Goal: Task Accomplishment & Management: Use online tool/utility

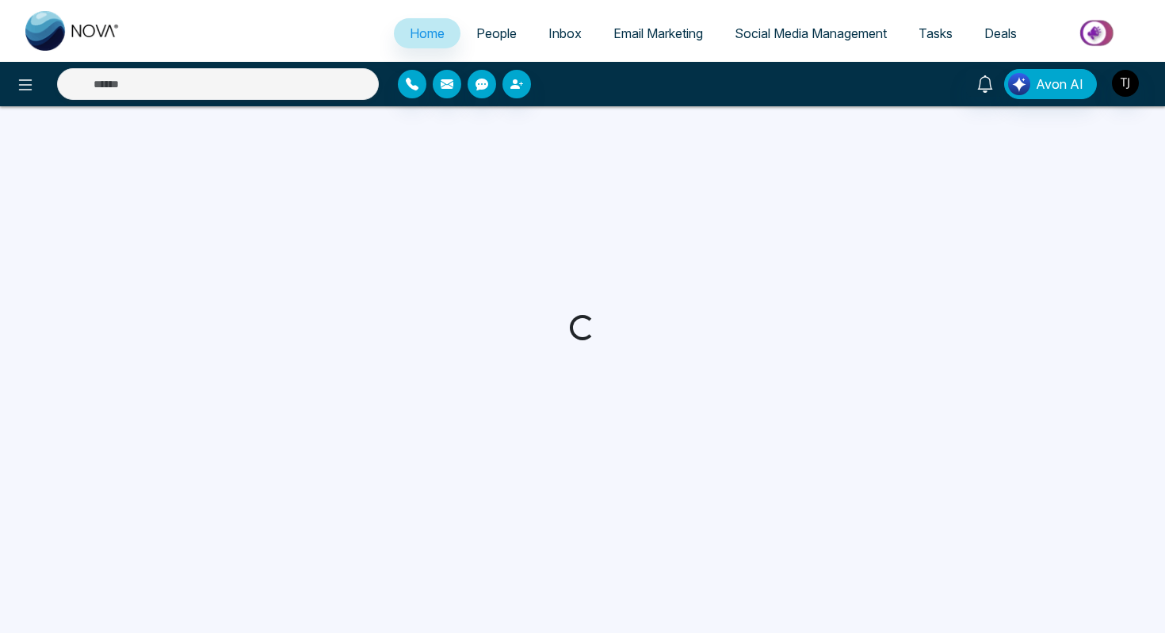
select select "*"
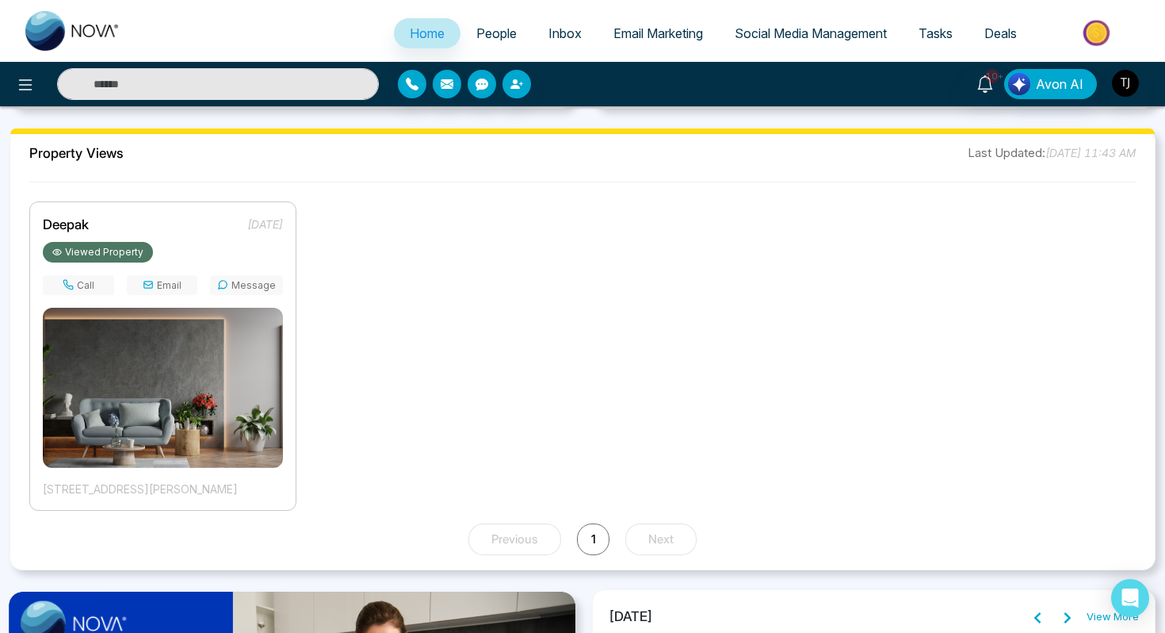
scroll to position [1123, 0]
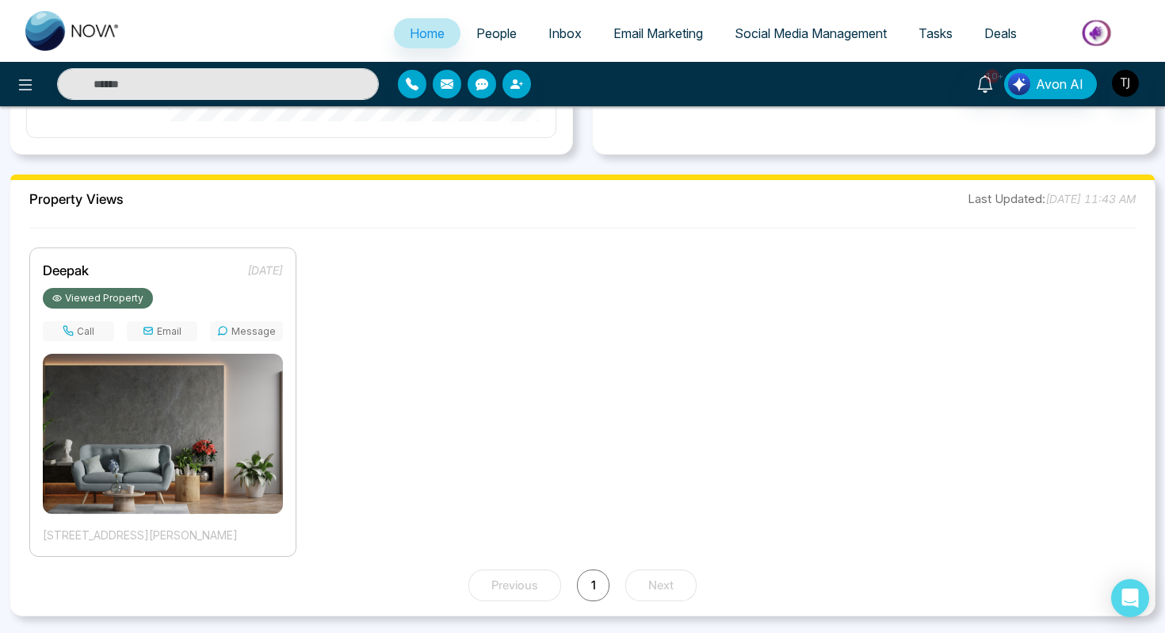
click at [495, 35] on span "People" at bounding box center [496, 33] width 40 height 16
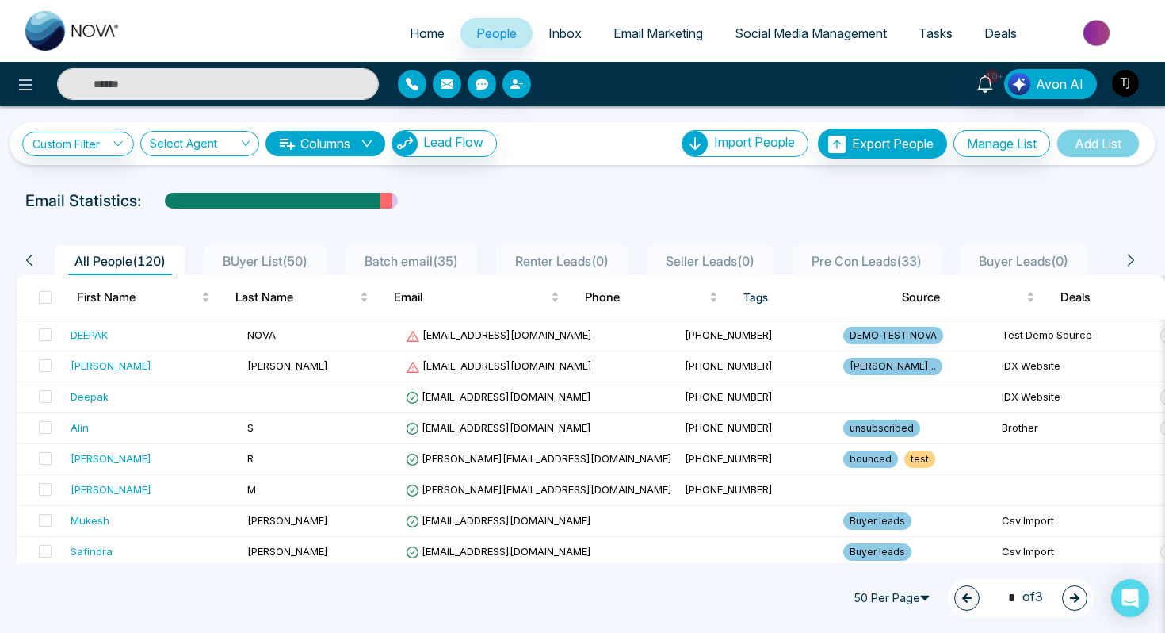
scroll to position [0, 20]
click at [48, 332] on span at bounding box center [45, 334] width 13 height 13
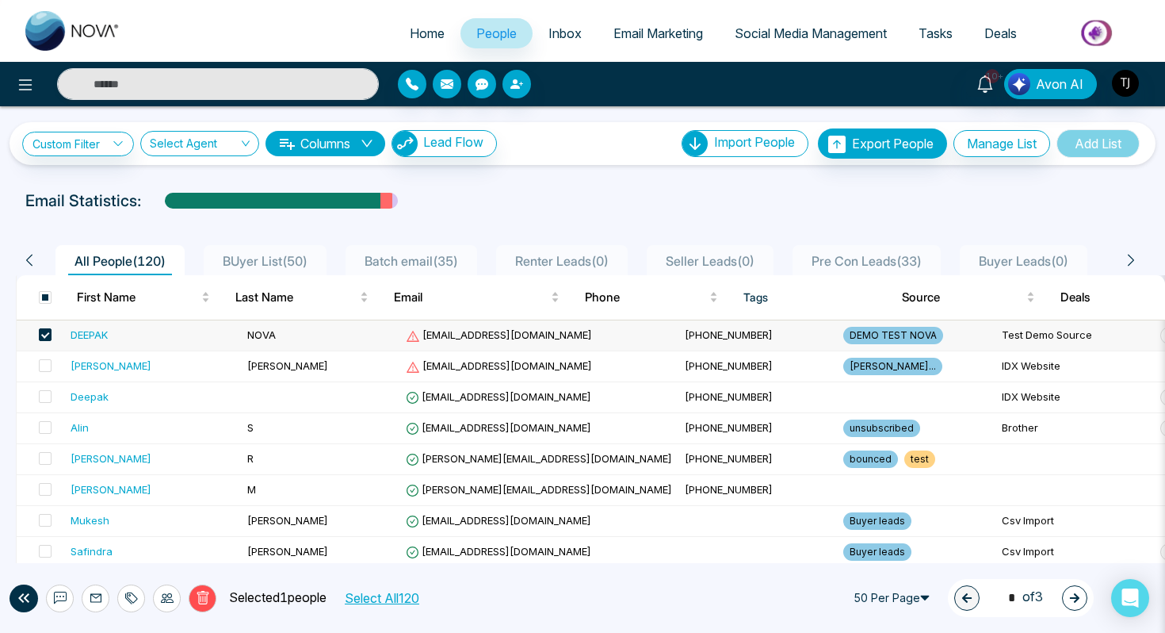
click at [54, 331] on td at bounding box center [41, 335] width 48 height 31
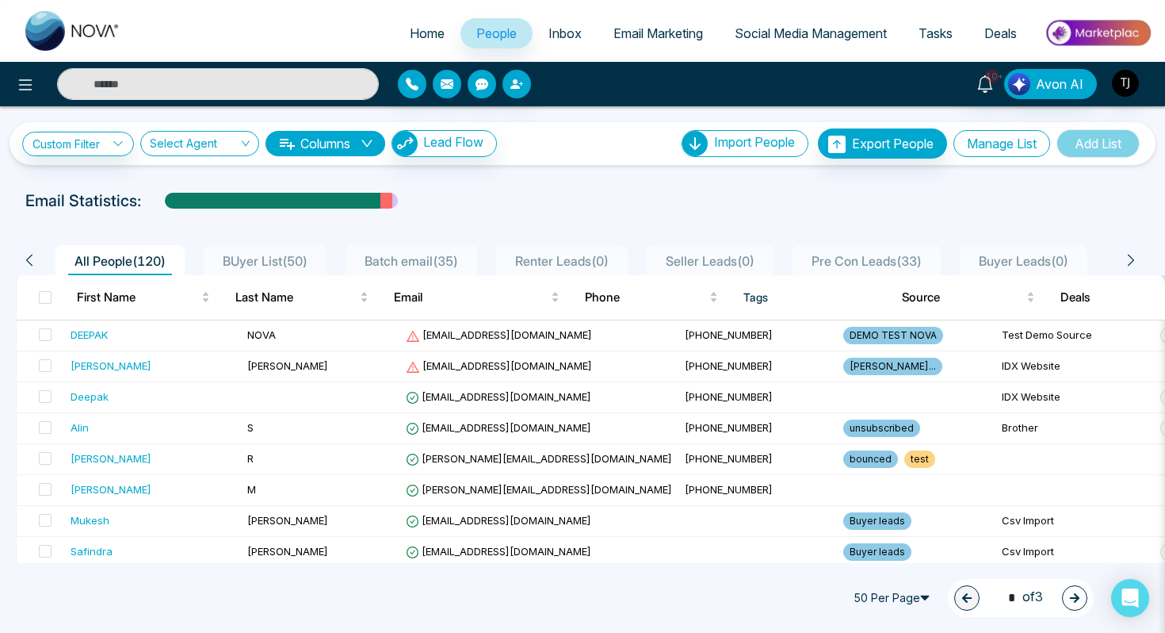
drag, startPoint x: 971, startPoint y: 142, endPoint x: 553, endPoint y: 116, distance: 418.6
click at [554, 115] on div "**********" at bounding box center [582, 135] width 1165 height 59
click at [333, 147] on button "Columns" at bounding box center [326, 143] width 120 height 25
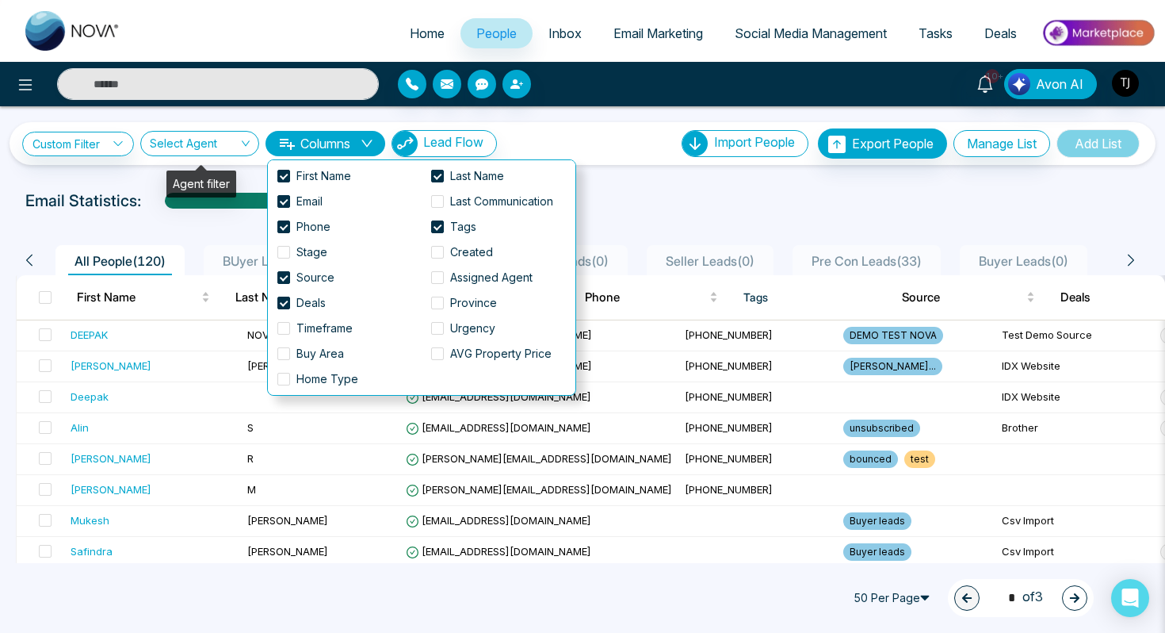
click at [225, 176] on div "Agent filter" at bounding box center [201, 183] width 70 height 27
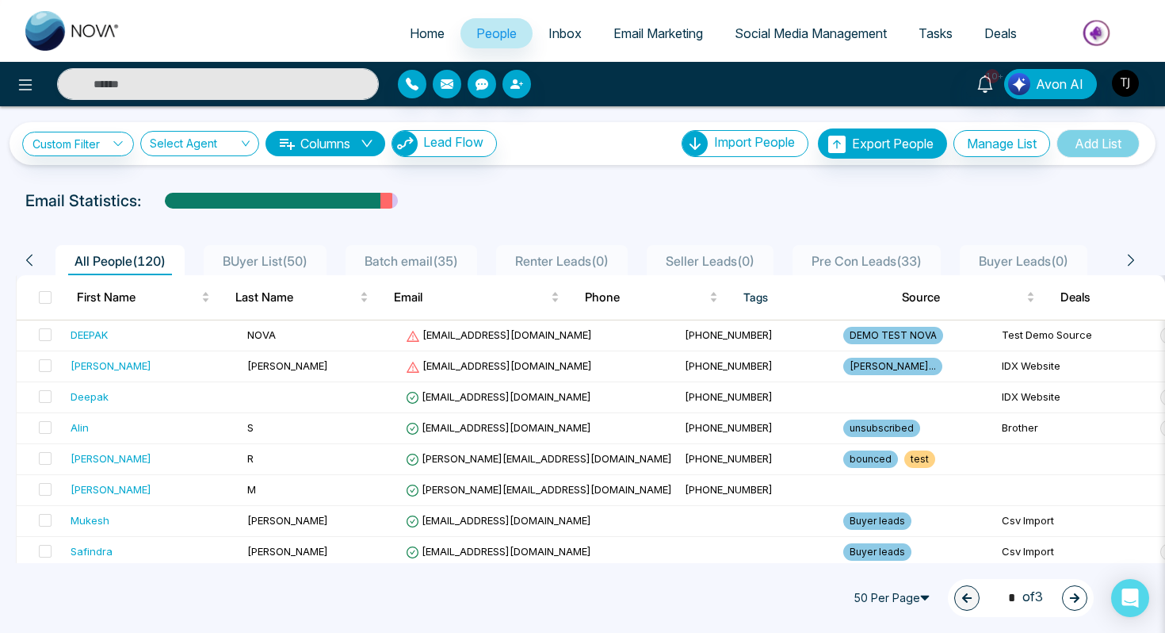
click at [355, 146] on button "Columns" at bounding box center [326, 143] width 120 height 25
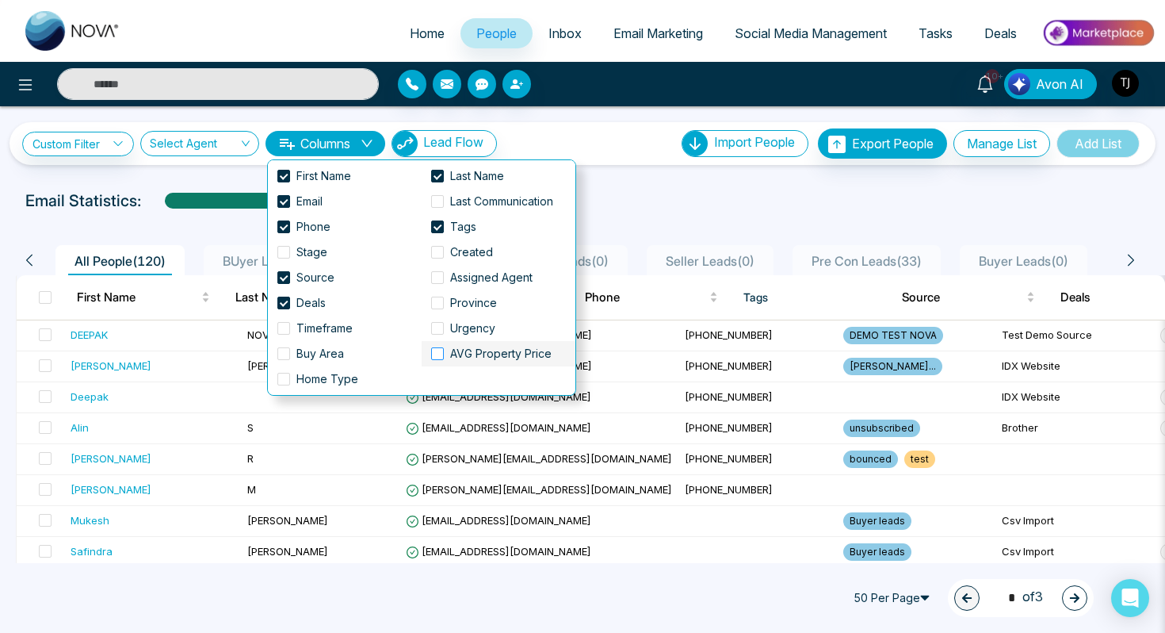
click at [438, 361] on label "AVG Property Price" at bounding box center [494, 353] width 127 height 17
click at [438, 200] on span at bounding box center [437, 201] width 13 height 13
click at [282, 254] on span at bounding box center [283, 252] width 13 height 13
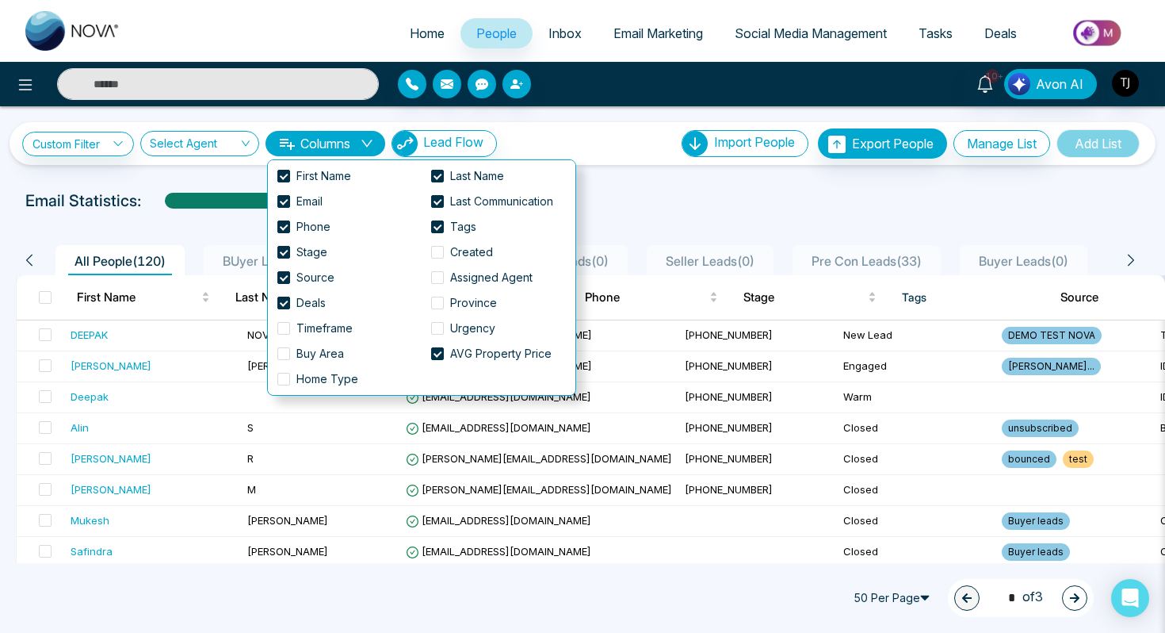
click at [799, 203] on div "Email Statistics:" at bounding box center [582, 201] width 1115 height 24
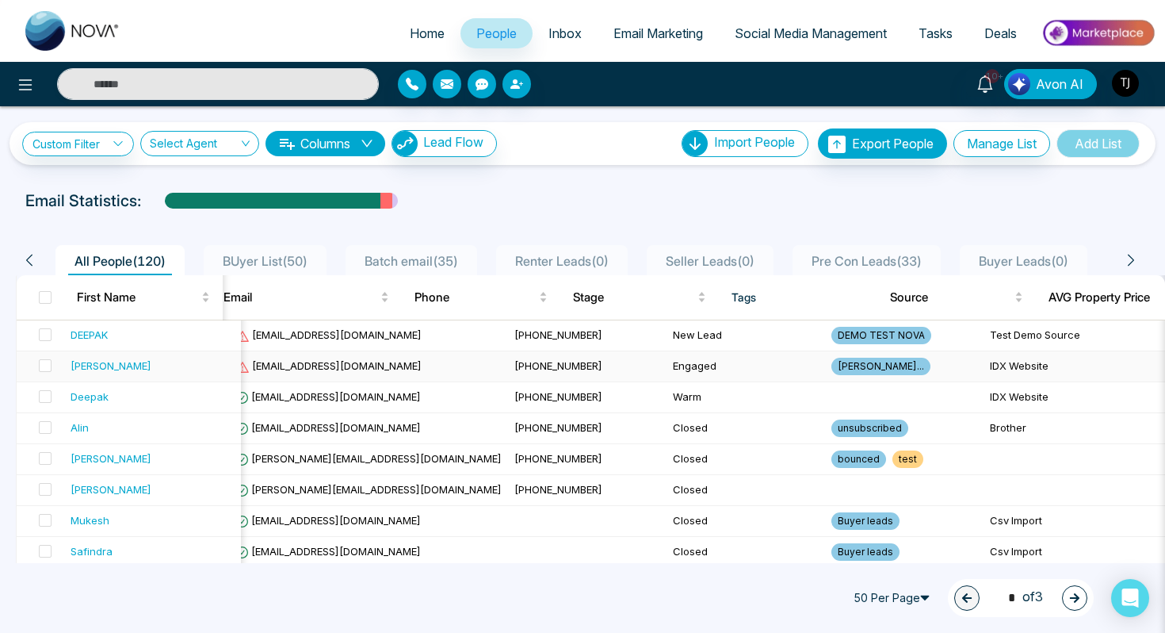
scroll to position [0, 174]
click at [97, 145] on link "Custom Filter" at bounding box center [78, 144] width 112 height 25
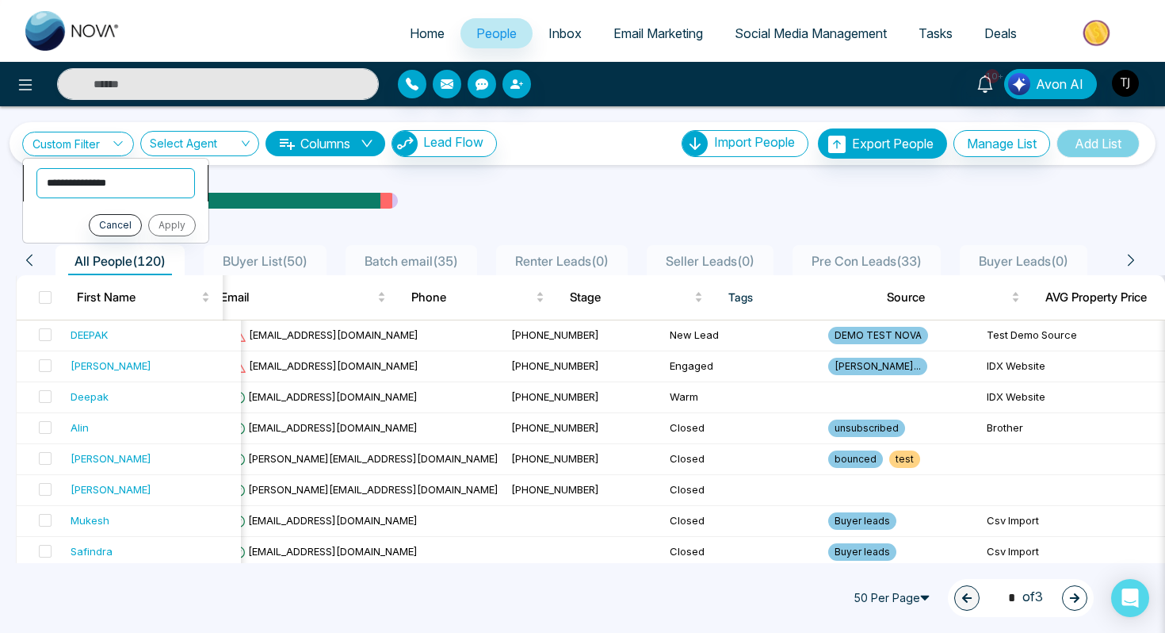
click at [66, 186] on select "**********" at bounding box center [115, 183] width 159 height 30
select select "****"
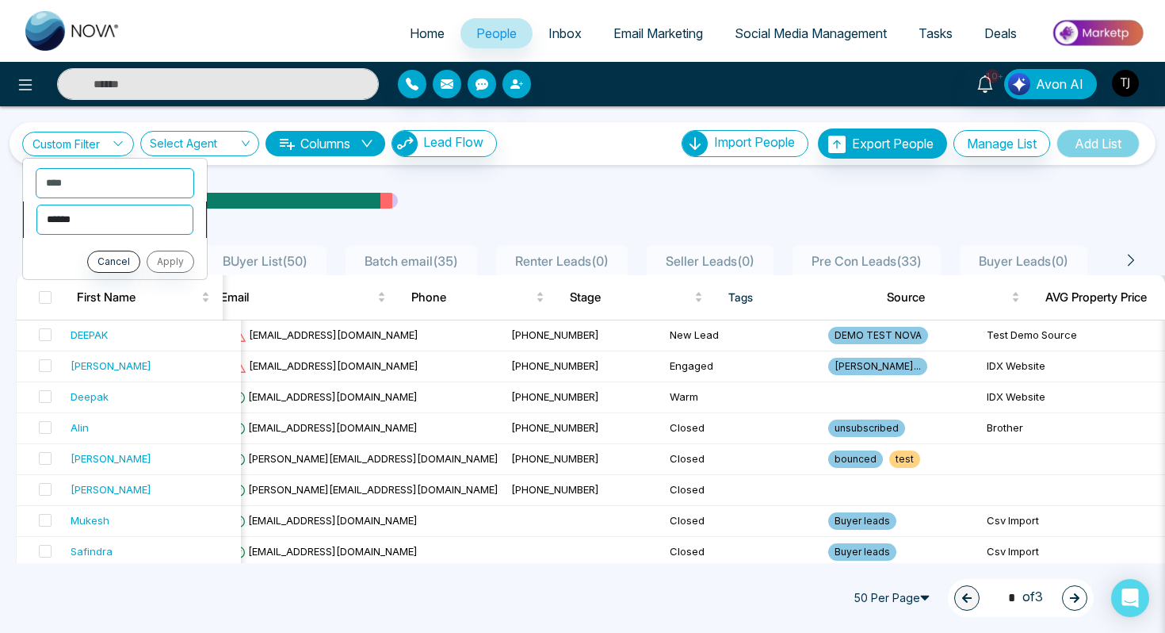
click at [116, 222] on select "**********" at bounding box center [114, 220] width 157 height 30
select select "*******"
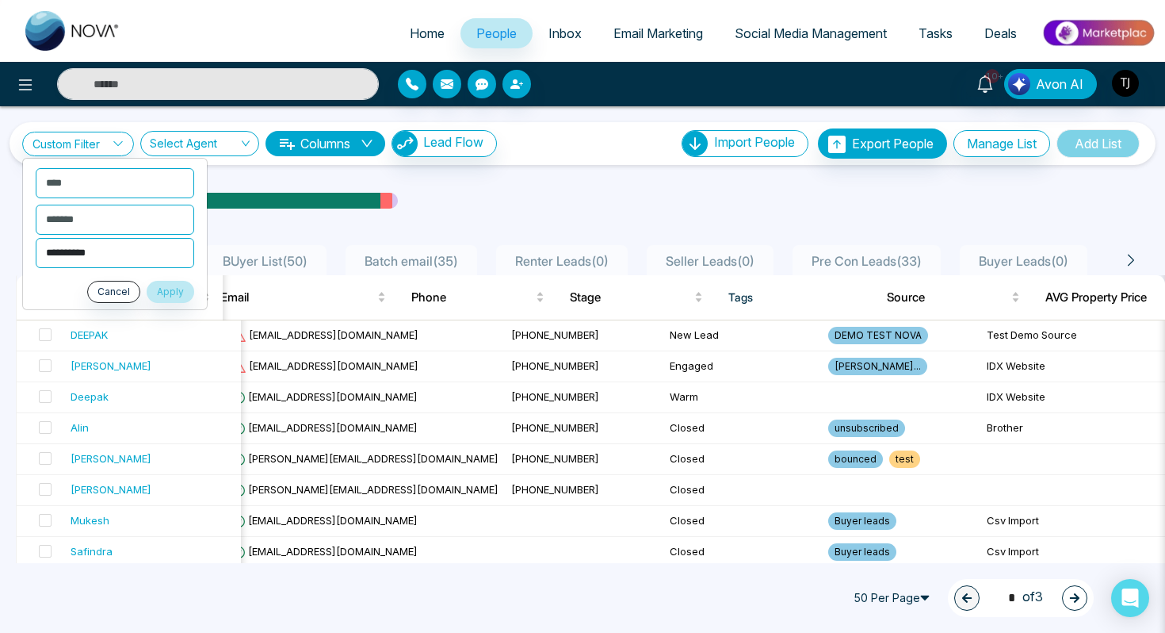
click at [102, 260] on select "**********" at bounding box center [115, 253] width 159 height 30
click at [98, 252] on select "**********" at bounding box center [115, 253] width 159 height 30
click at [87, 256] on select "**********" at bounding box center [115, 253] width 159 height 30
select select "**********"
click at [177, 298] on button "Apply" at bounding box center [171, 292] width 48 height 22
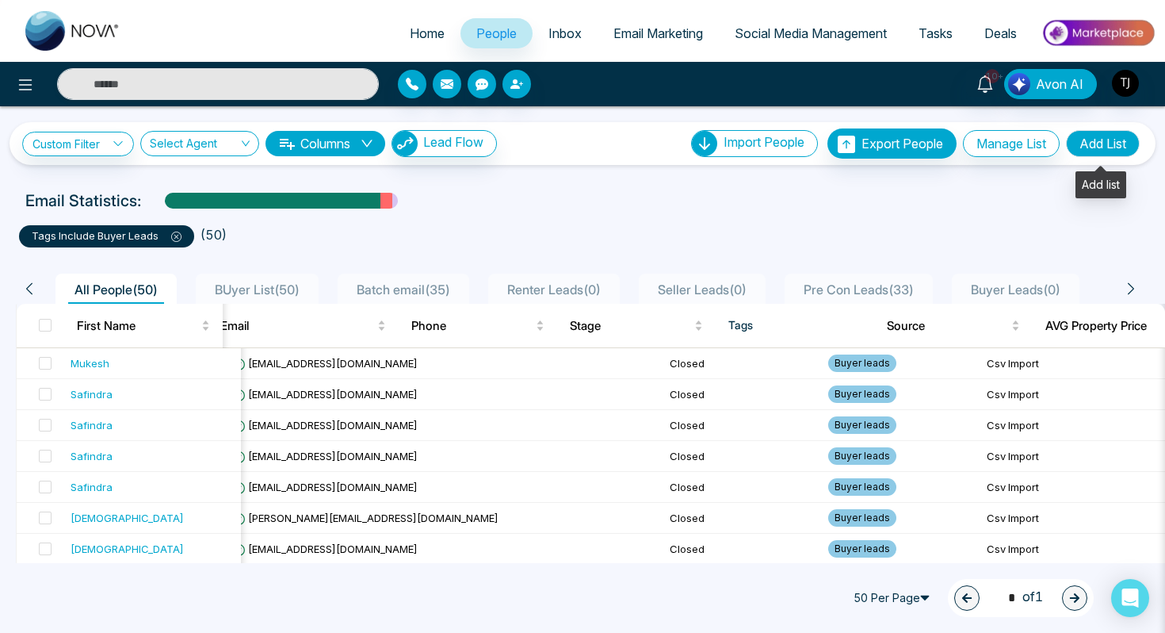
click at [1119, 137] on button "Add List" at bounding box center [1103, 143] width 74 height 27
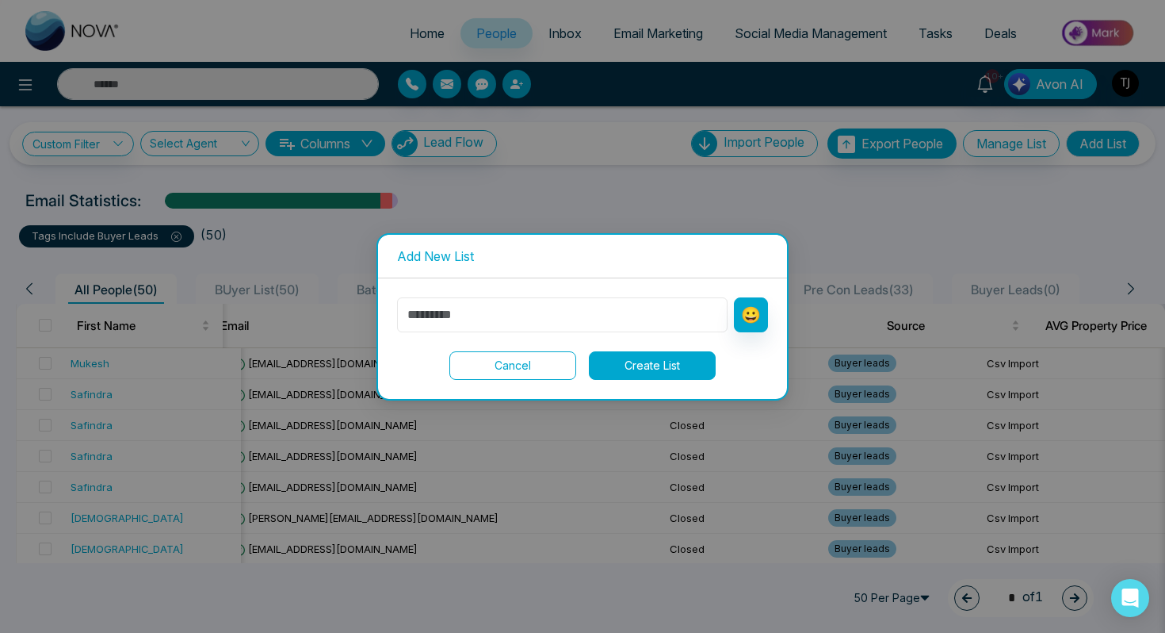
click at [434, 301] on input "text" at bounding box center [562, 314] width 331 height 35
click at [305, 252] on div "Add New List 😀 Cancel Create List" at bounding box center [582, 316] width 1165 height 633
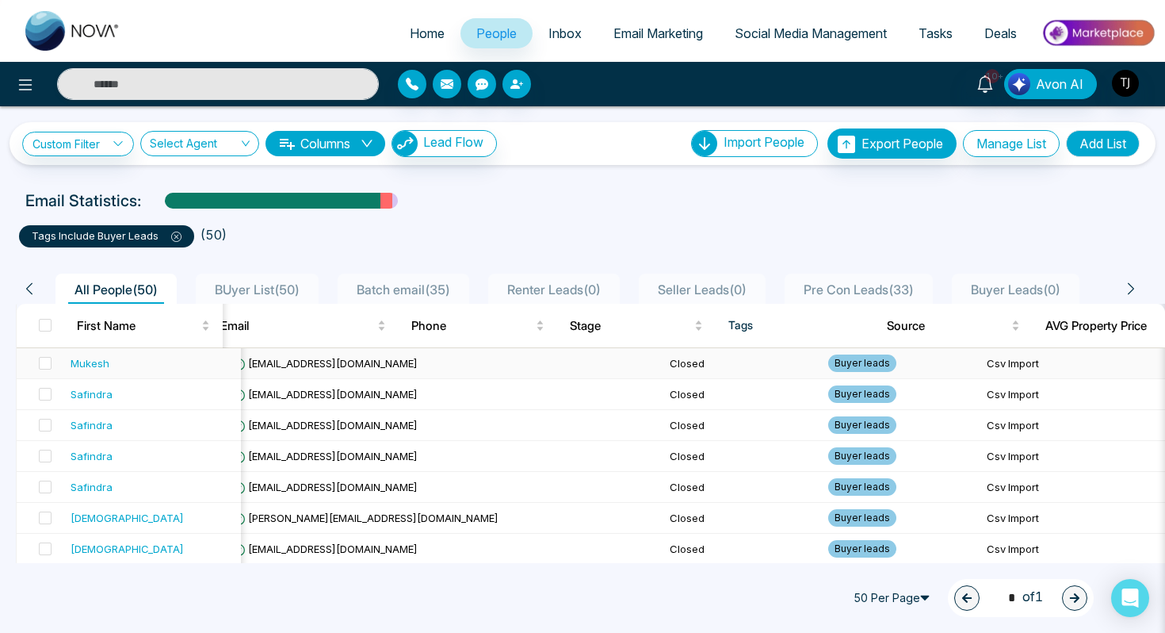
click at [81, 365] on div "Mukesh" at bounding box center [90, 363] width 39 height 16
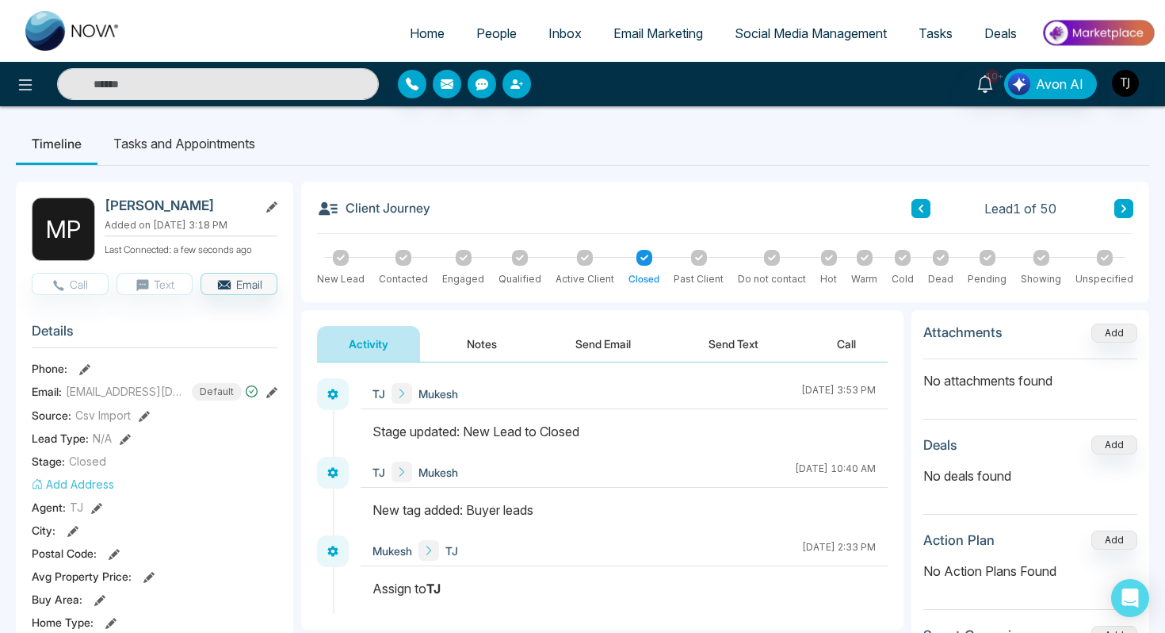
click at [466, 352] on button "Notes" at bounding box center [482, 344] width 94 height 36
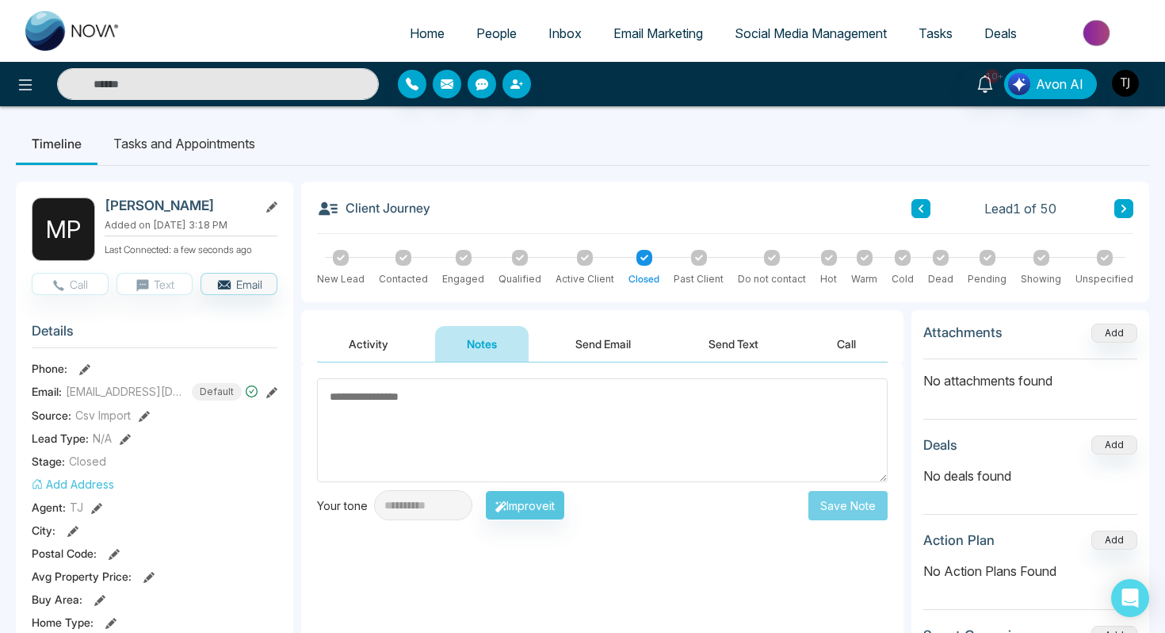
click at [273, 91] on input "text" at bounding box center [218, 84] width 322 height 32
type input "****"
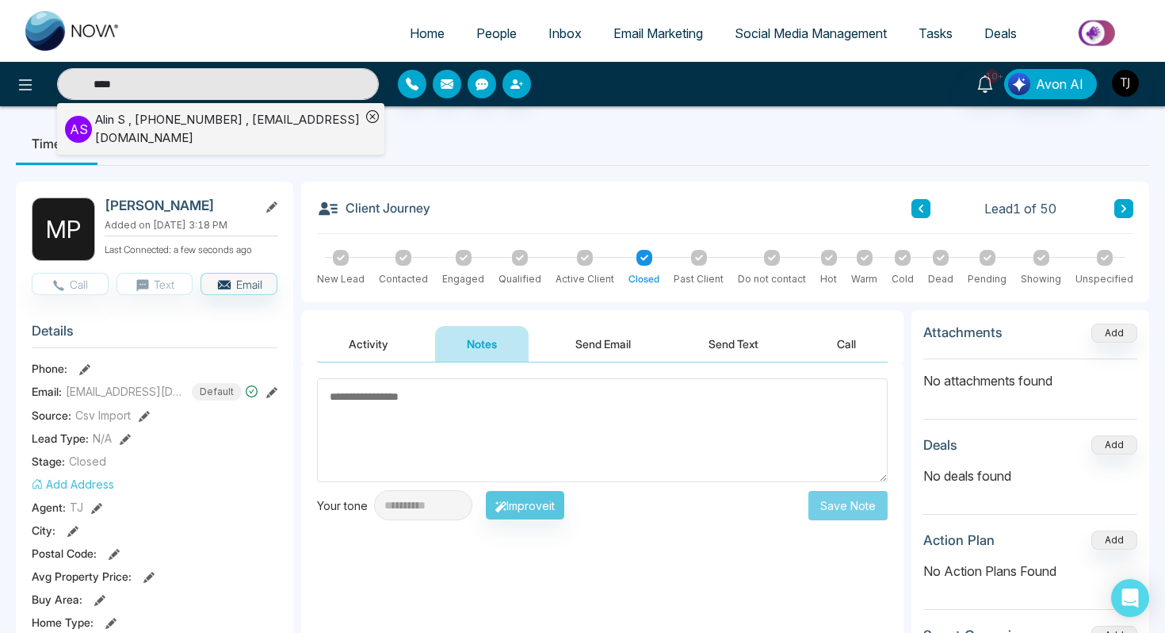
click at [484, 25] on span "People" at bounding box center [496, 33] width 40 height 16
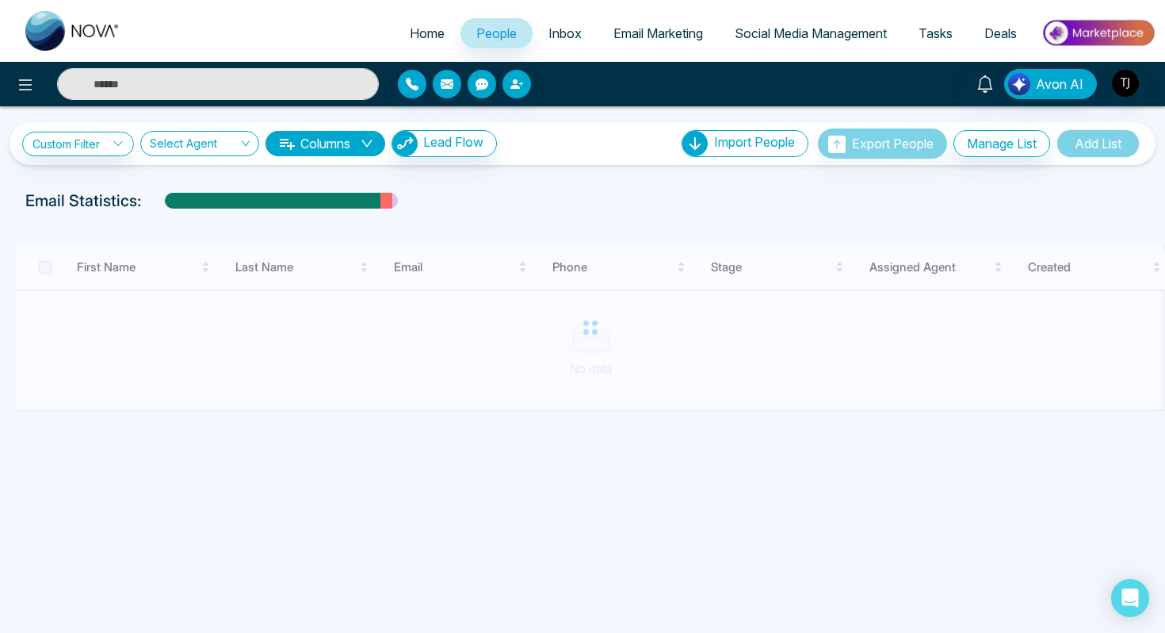
click at [140, 92] on input "text" at bounding box center [218, 84] width 322 height 32
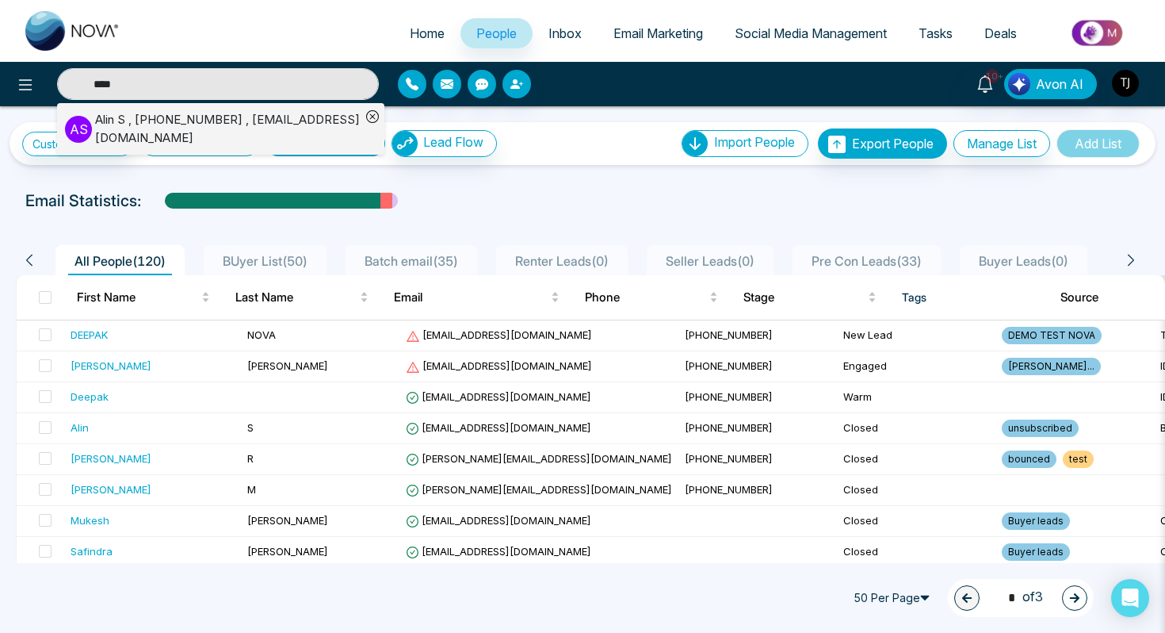
type input "****"
click at [119, 135] on div "[PERSON_NAME] , [PHONE_NUMBER] , [EMAIL_ADDRESS][DOMAIN_NAME]" at bounding box center [228, 129] width 266 height 36
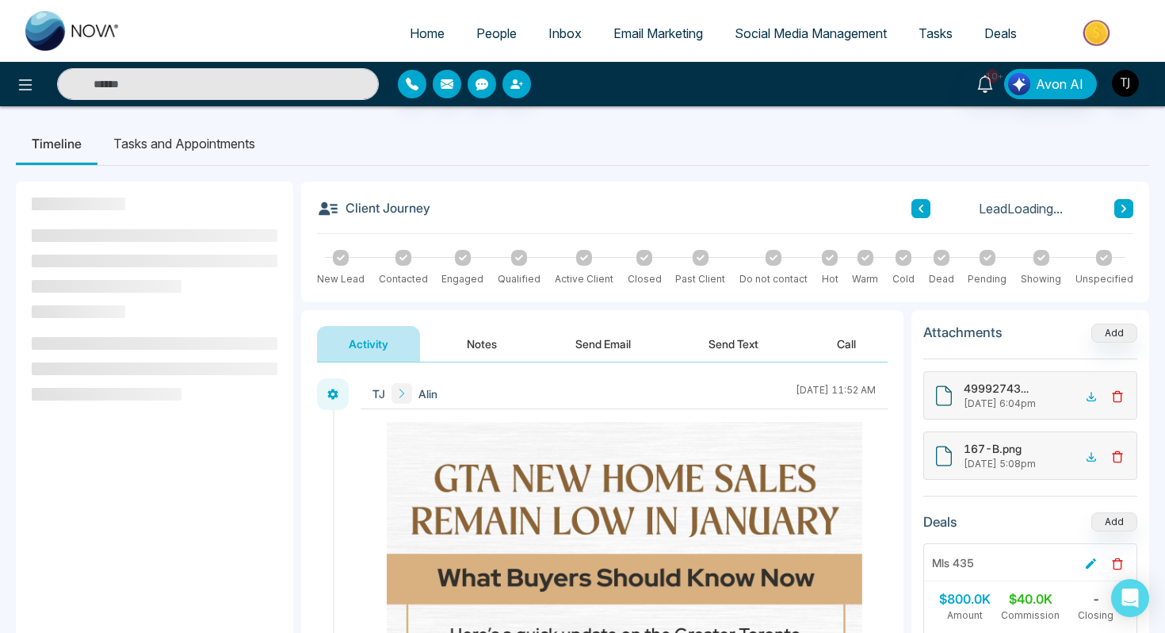
click at [581, 335] on button "Send Email" at bounding box center [603, 344] width 119 height 36
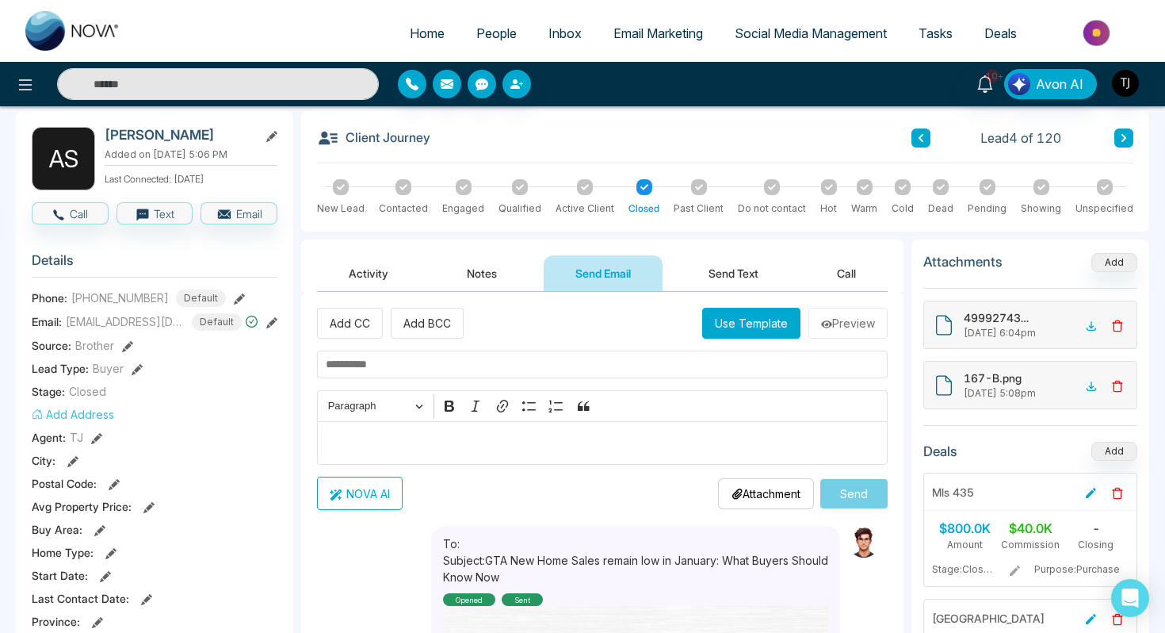
scroll to position [18, 0]
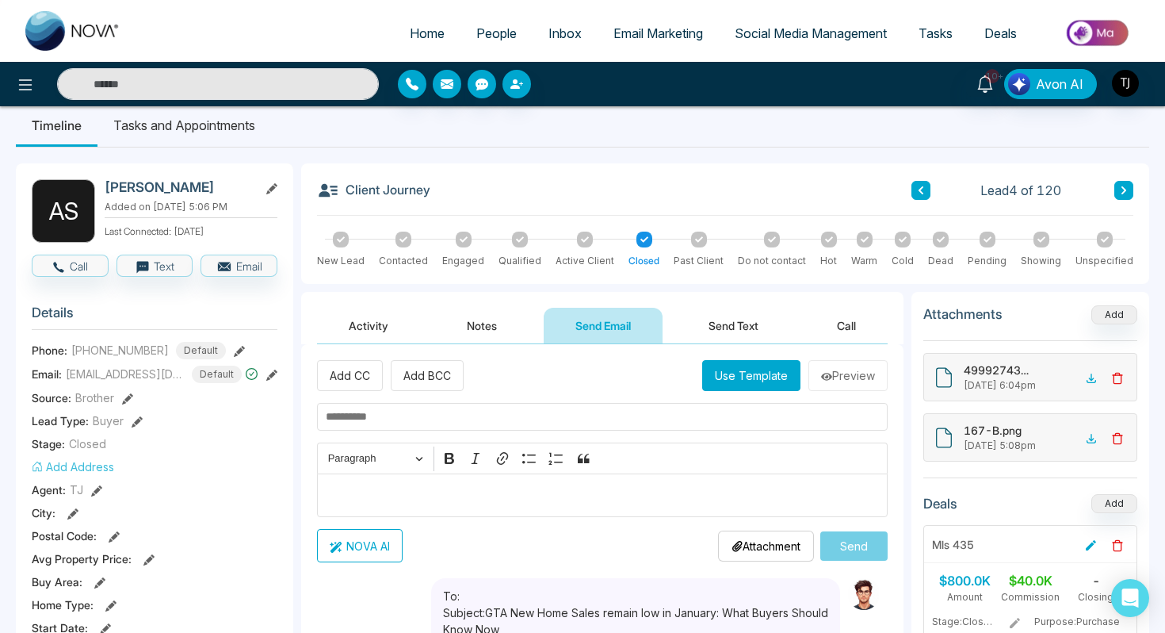
click at [732, 319] on button "Send Text" at bounding box center [733, 326] width 113 height 36
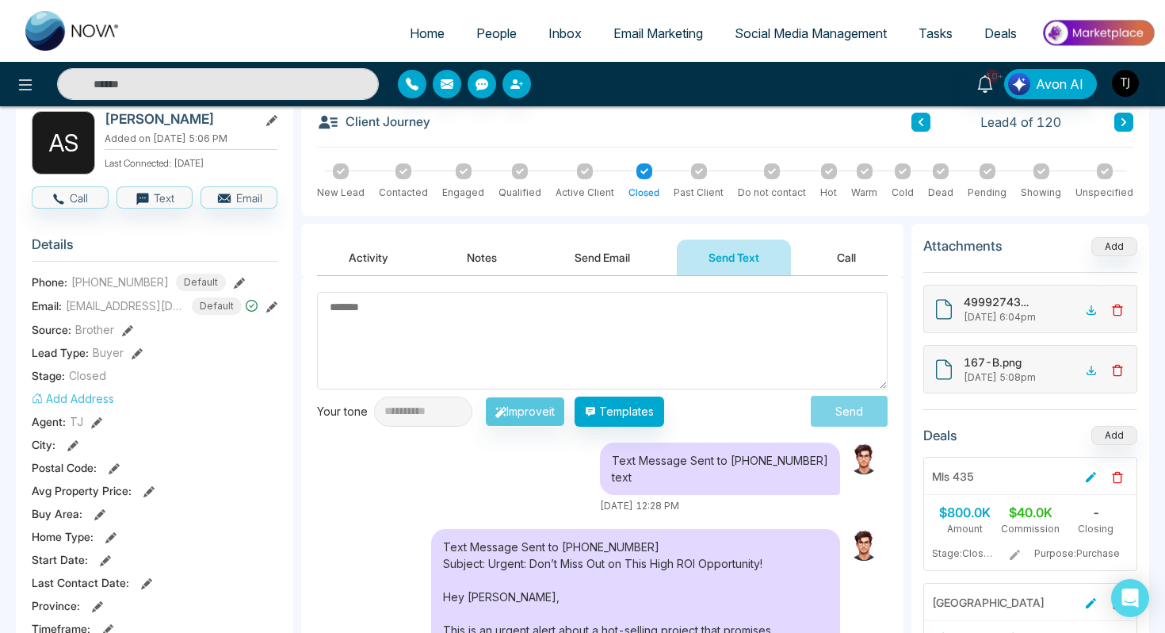
scroll to position [150, 0]
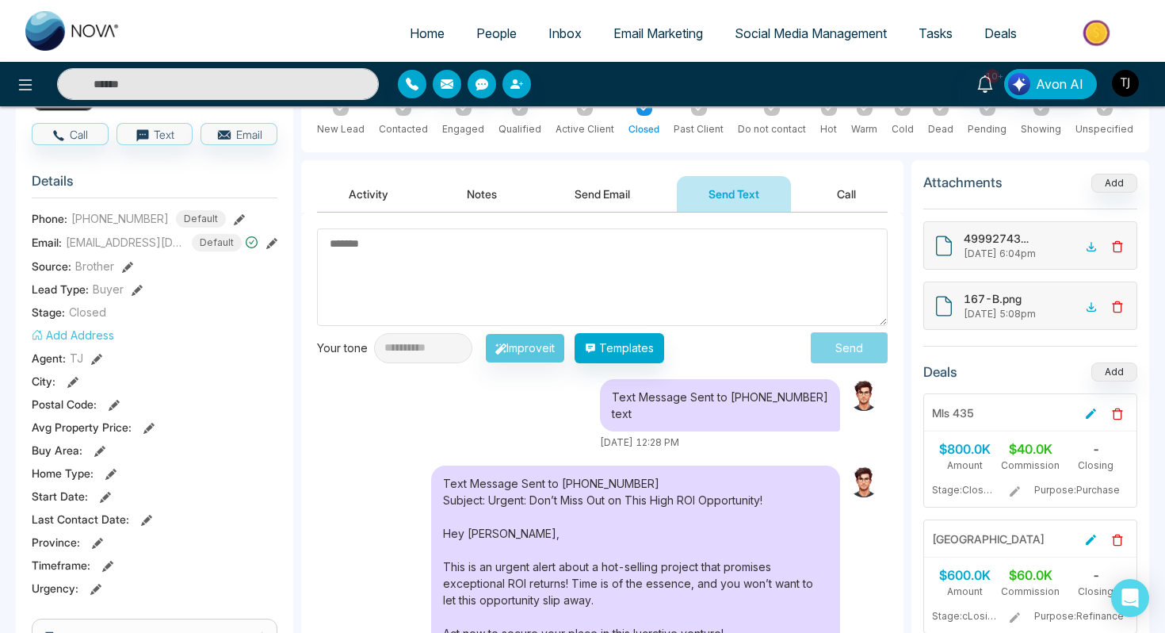
click at [394, 247] on textarea at bounding box center [602, 277] width 571 height 98
type textarea "**"
click at [861, 338] on button "Send" at bounding box center [853, 347] width 67 height 29
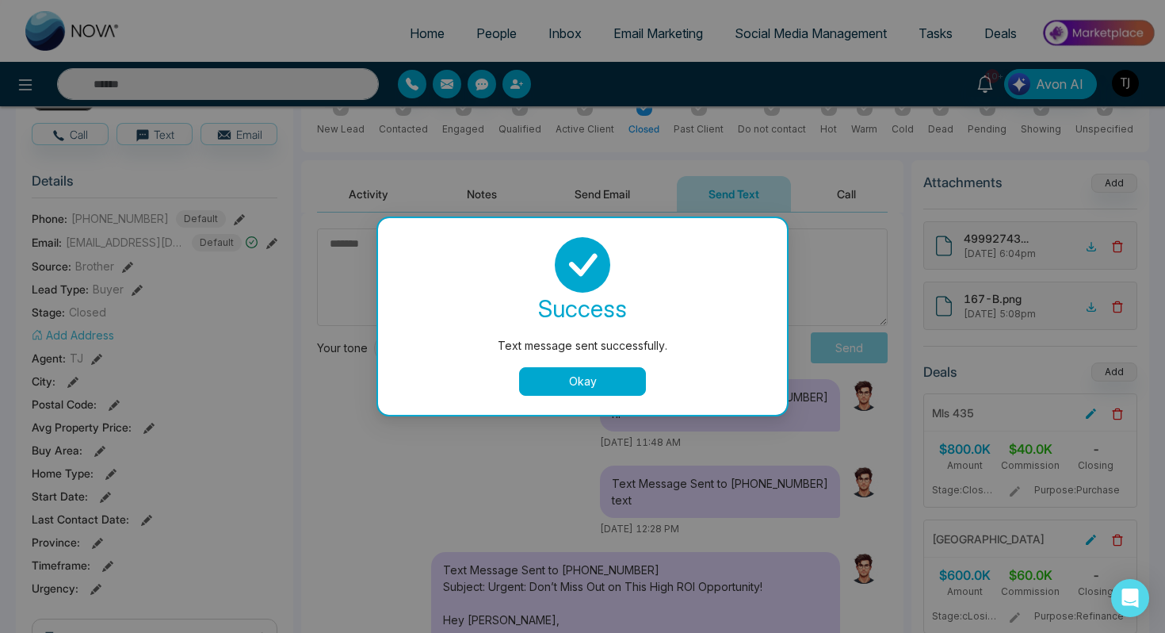
click at [596, 369] on button "Okay" at bounding box center [582, 381] width 127 height 29
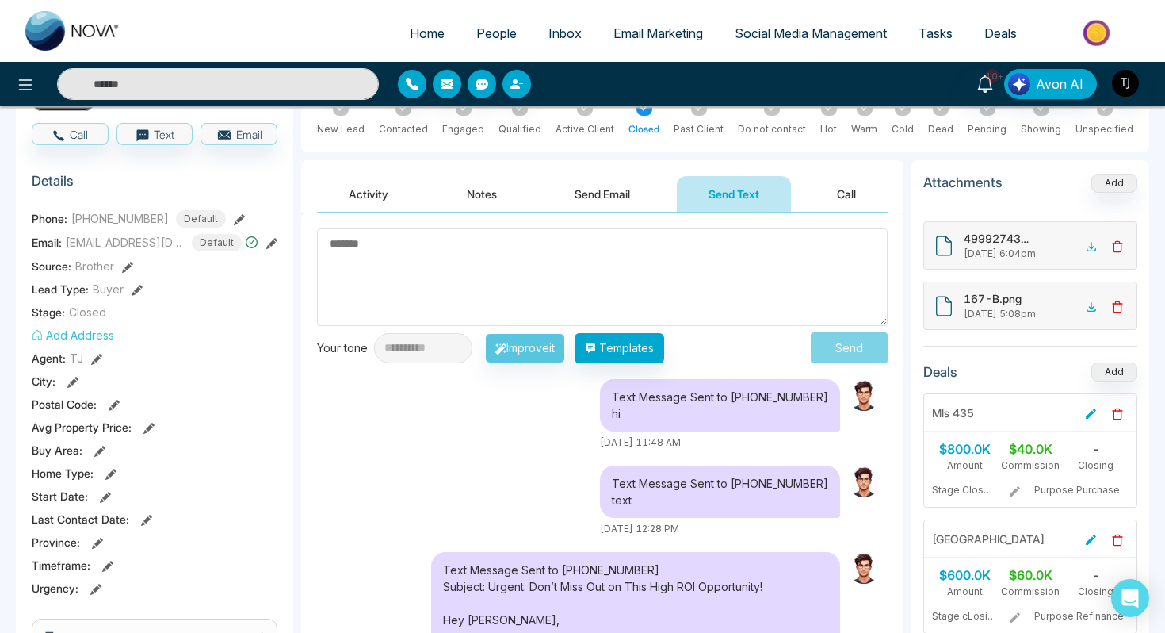
click at [366, 212] on div "**********" at bounding box center [602, 516] width 602 height 609
click at [367, 193] on button "Activity" at bounding box center [368, 194] width 103 height 36
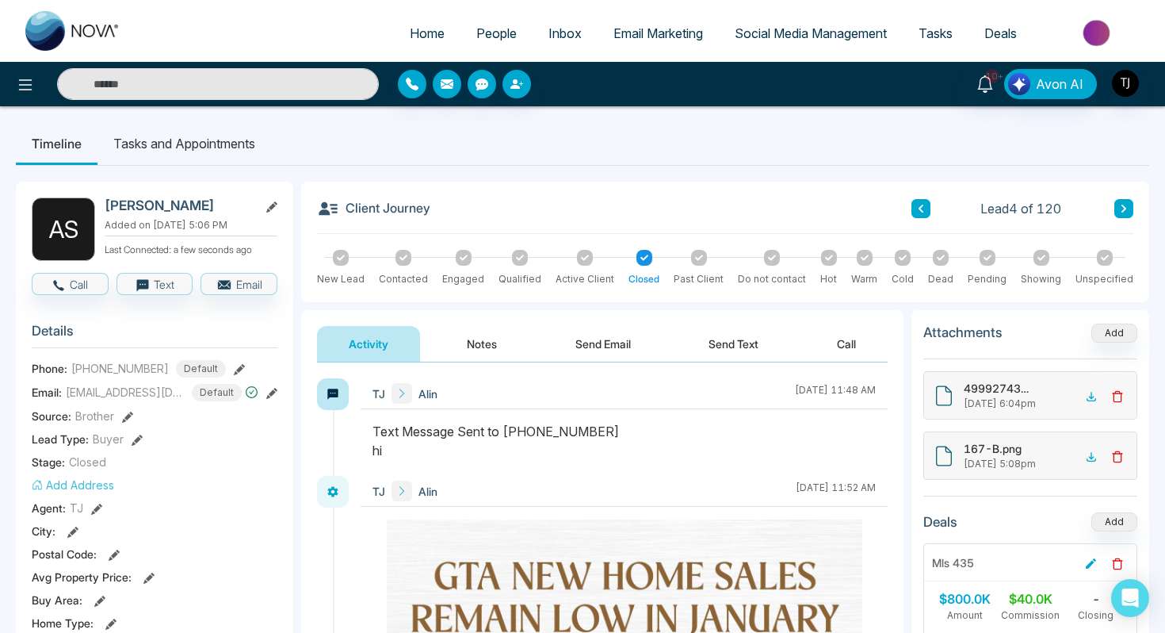
click at [156, 140] on li "Tasks and Appointments" at bounding box center [185, 143] width 174 height 43
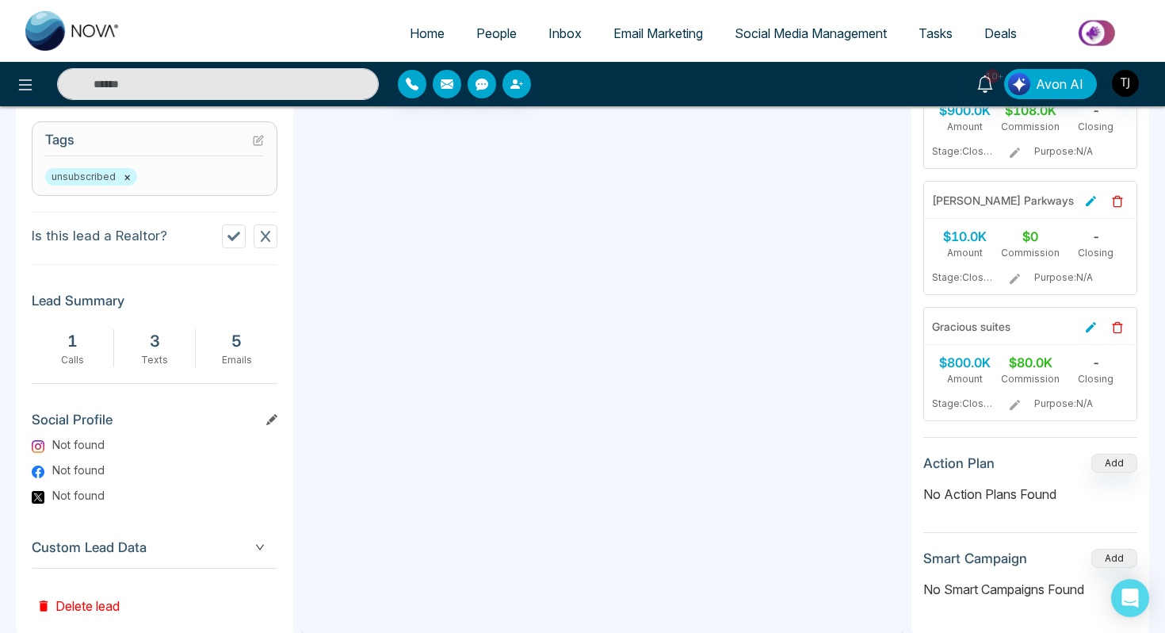
scroll to position [680, 0]
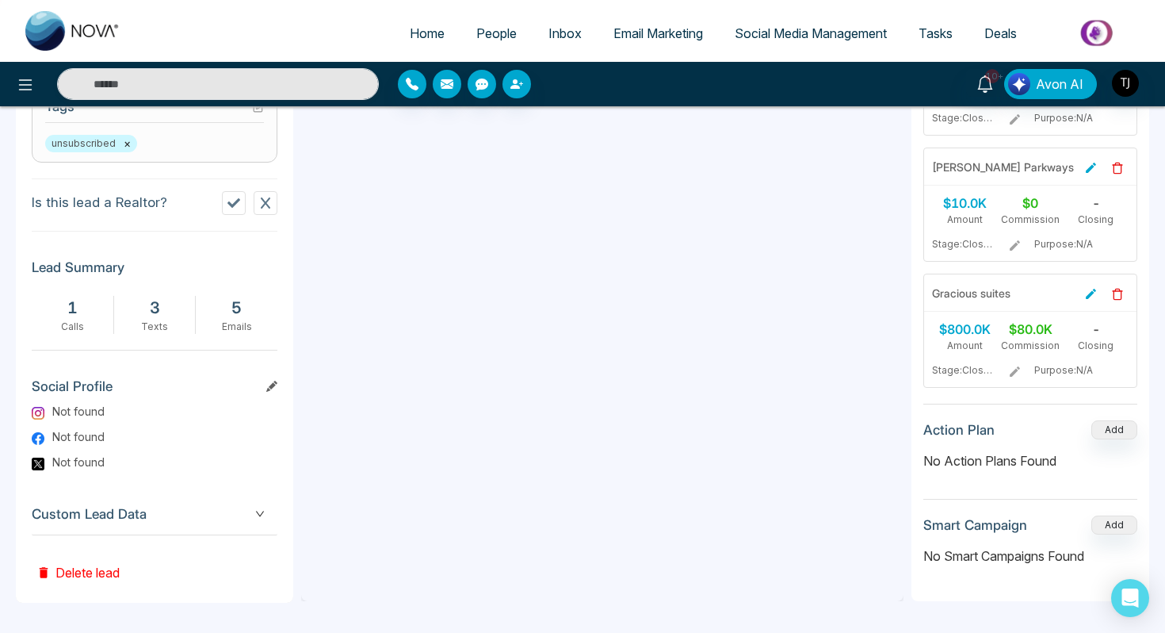
click at [77, 535] on button "Delete lead" at bounding box center [78, 561] width 93 height 52
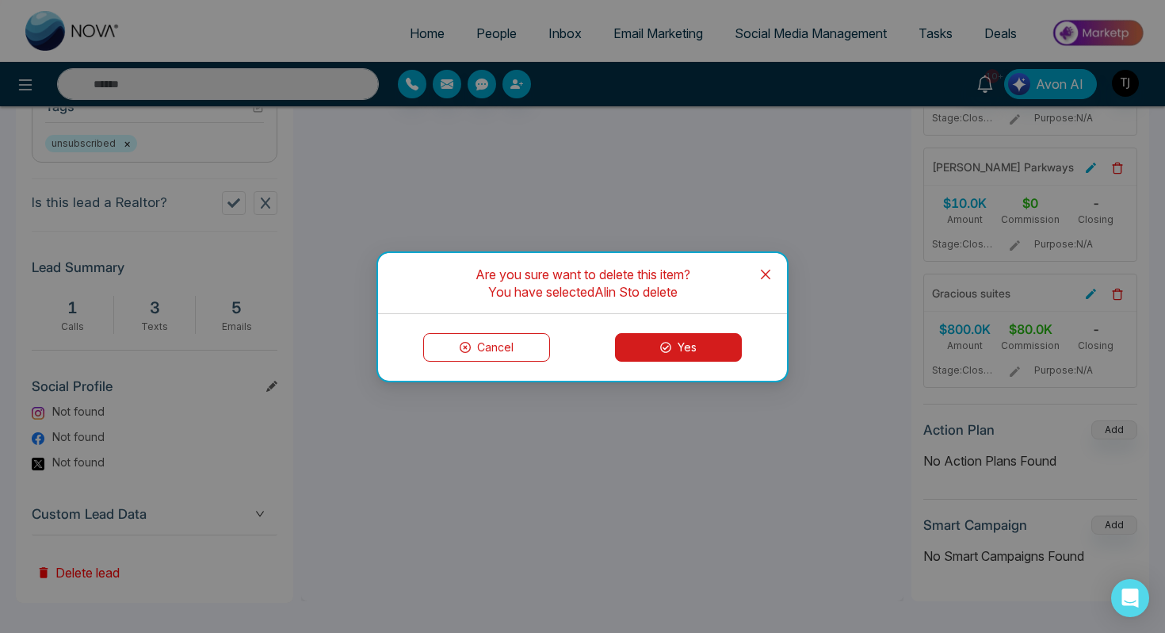
click at [765, 268] on icon "close" at bounding box center [765, 274] width 13 height 13
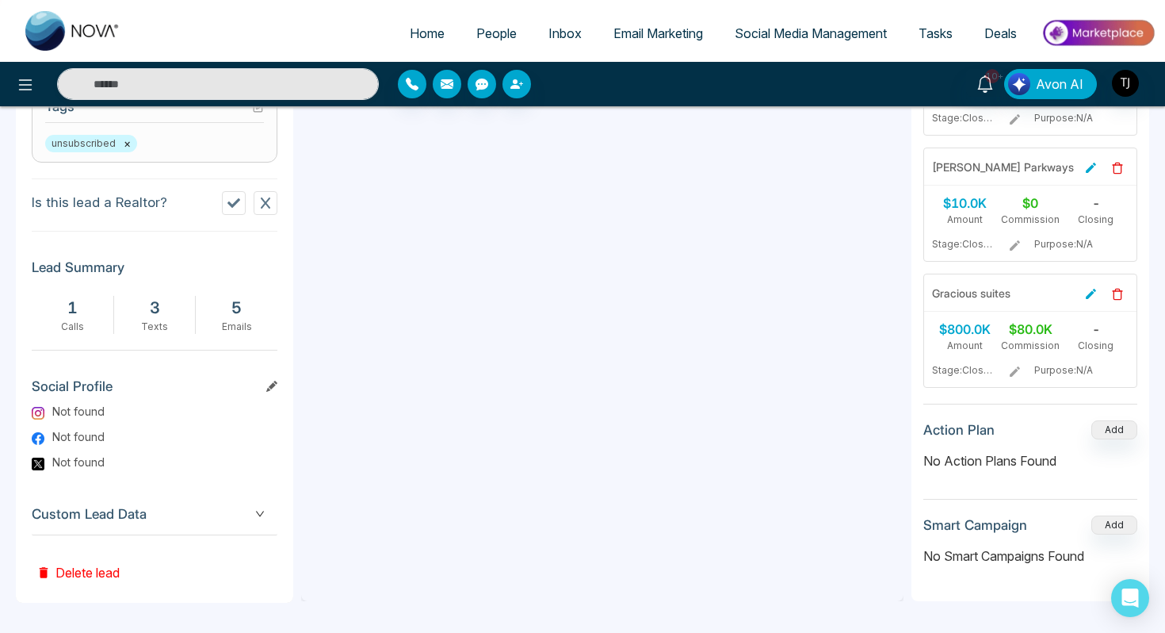
click at [123, 526] on div "Custom Lead Data" at bounding box center [155, 514] width 246 height 40
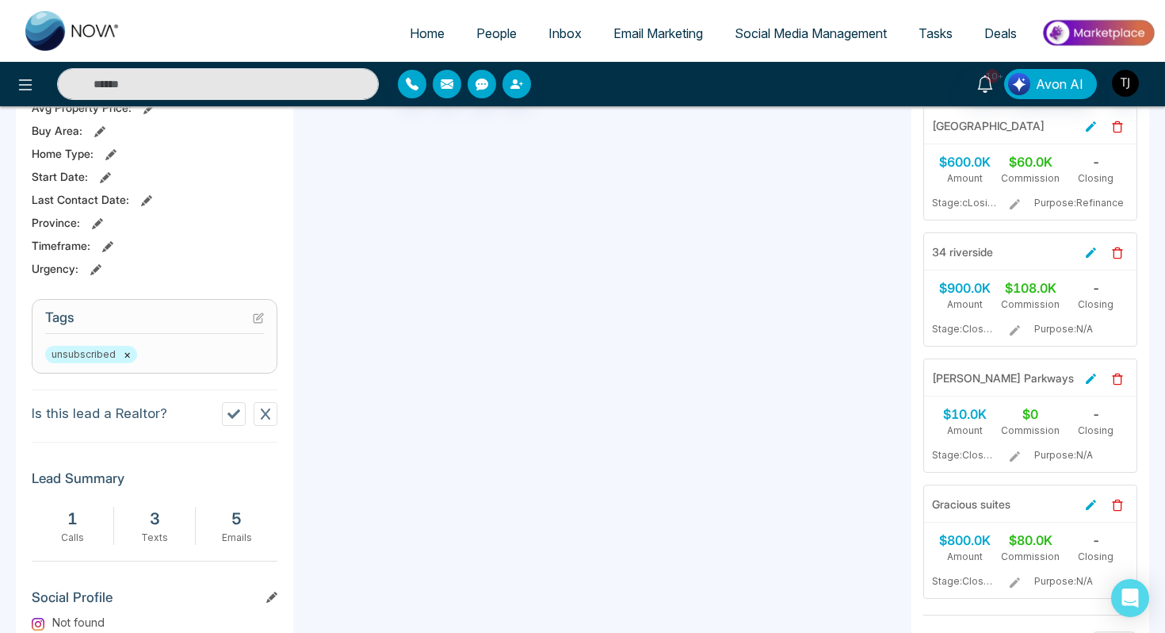
scroll to position [0, 0]
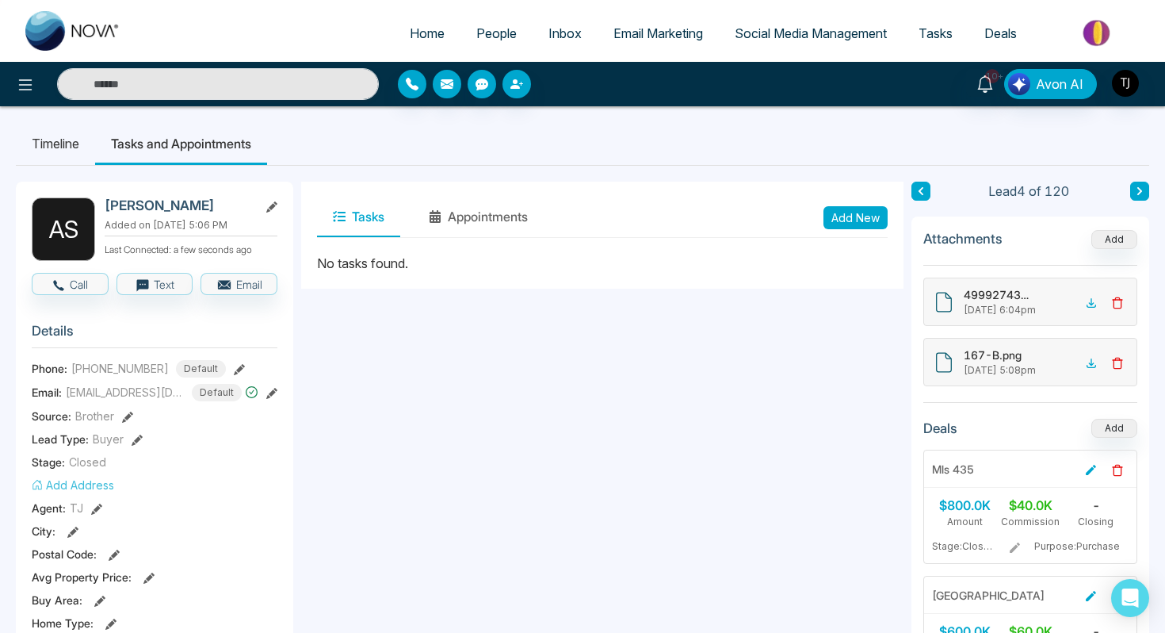
click at [645, 34] on span "Email Marketing" at bounding box center [659, 33] width 90 height 16
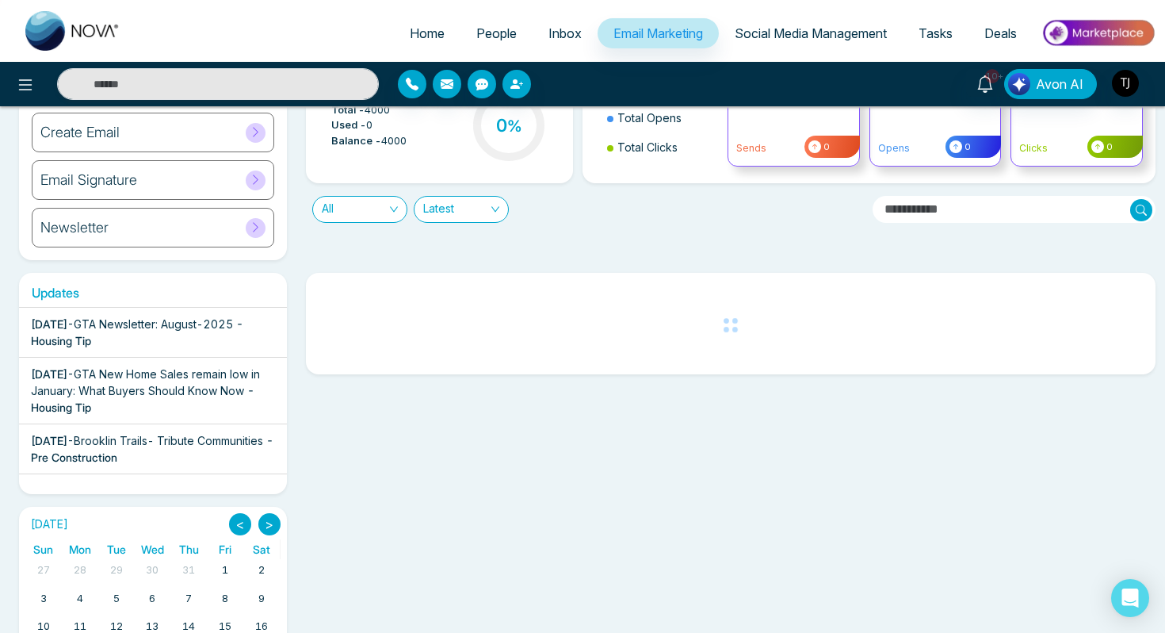
scroll to position [127, 0]
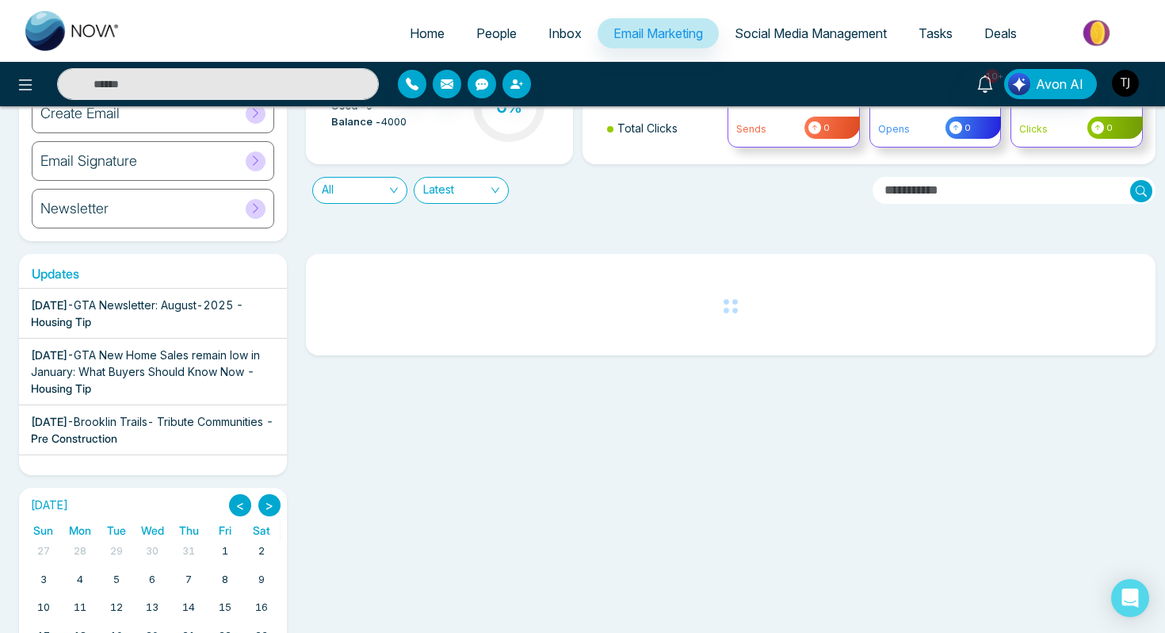
click at [111, 122] on div "Create Email" at bounding box center [153, 114] width 243 height 40
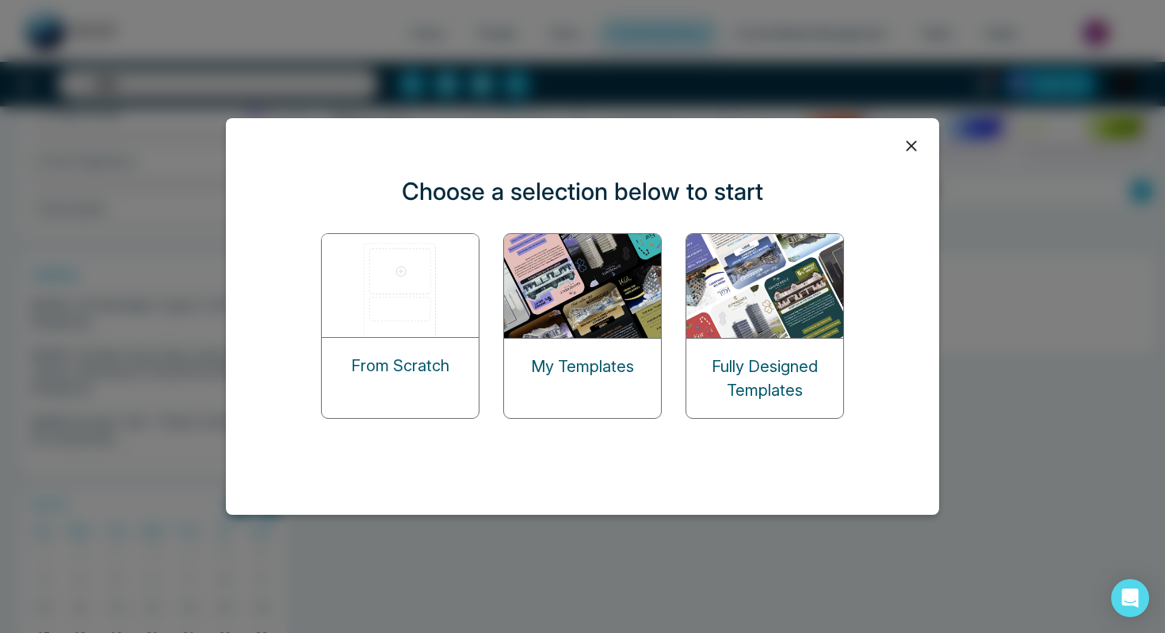
click at [367, 289] on img at bounding box center [401, 285] width 159 height 103
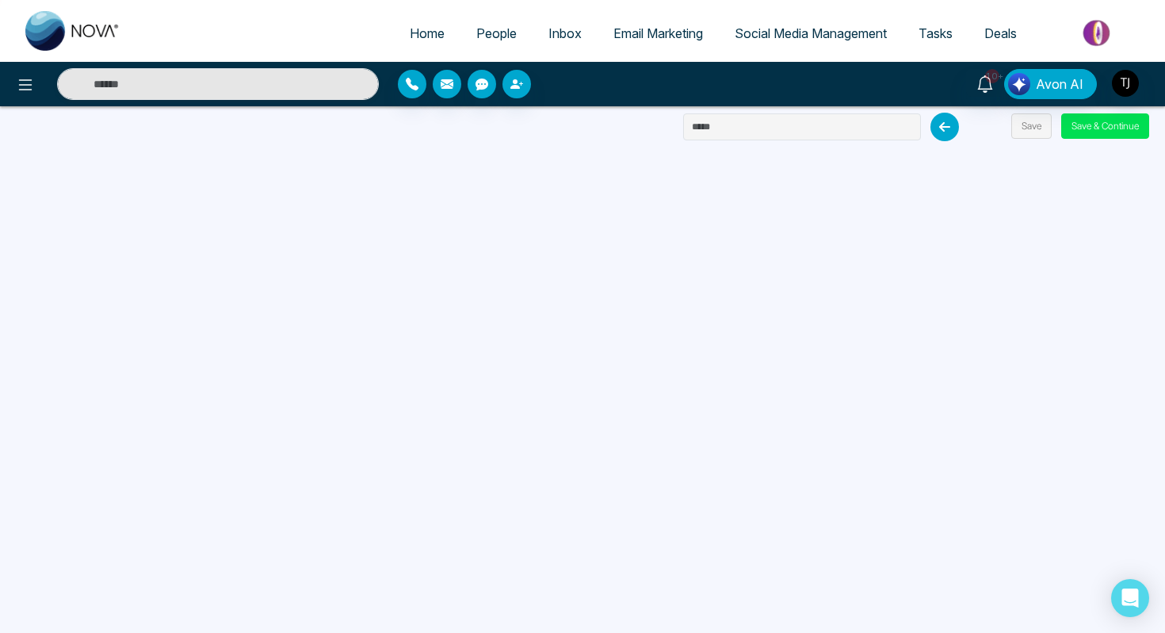
click at [644, 52] on ul "Home People Inbox Email Marketing Social Media Management Tasks Deals" at bounding box center [645, 35] width 1019 height 44
click at [640, 29] on span "Email Marketing" at bounding box center [659, 33] width 90 height 16
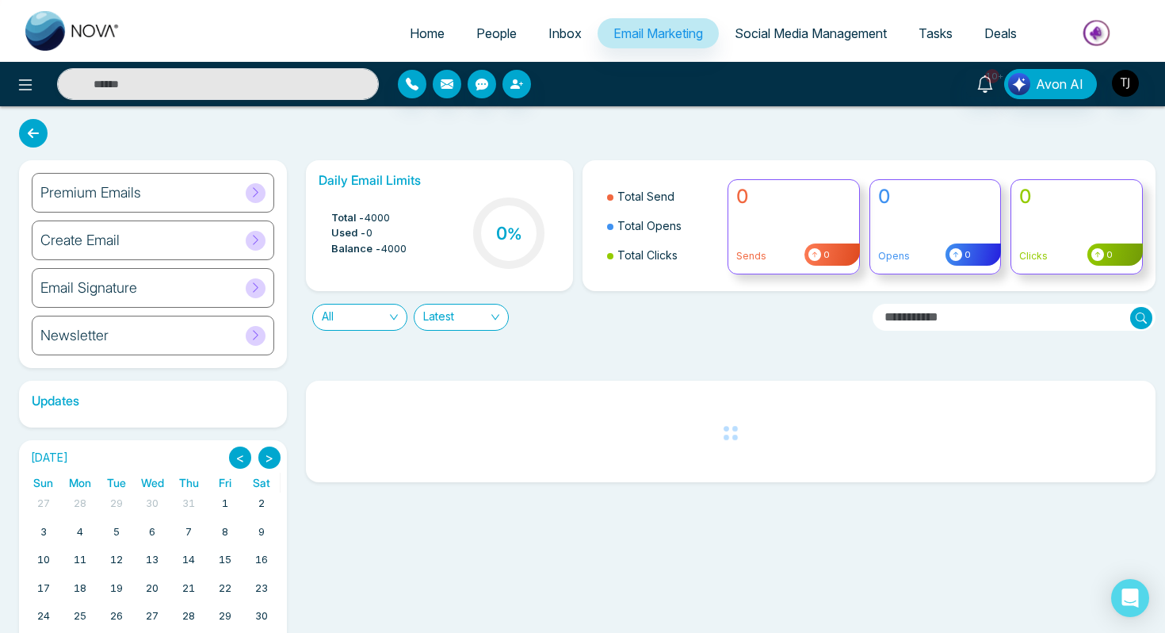
click at [117, 237] on h6 "Create Email" at bounding box center [79, 239] width 79 height 17
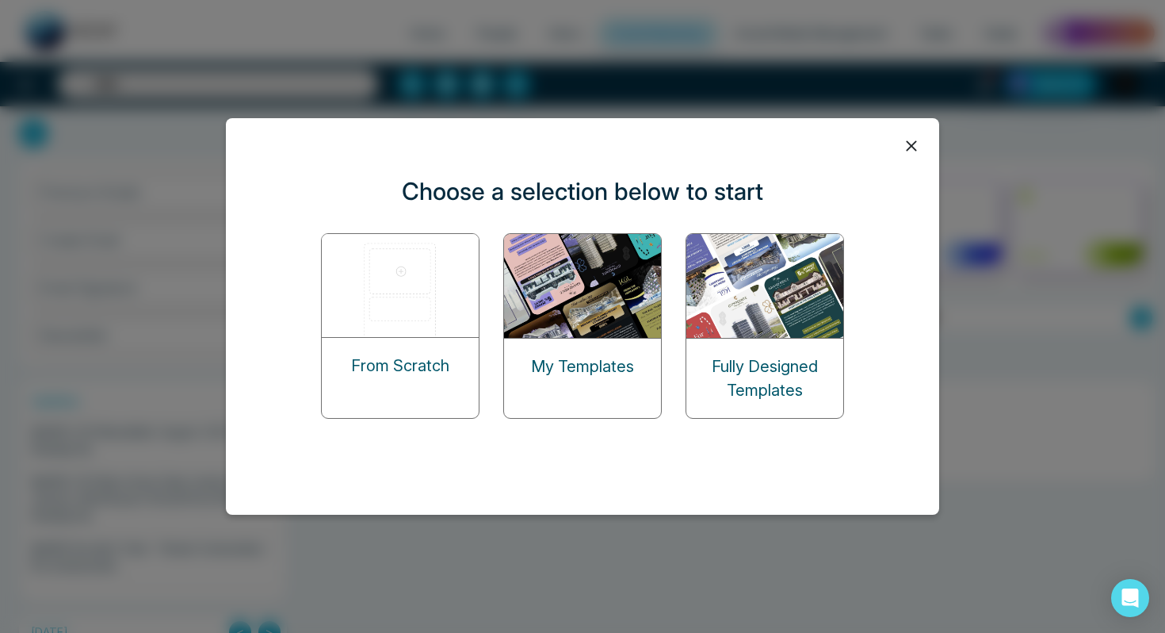
click at [368, 302] on img at bounding box center [401, 285] width 159 height 103
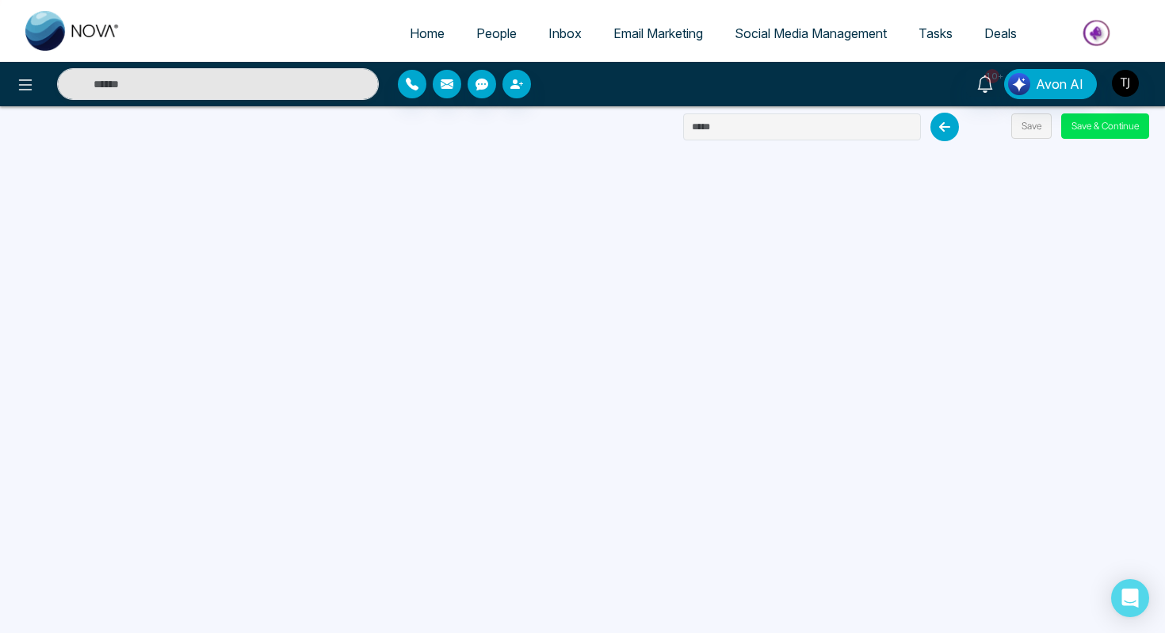
click at [641, 38] on span "Email Marketing" at bounding box center [659, 33] width 90 height 16
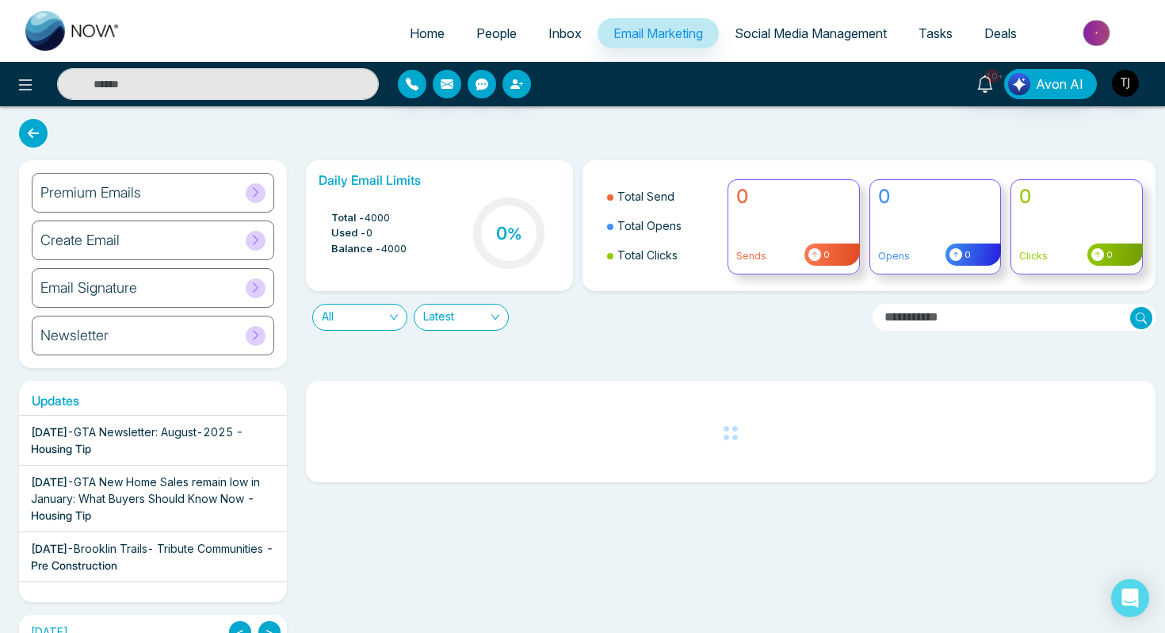
click at [91, 189] on h6 "Premium Emails" at bounding box center [90, 192] width 101 height 17
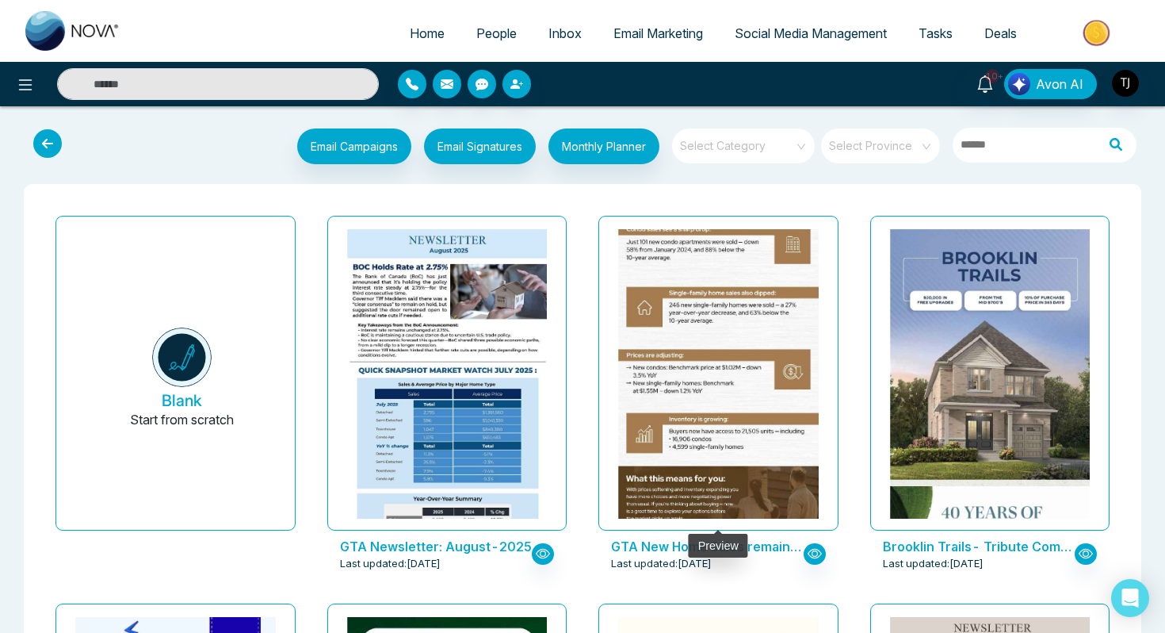
click at [784, 283] on img at bounding box center [718, 196] width 400 height 677
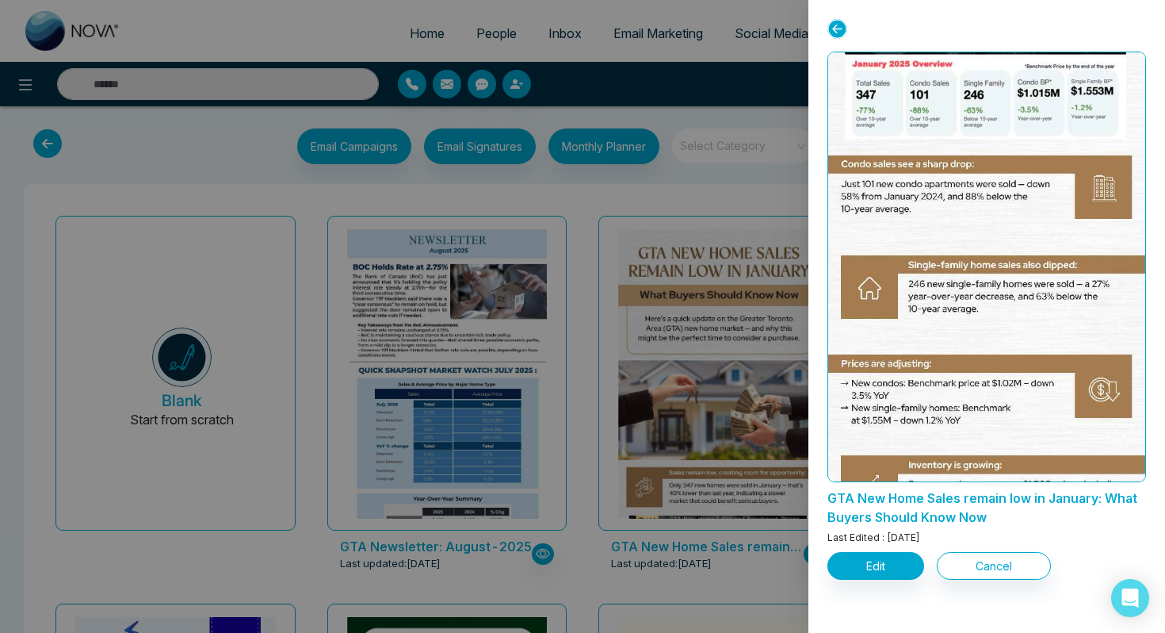
scroll to position [644, 0]
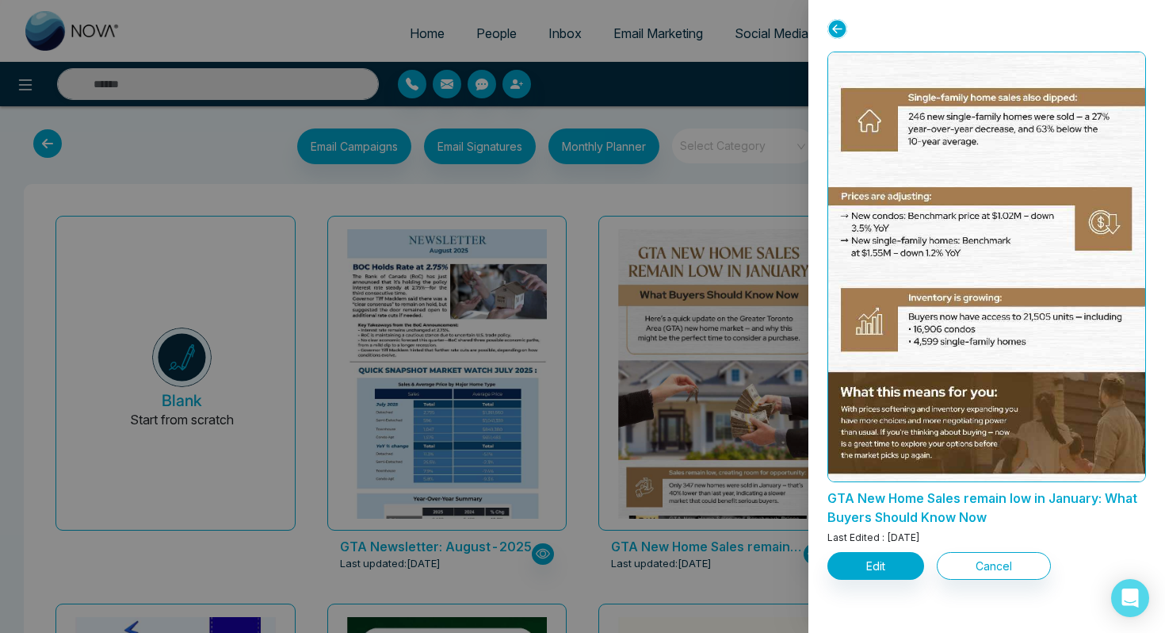
click at [713, 192] on div at bounding box center [582, 316] width 1165 height 633
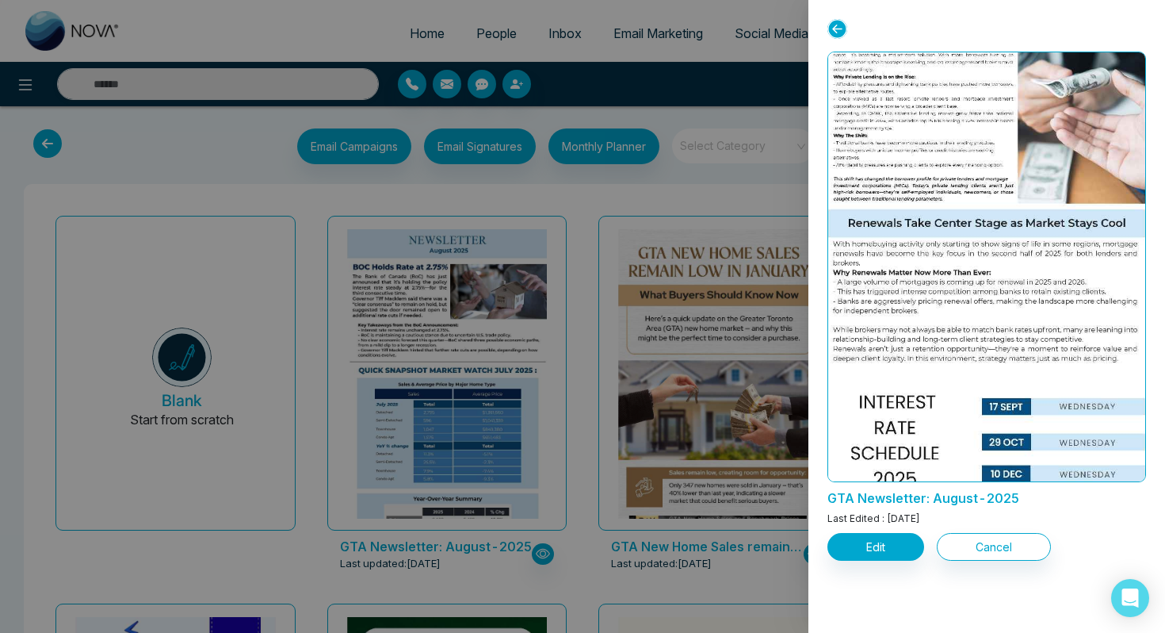
scroll to position [1023, 0]
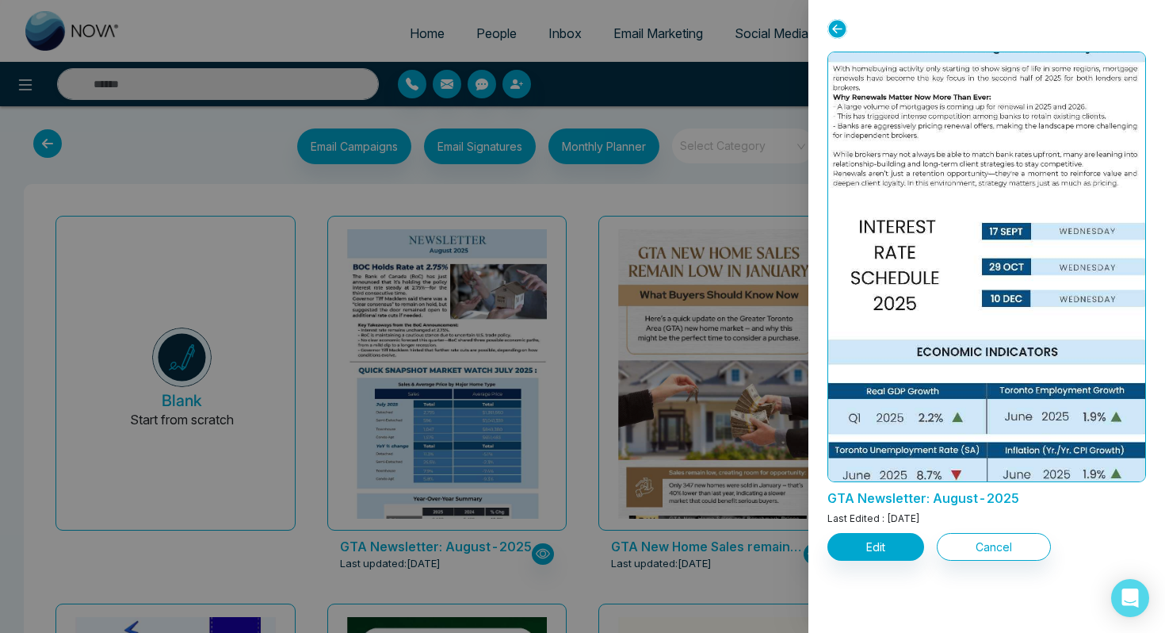
click at [756, 188] on div at bounding box center [582, 316] width 1165 height 633
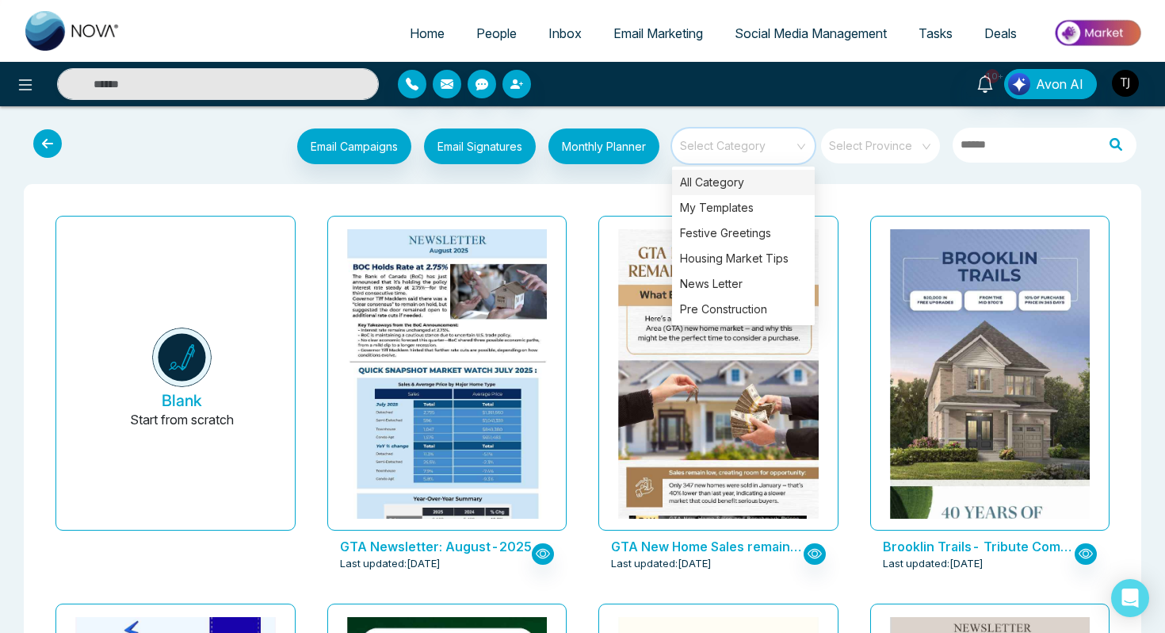
click at [773, 140] on input "search" at bounding box center [738, 140] width 114 height 24
click at [740, 317] on div "Pre Construction" at bounding box center [743, 308] width 143 height 25
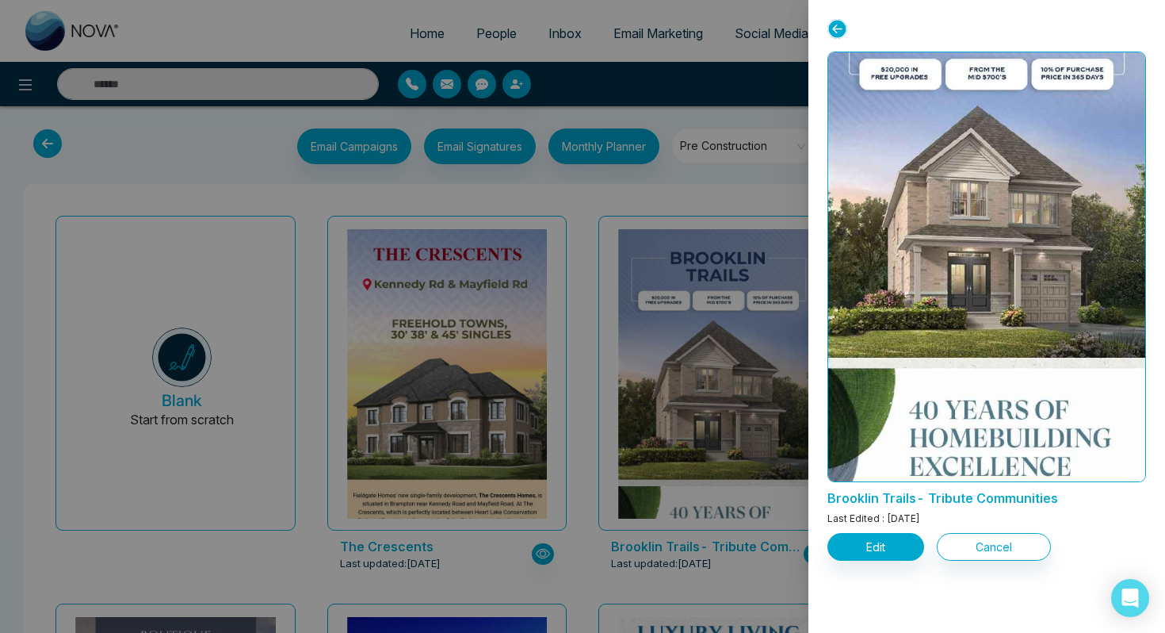
scroll to position [0, 0]
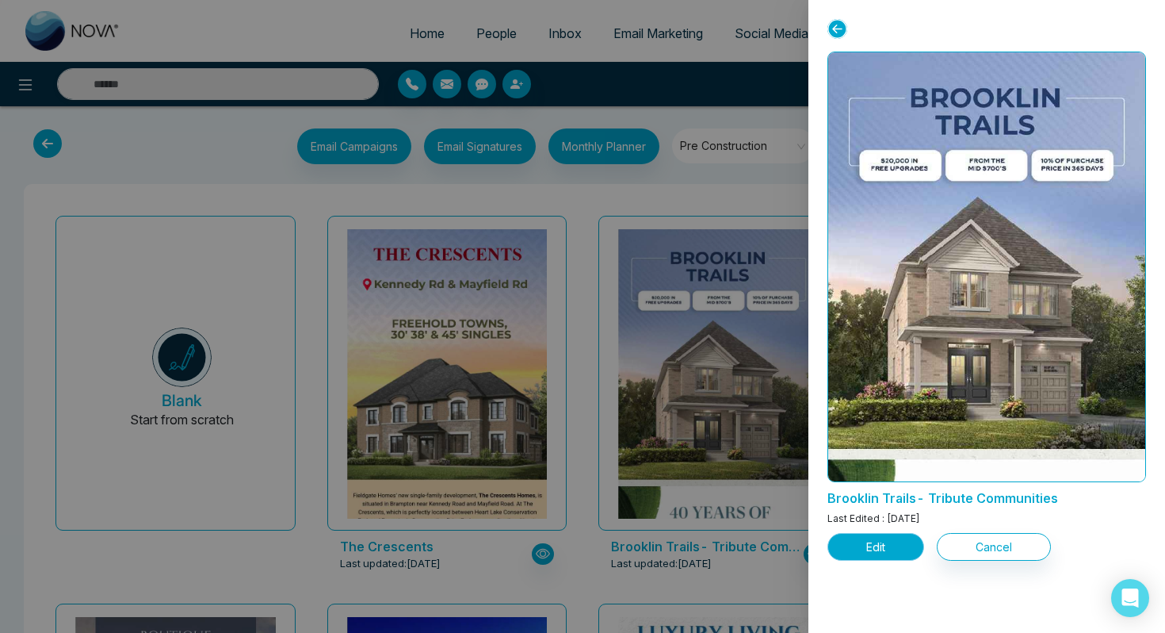
click at [889, 547] on button "Edit" at bounding box center [876, 547] width 97 height 28
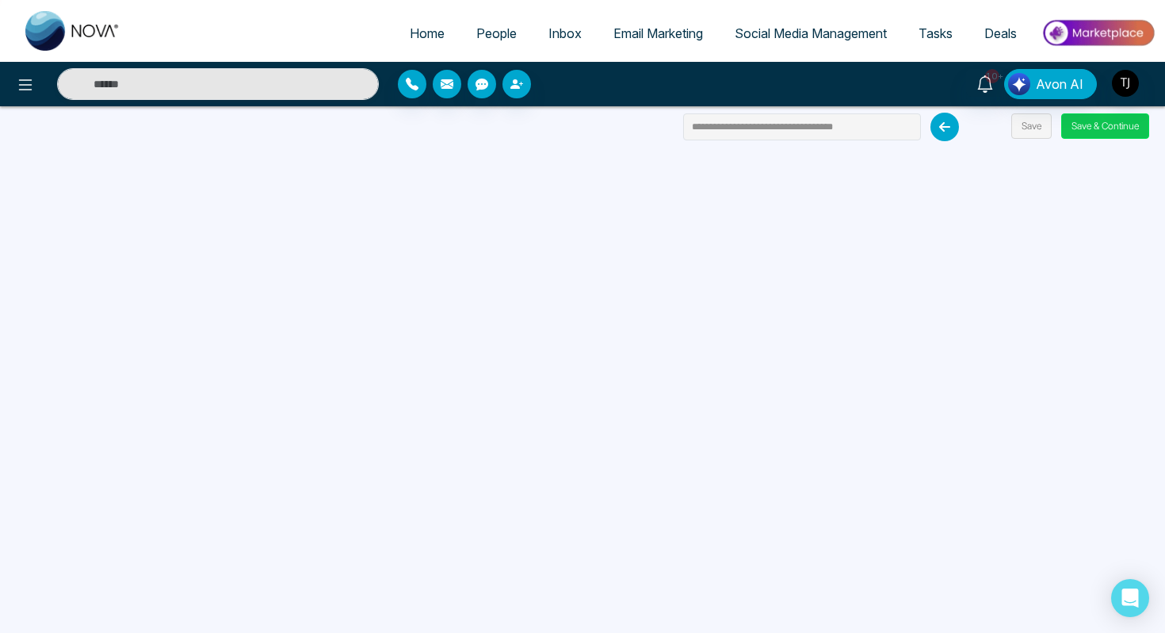
click at [1130, 124] on button "Save & Continue" at bounding box center [1105, 125] width 88 height 25
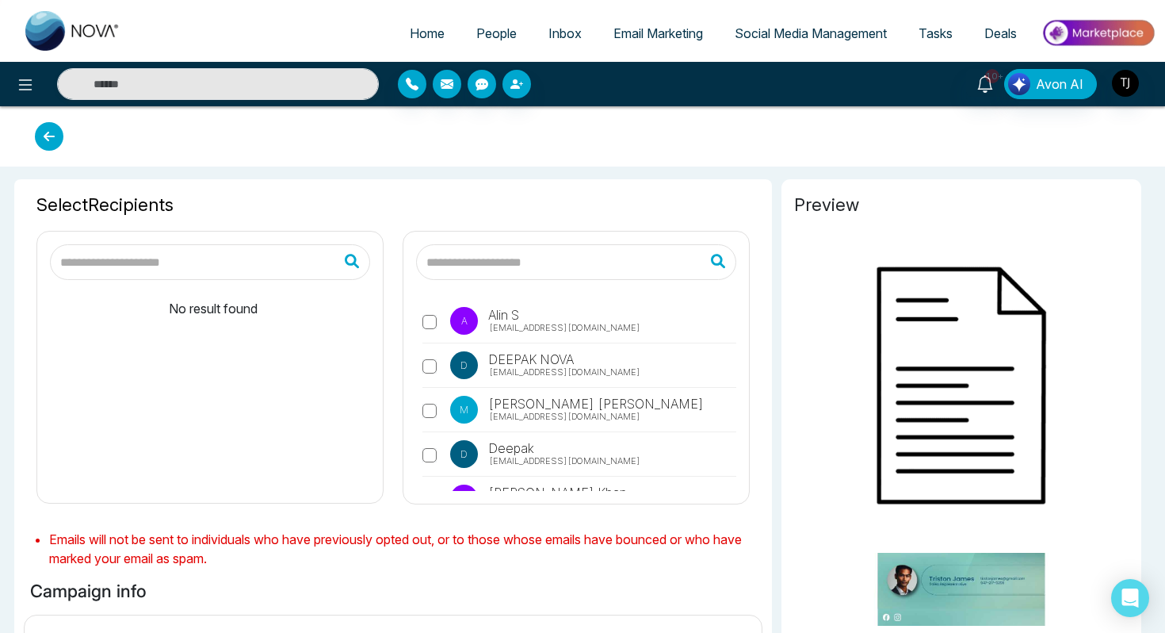
type input "**********"
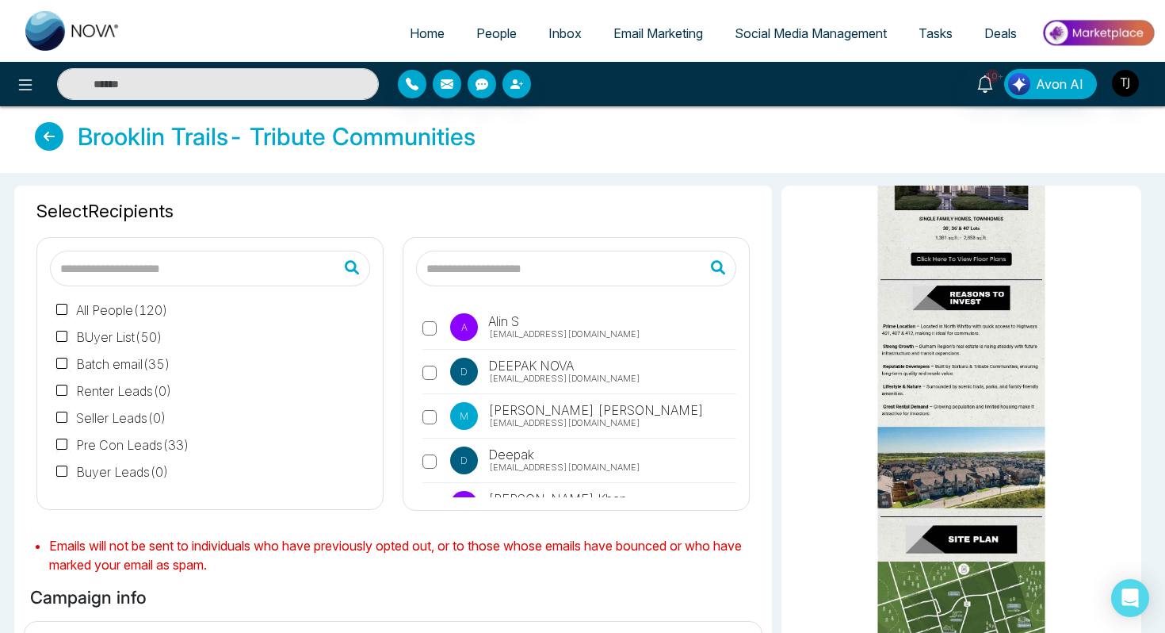
click at [661, 39] on span "Email Marketing" at bounding box center [659, 33] width 90 height 16
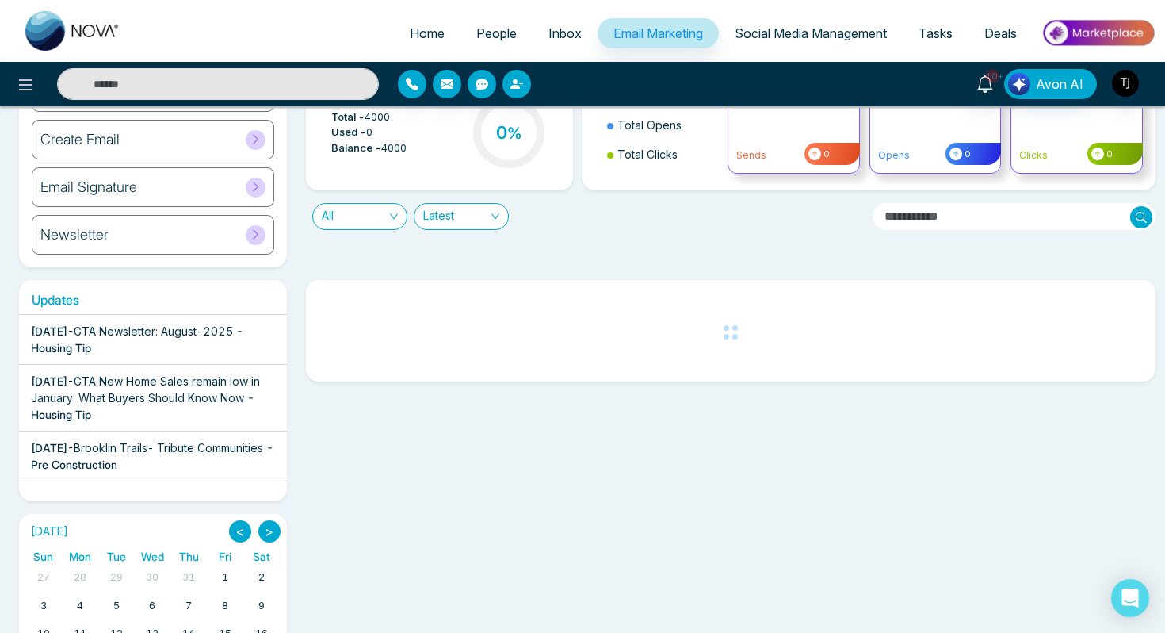
scroll to position [131, 0]
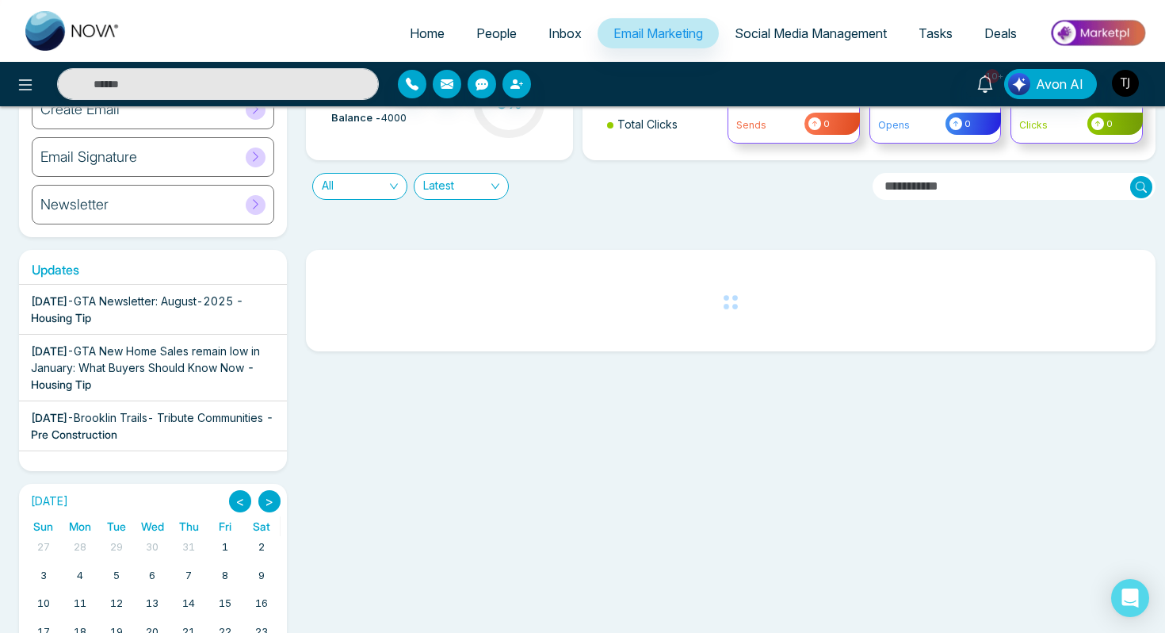
click at [387, 182] on span "All" at bounding box center [360, 186] width 76 height 25
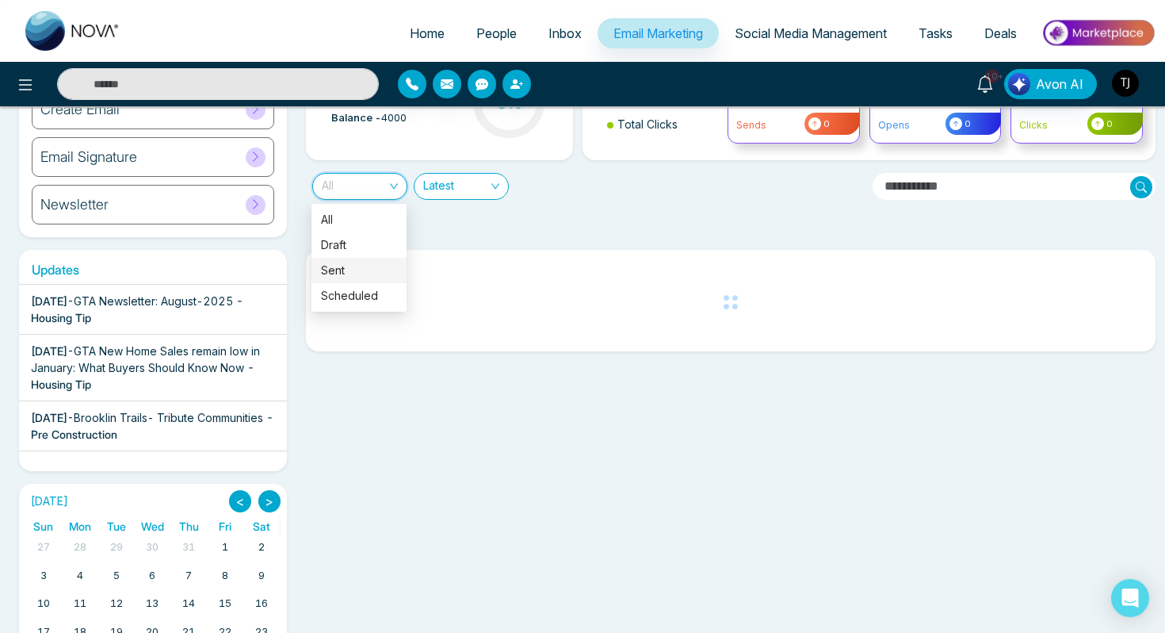
click at [355, 271] on div "Sent" at bounding box center [359, 270] width 76 height 17
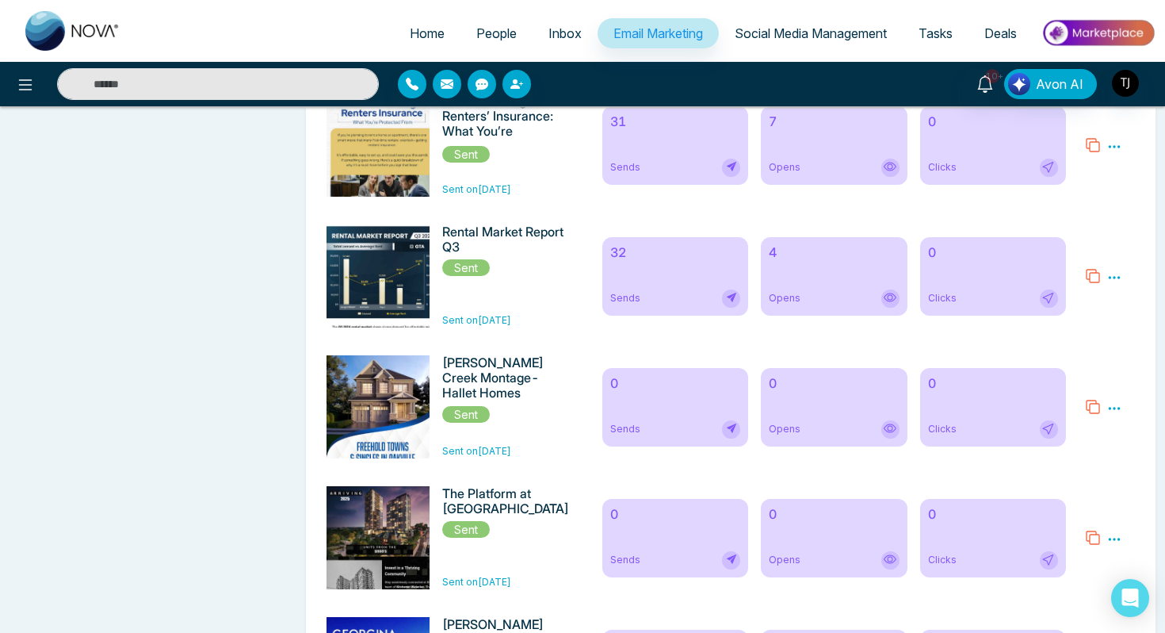
scroll to position [948, 0]
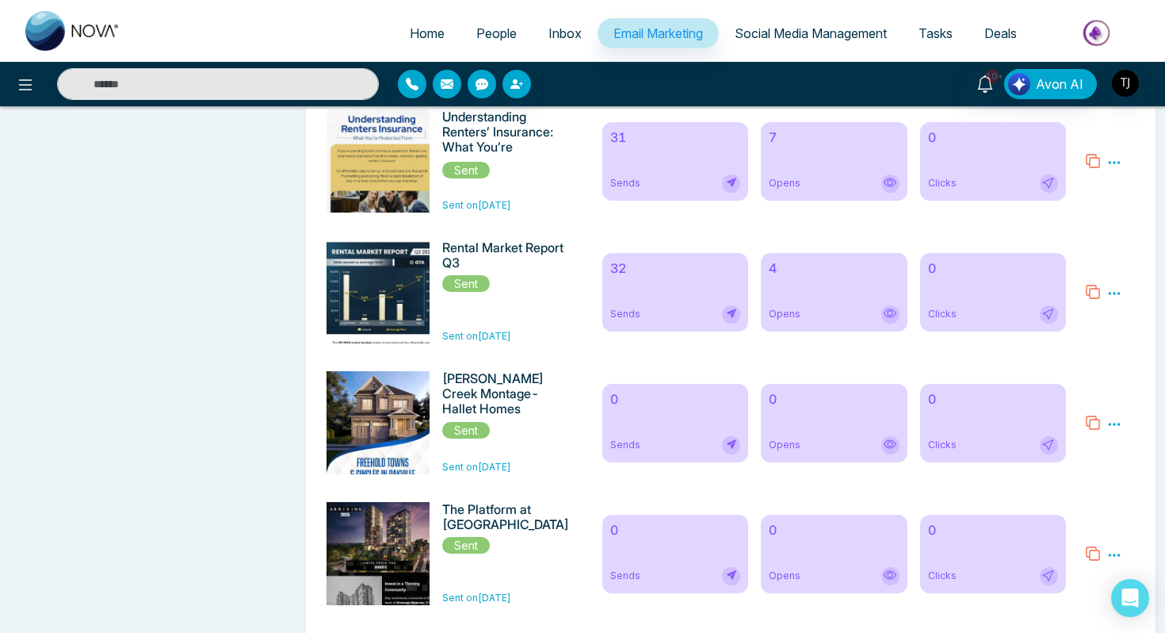
click at [668, 272] on h6 "32" at bounding box center [675, 268] width 130 height 15
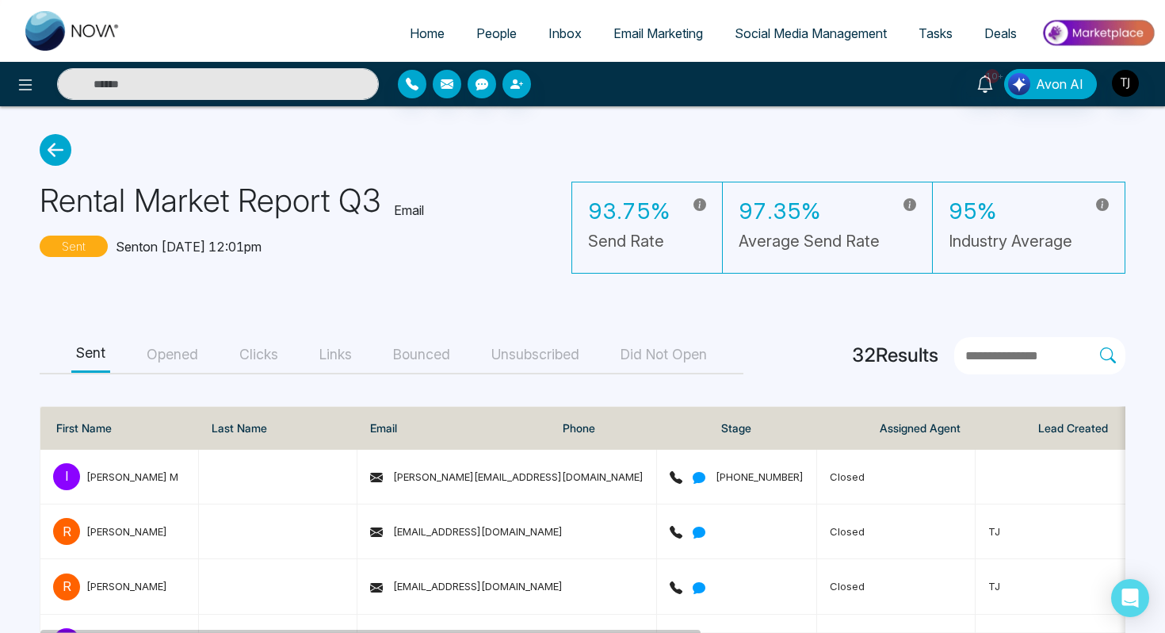
click at [170, 342] on button "Opened" at bounding box center [172, 355] width 61 height 36
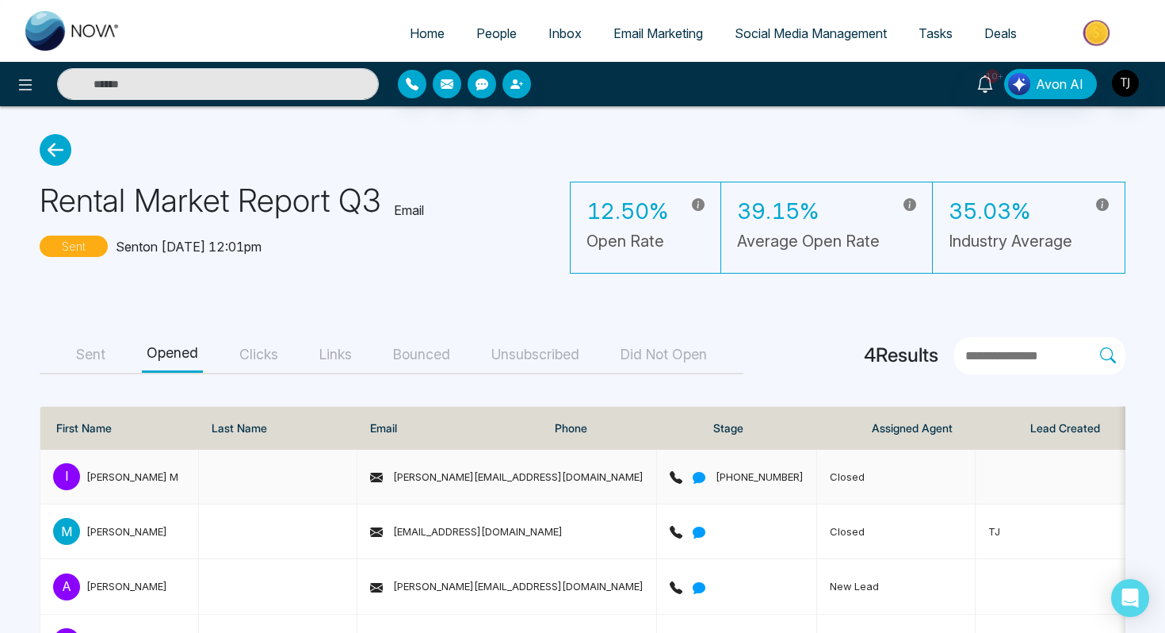
scroll to position [63, 0]
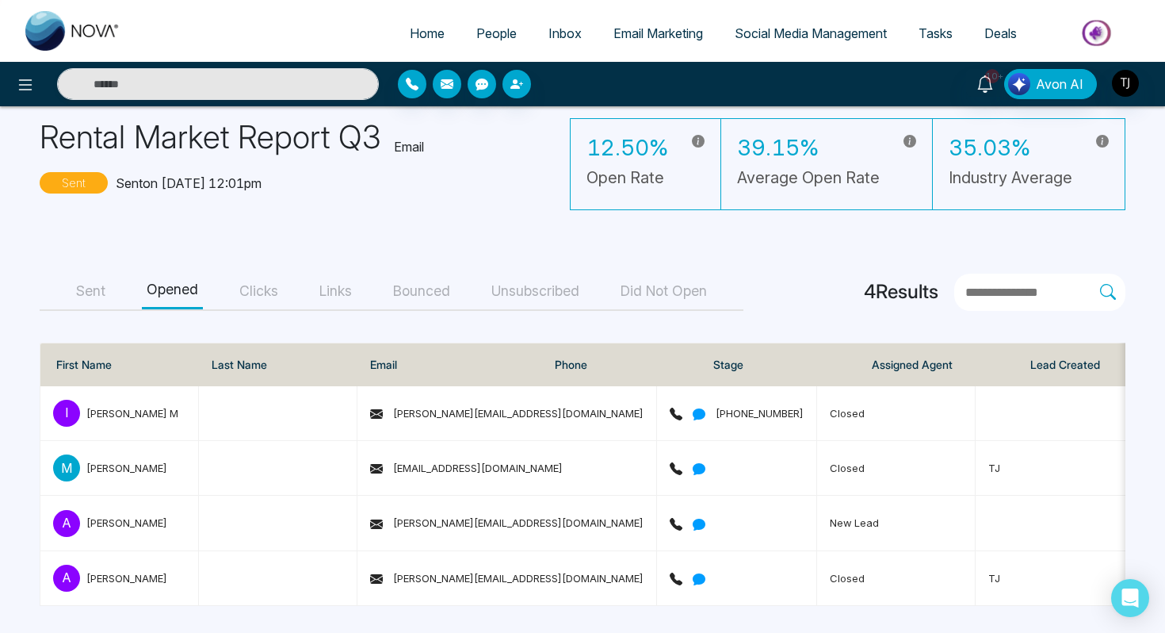
click at [266, 295] on button "Clicks" at bounding box center [259, 291] width 48 height 36
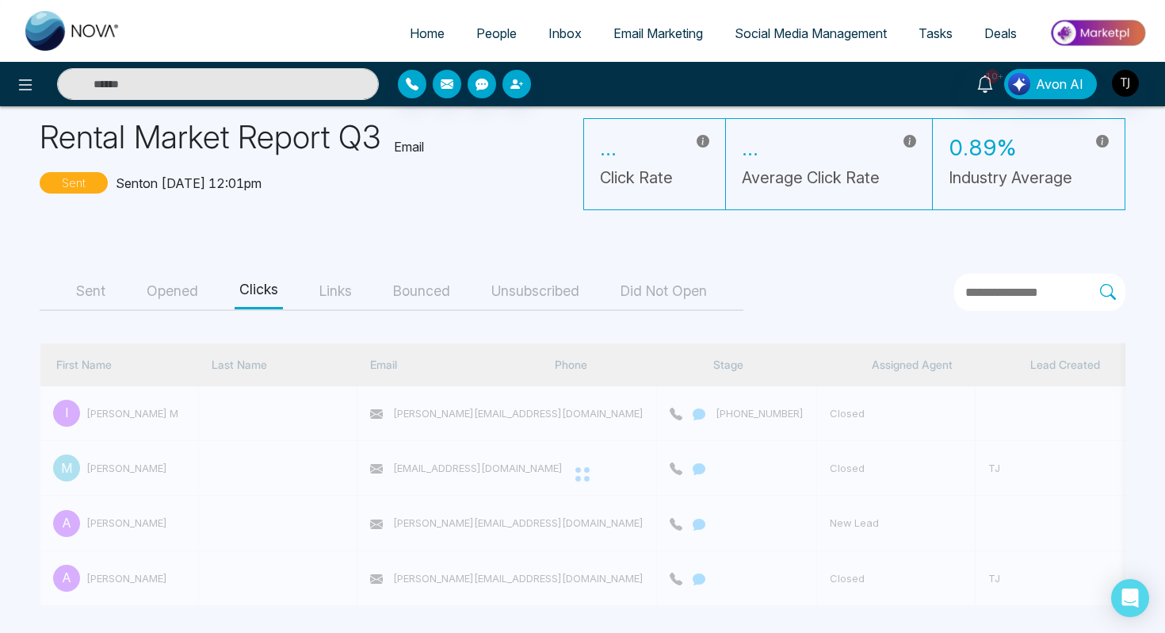
scroll to position [0, 0]
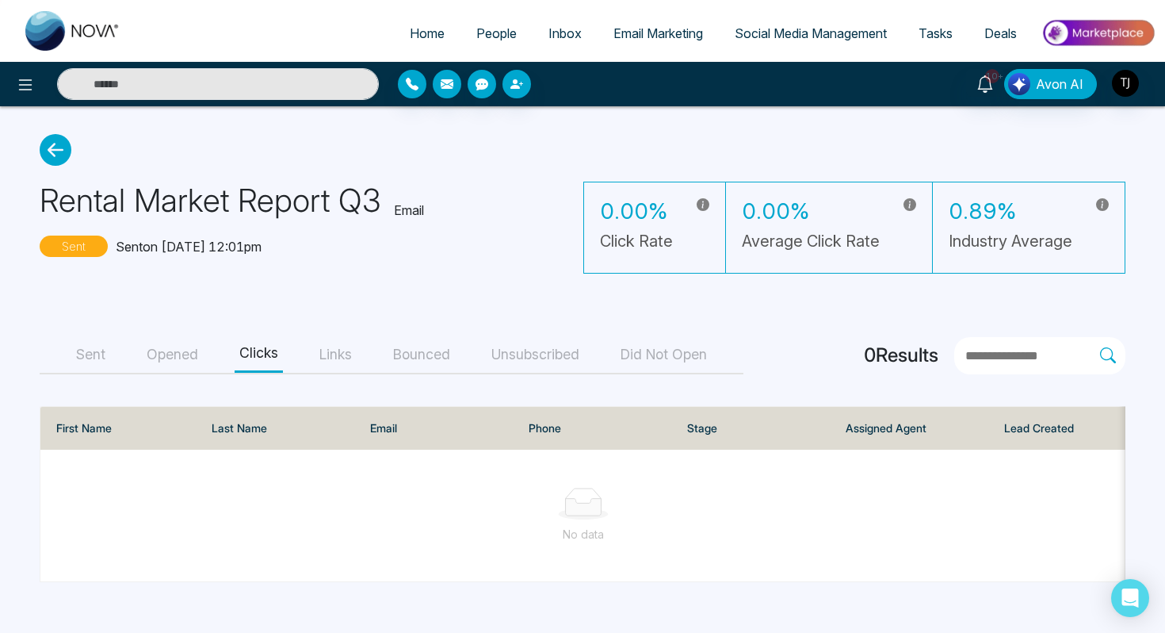
click at [346, 350] on button "Links" at bounding box center [336, 355] width 42 height 36
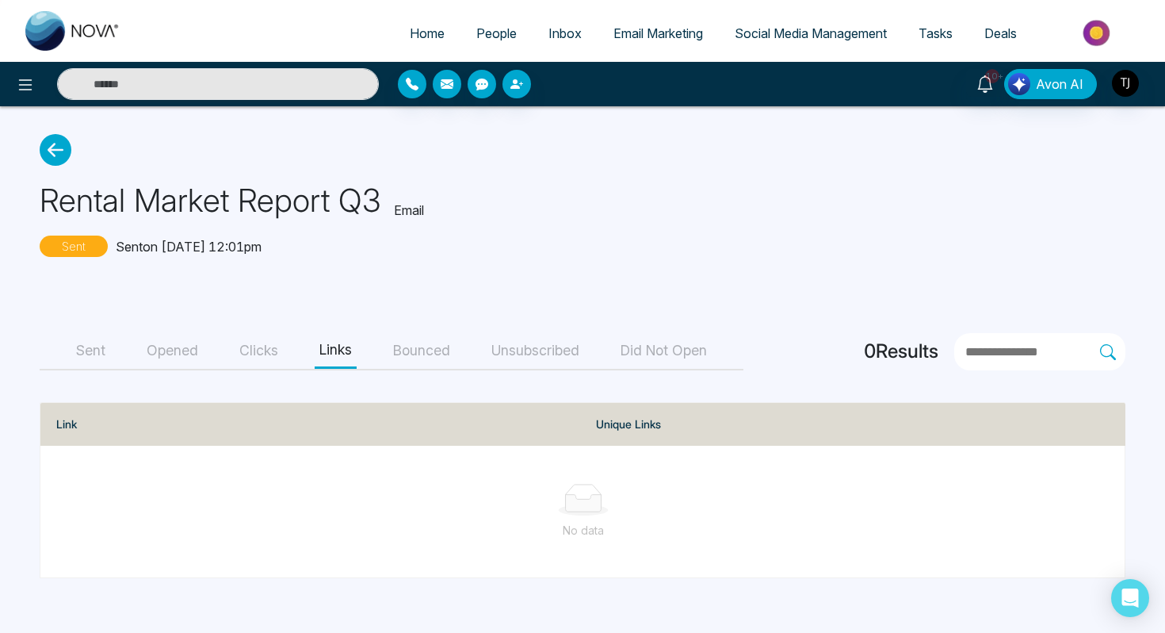
click at [784, 39] on span "Social Media Management" at bounding box center [811, 33] width 152 height 16
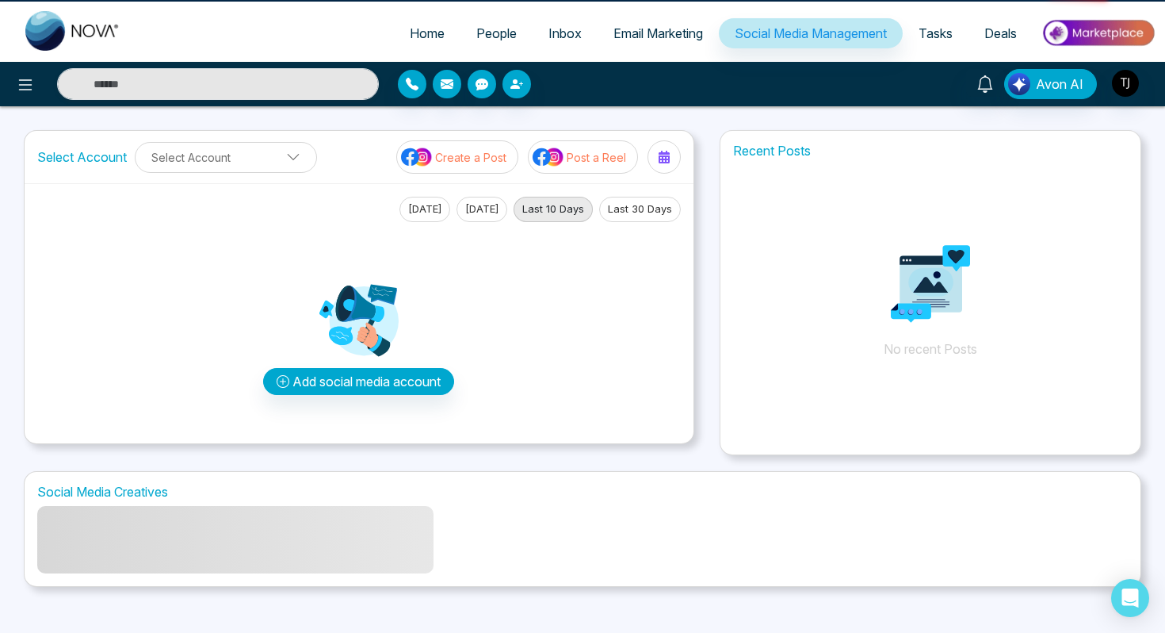
click at [784, 39] on span "Social Media Management" at bounding box center [811, 33] width 152 height 16
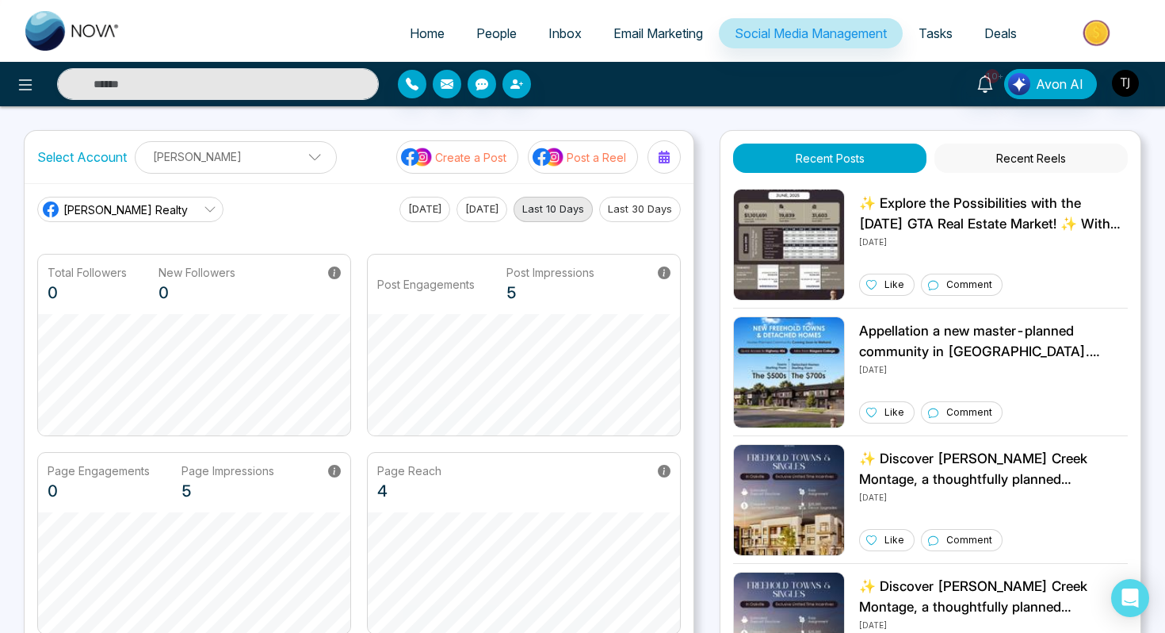
click at [473, 154] on p "Create a Post" at bounding box center [470, 157] width 71 height 17
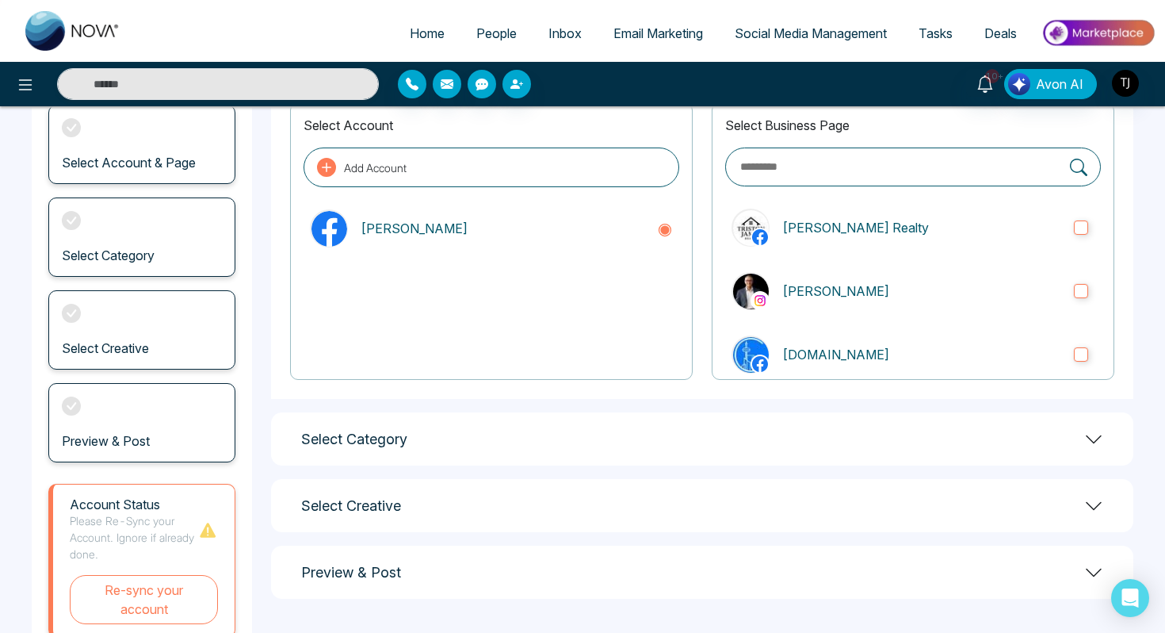
scroll to position [139, 0]
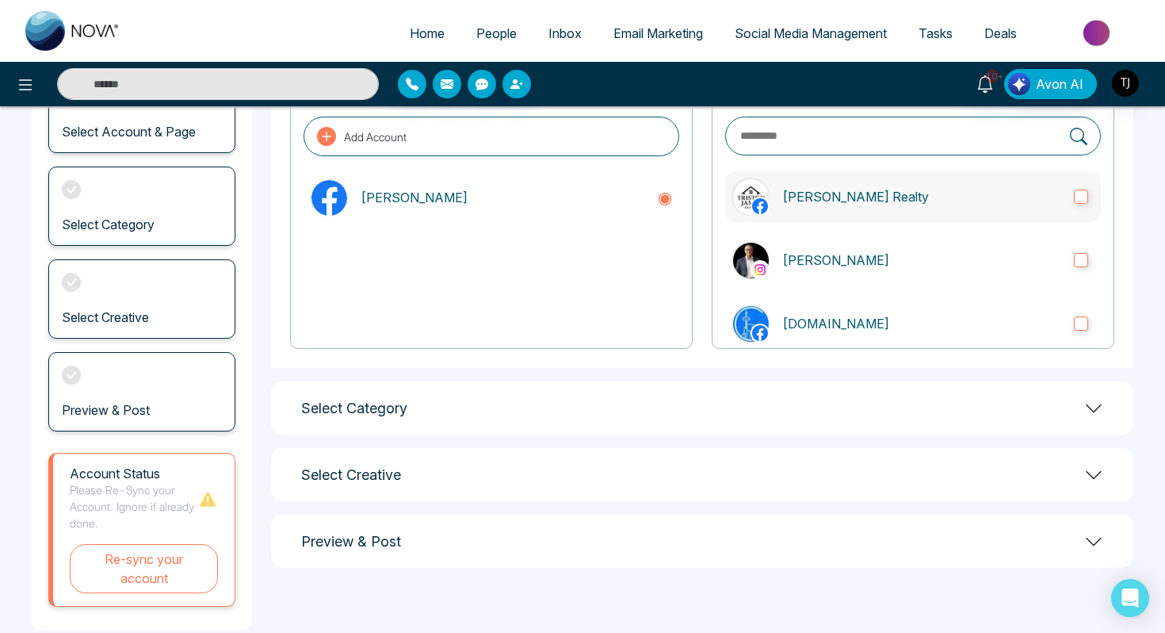
click at [837, 189] on p "[PERSON_NAME] Realty" at bounding box center [921, 196] width 279 height 19
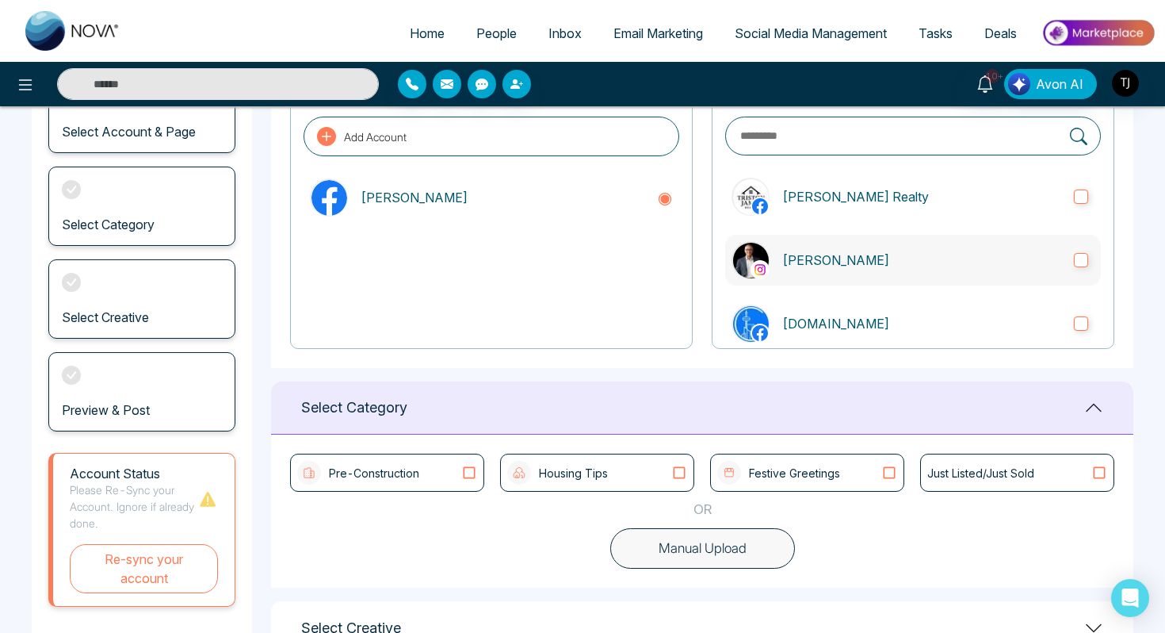
click at [809, 257] on p "[PERSON_NAME]" at bounding box center [921, 259] width 279 height 19
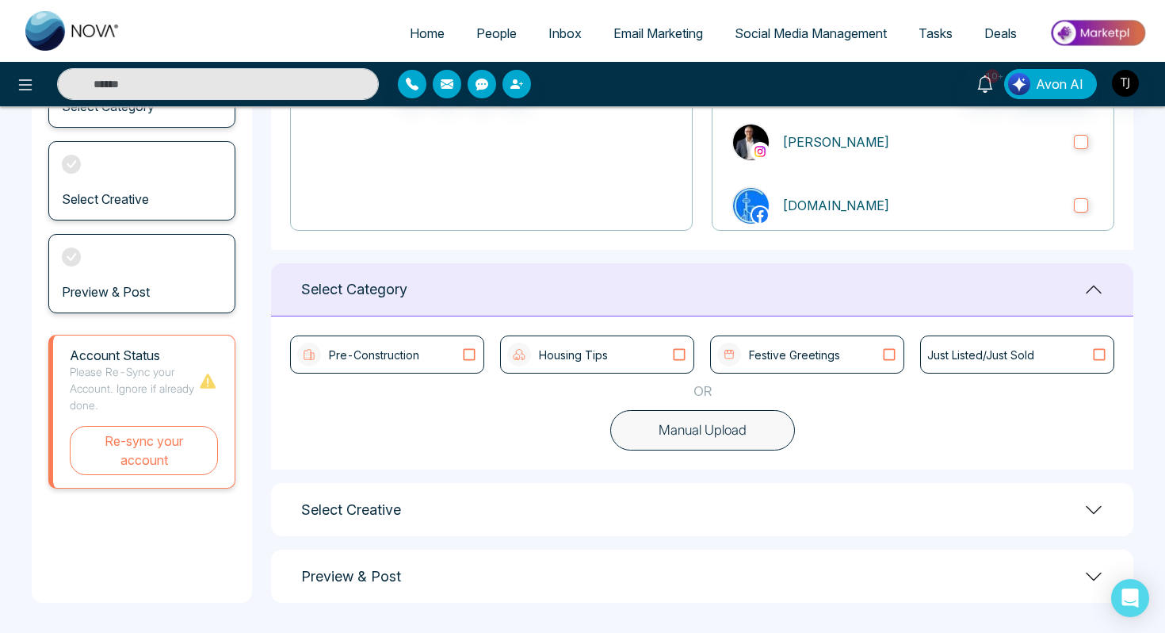
click at [687, 438] on button "Manual Upload" at bounding box center [702, 430] width 185 height 41
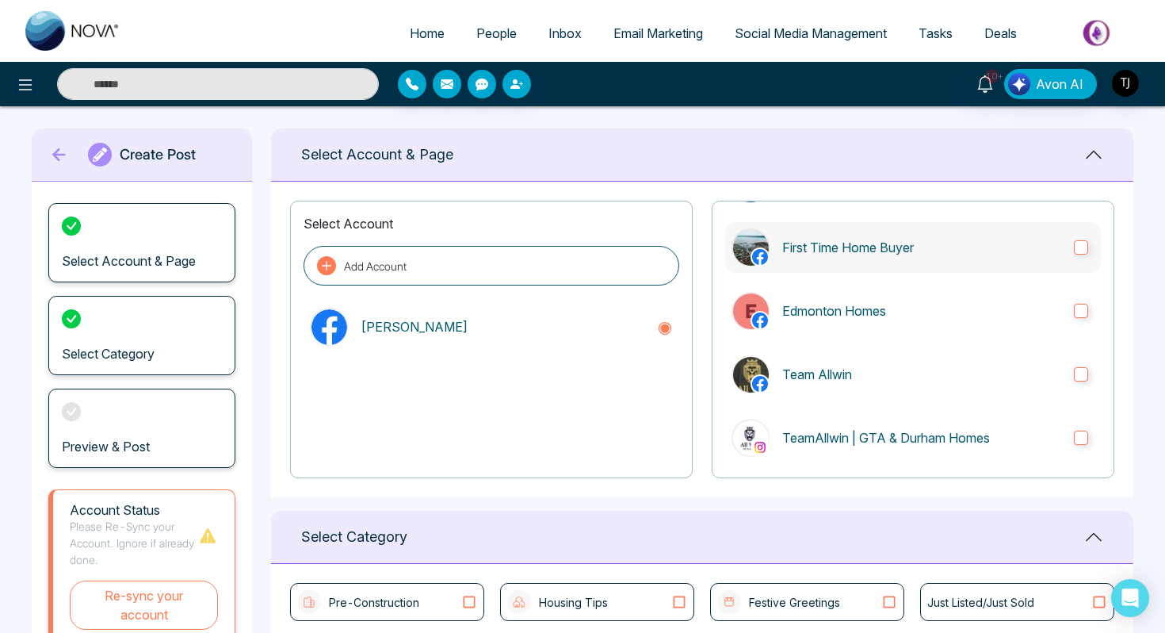
scroll to position [0, 0]
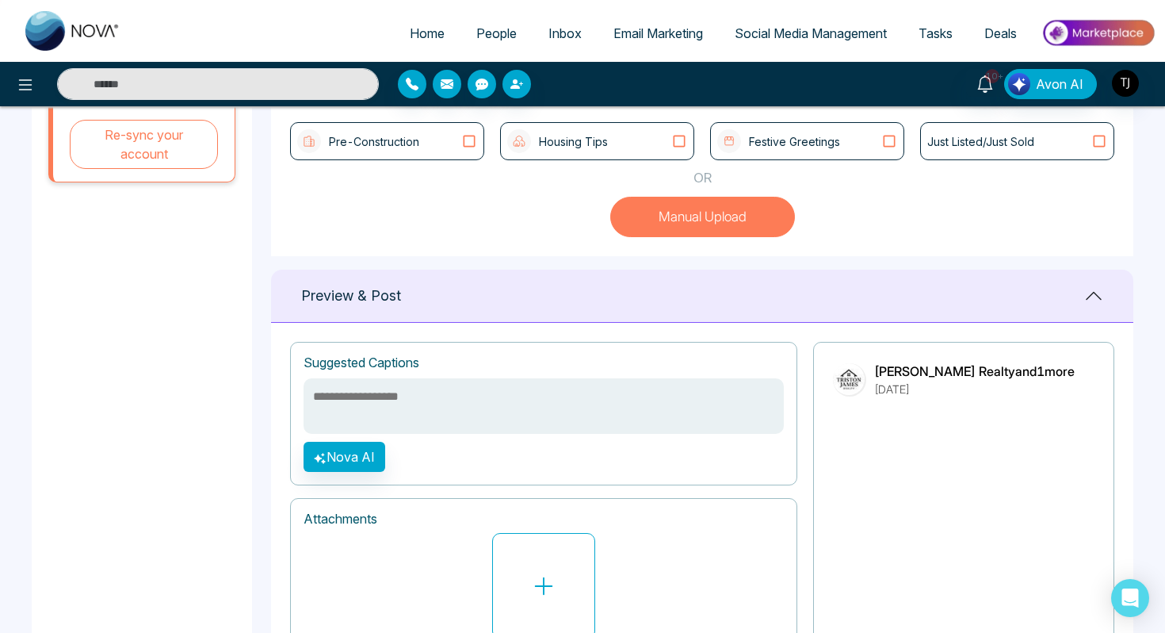
click at [721, 213] on button "Manual Upload" at bounding box center [702, 217] width 185 height 41
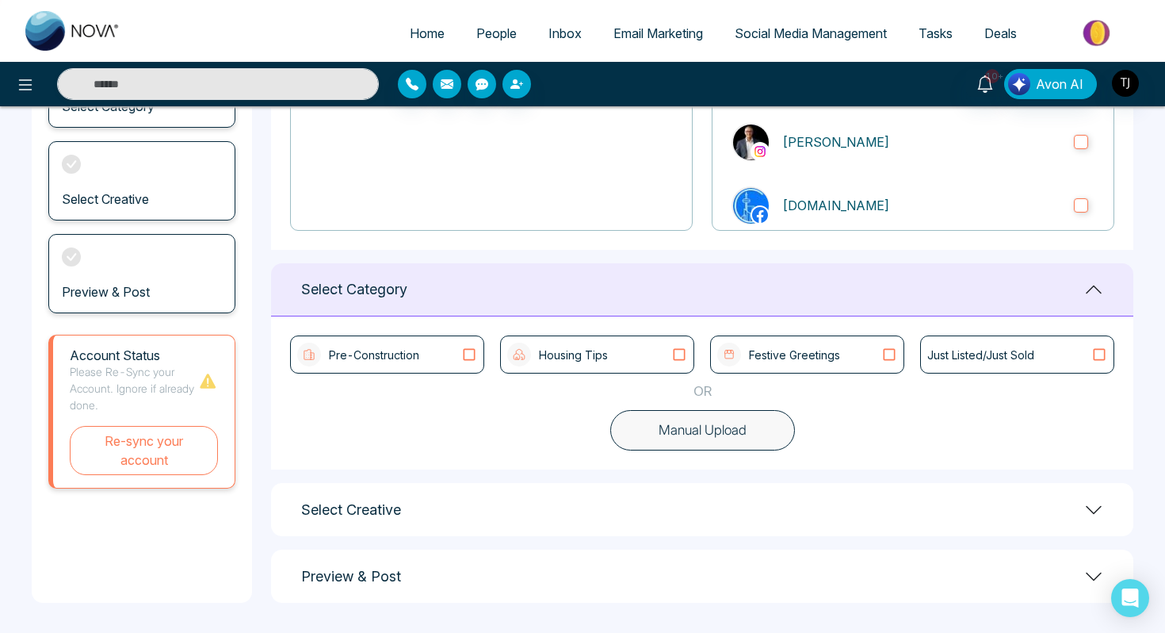
click at [625, 494] on div "Select Creative" at bounding box center [702, 509] width 862 height 53
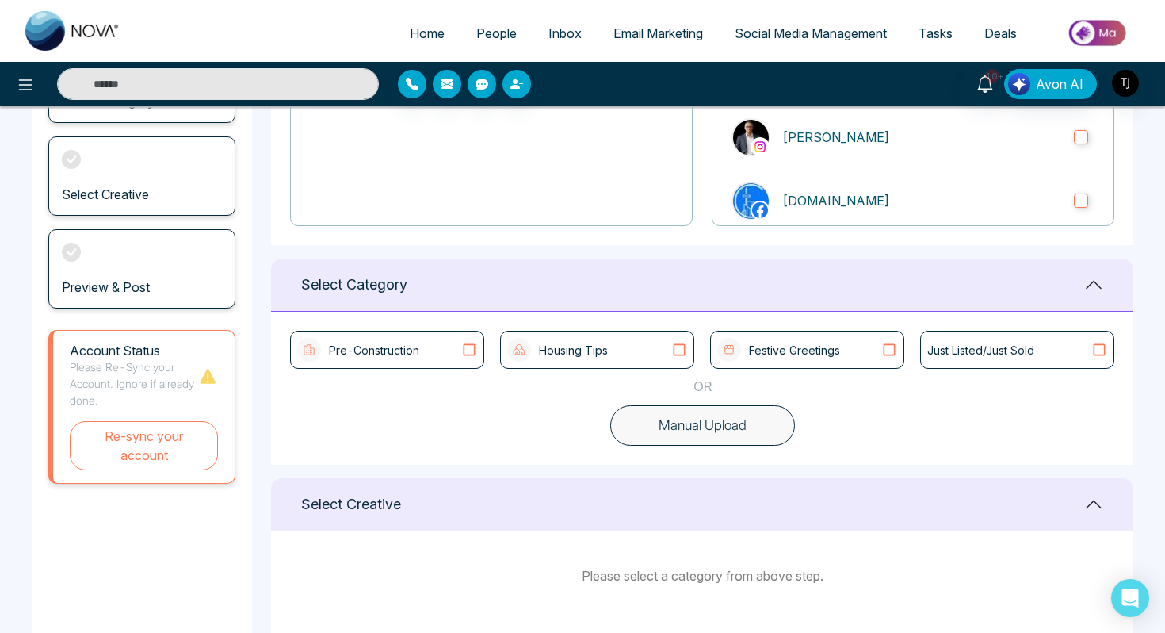
scroll to position [358, 0]
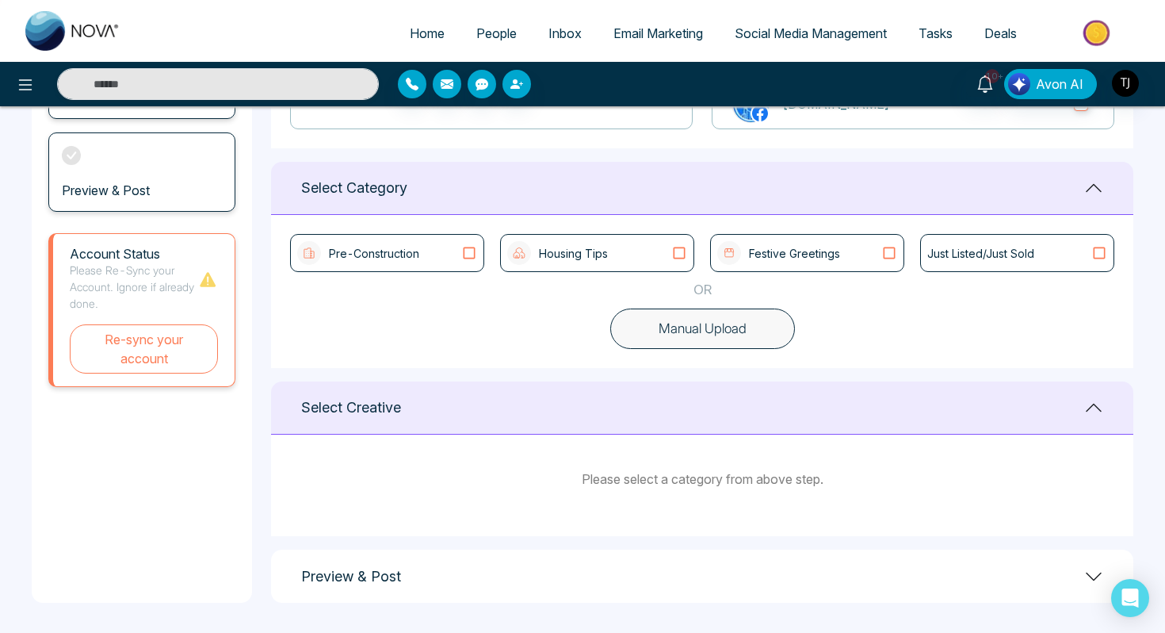
click at [748, 340] on button "Manual Upload" at bounding box center [702, 328] width 185 height 41
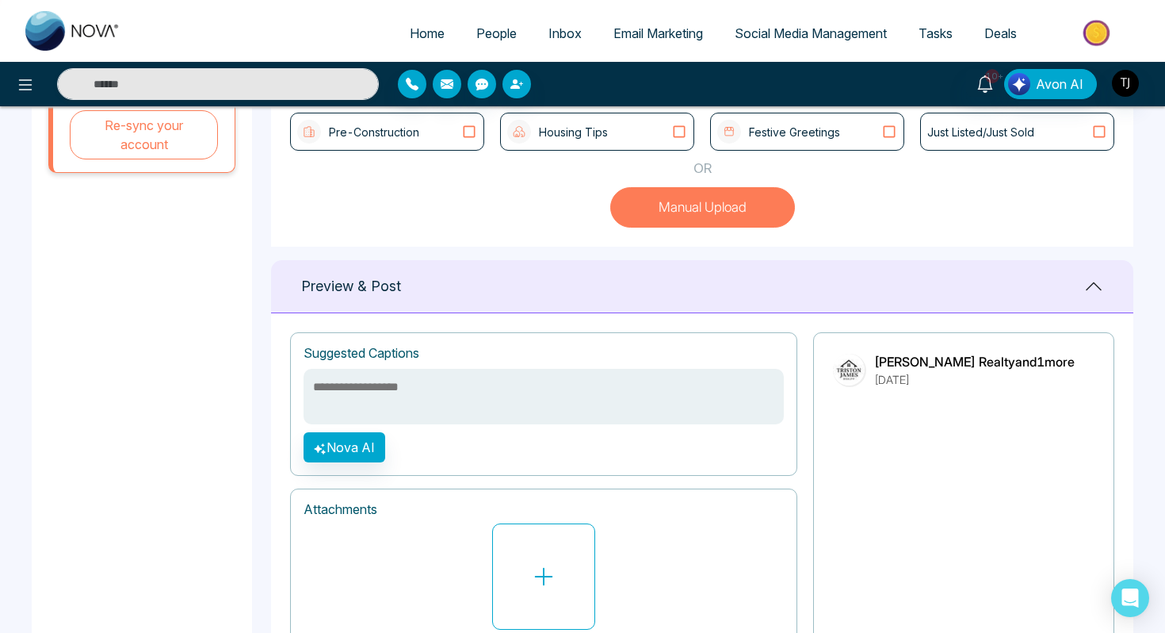
scroll to position [579, 0]
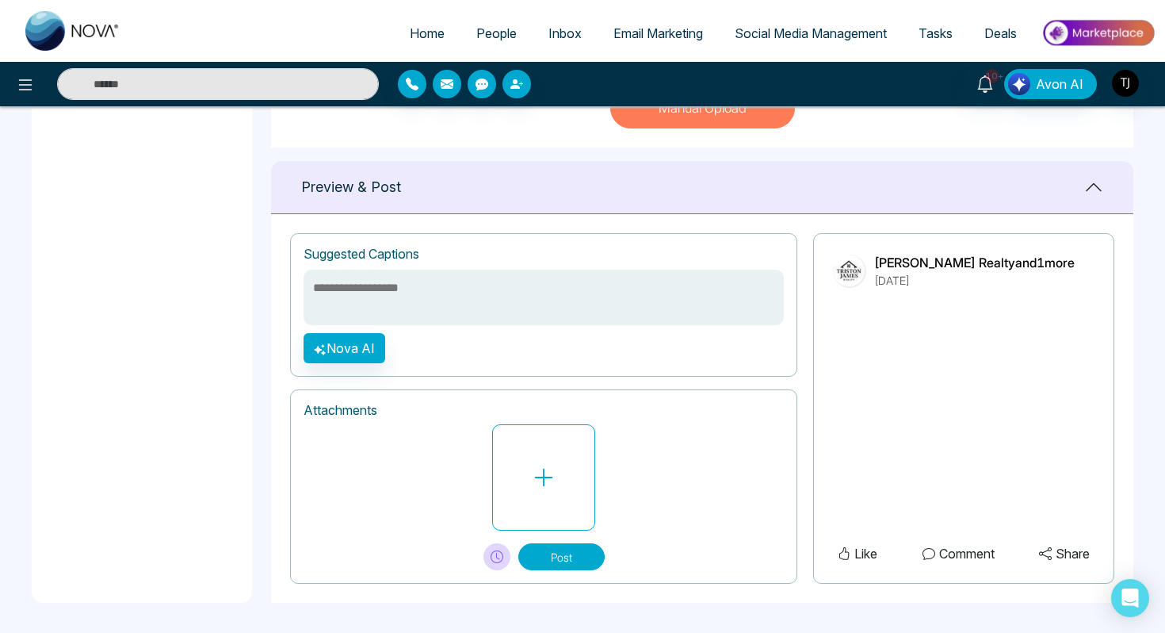
click at [568, 299] on textarea at bounding box center [544, 297] width 480 height 55
type textarea "**********"
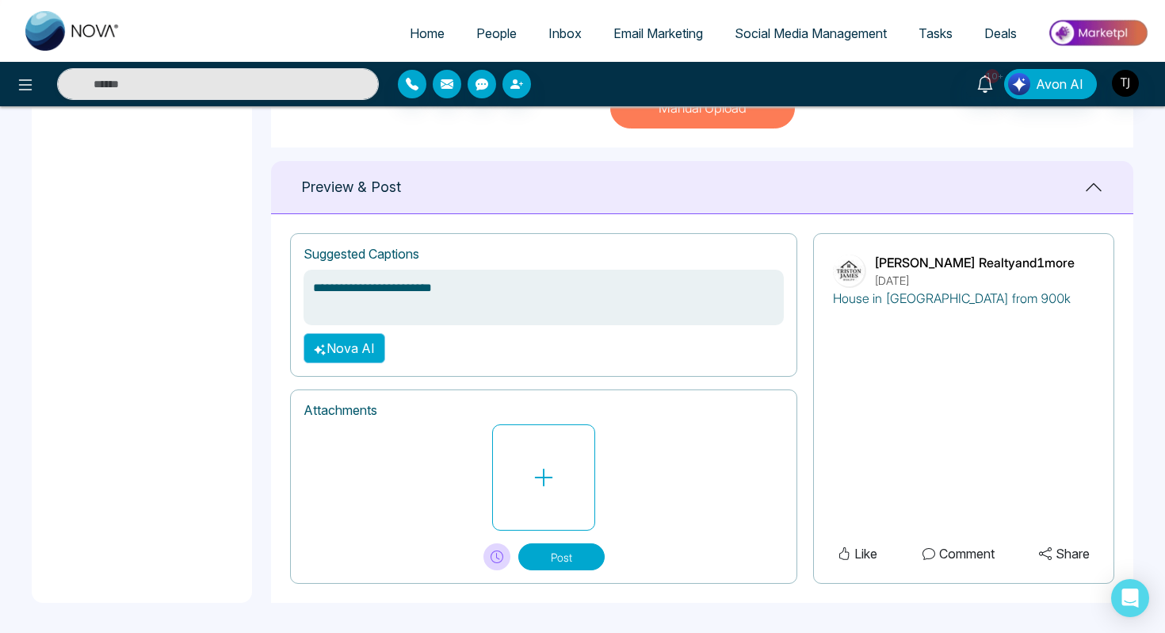
click at [349, 343] on button "Nova AI" at bounding box center [345, 348] width 82 height 30
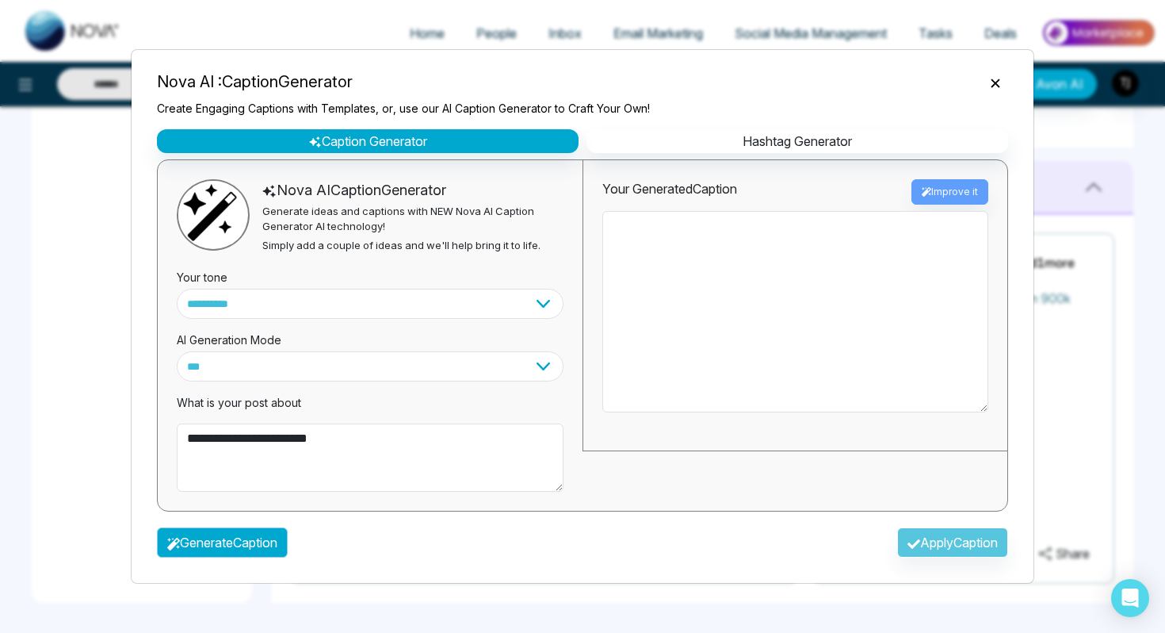
click at [245, 547] on button "Generate Caption" at bounding box center [222, 542] width 131 height 30
type textarea "**********"
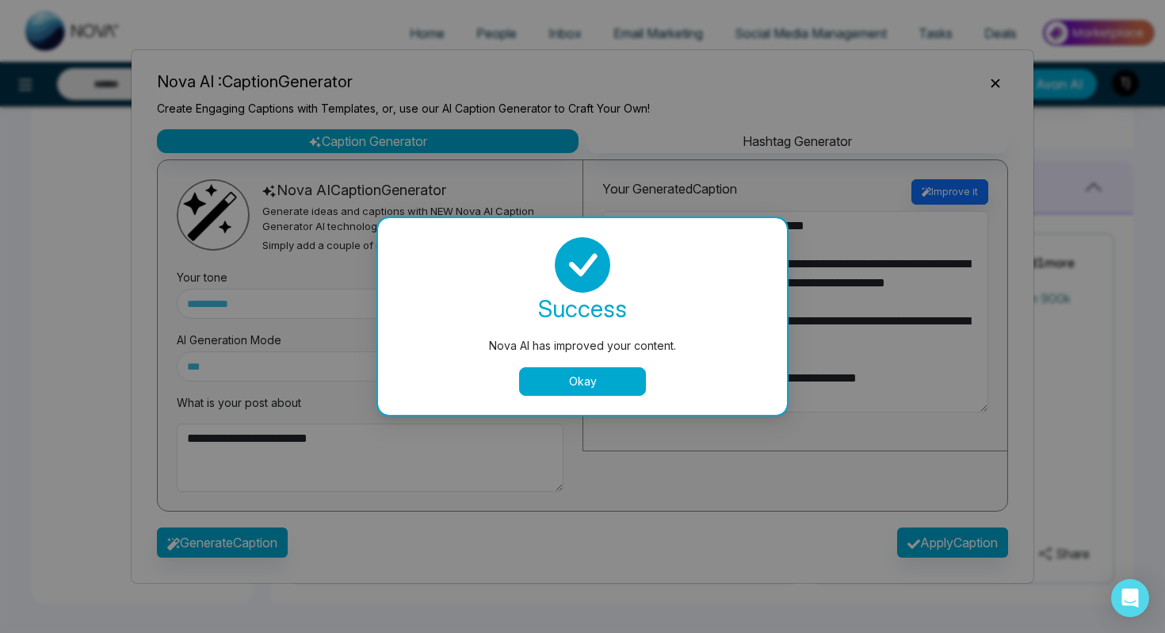
click at [622, 380] on button "Okay" at bounding box center [582, 381] width 127 height 29
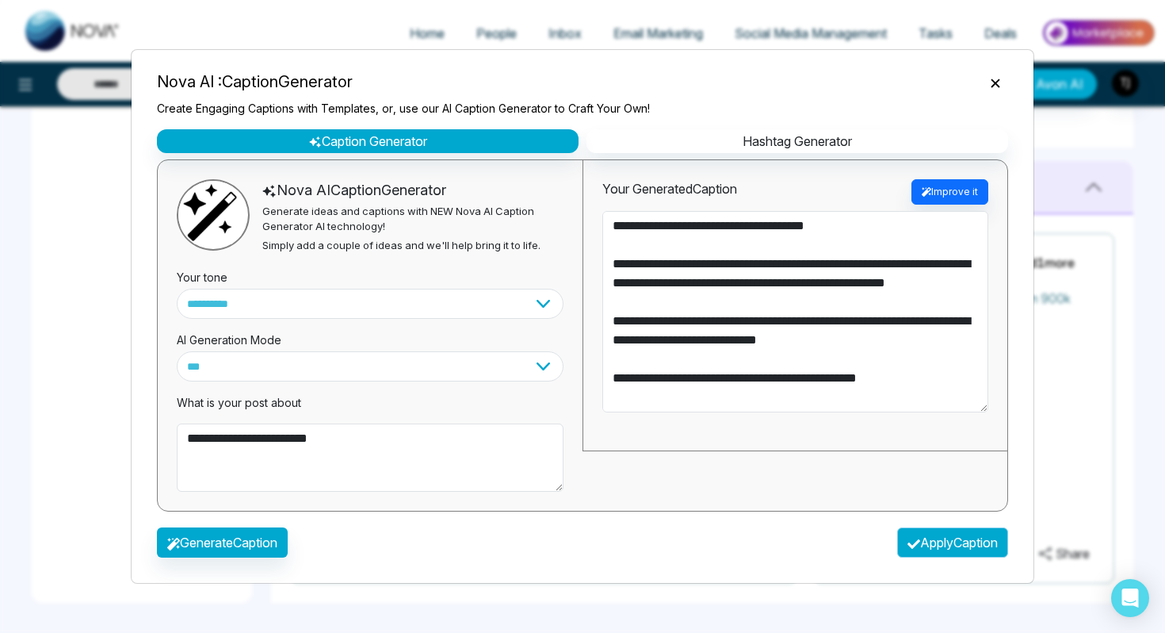
click at [950, 556] on button "Apply Caption" at bounding box center [952, 542] width 111 height 30
type textarea "**********"
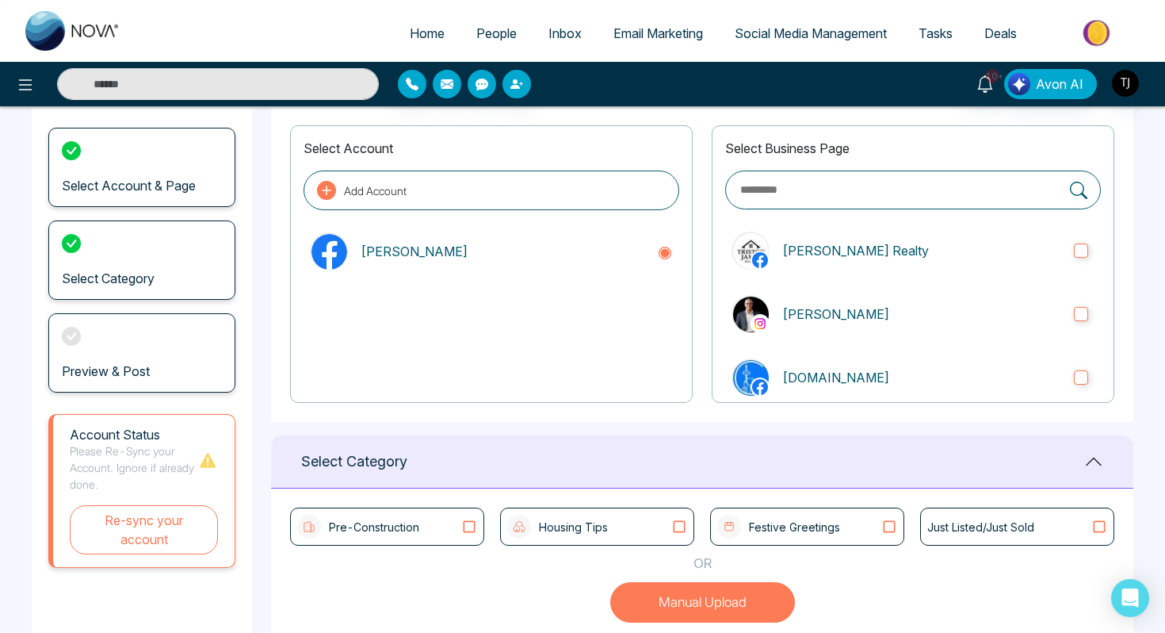
scroll to position [0, 0]
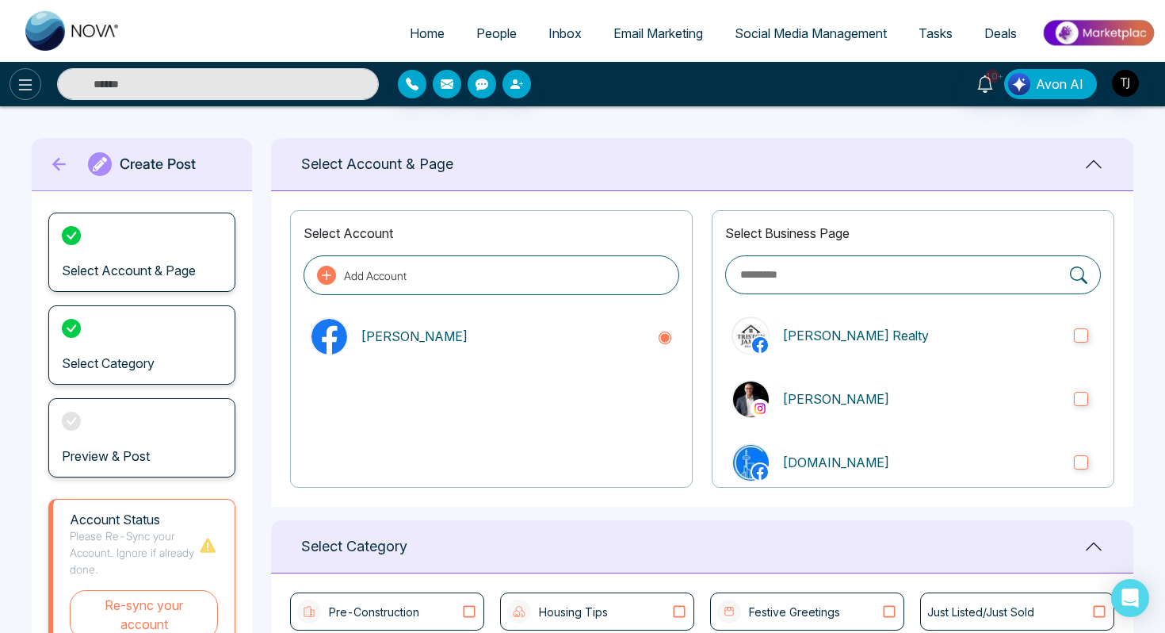
click at [17, 92] on icon at bounding box center [25, 84] width 19 height 19
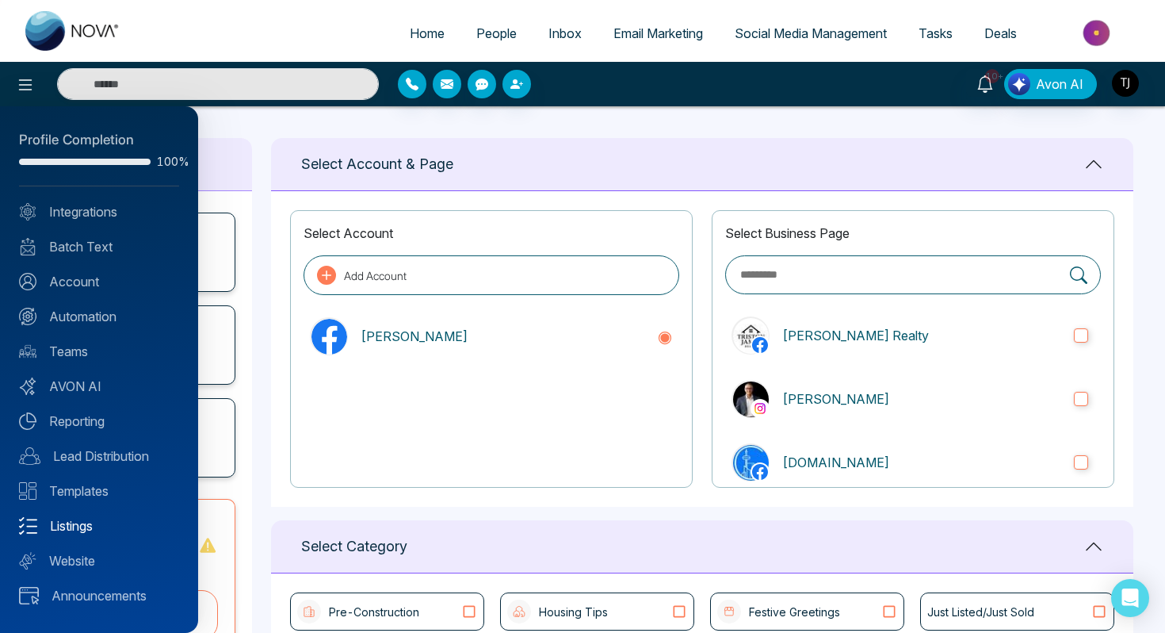
click at [71, 521] on link "Listings" at bounding box center [99, 525] width 160 height 19
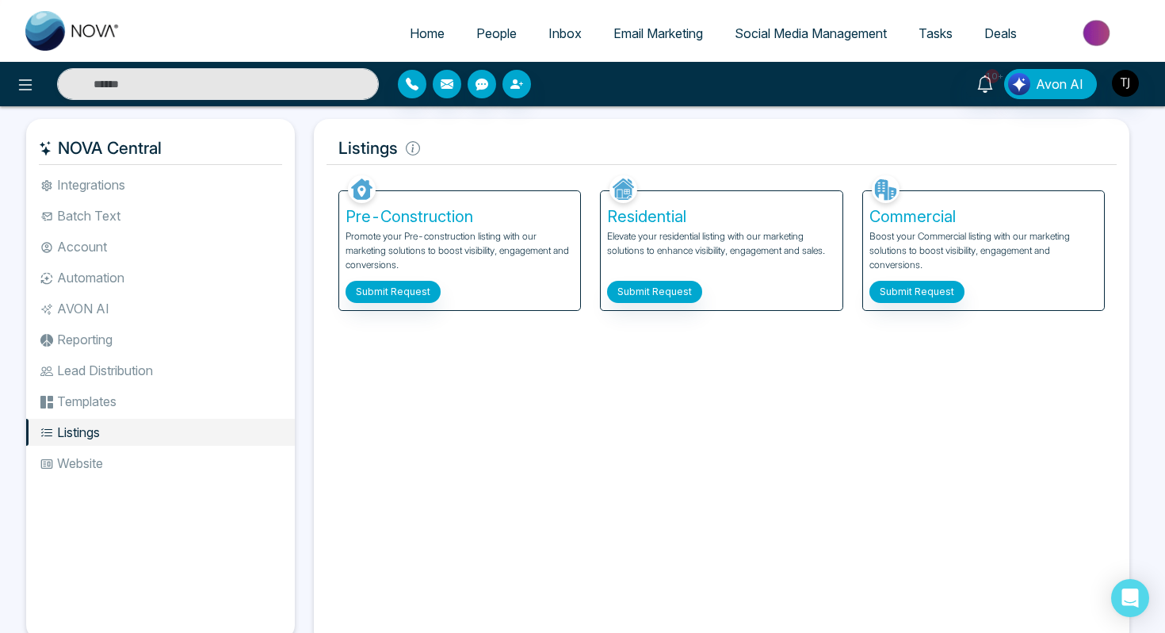
click at [420, 287] on button "Submit Request" at bounding box center [393, 292] width 95 height 22
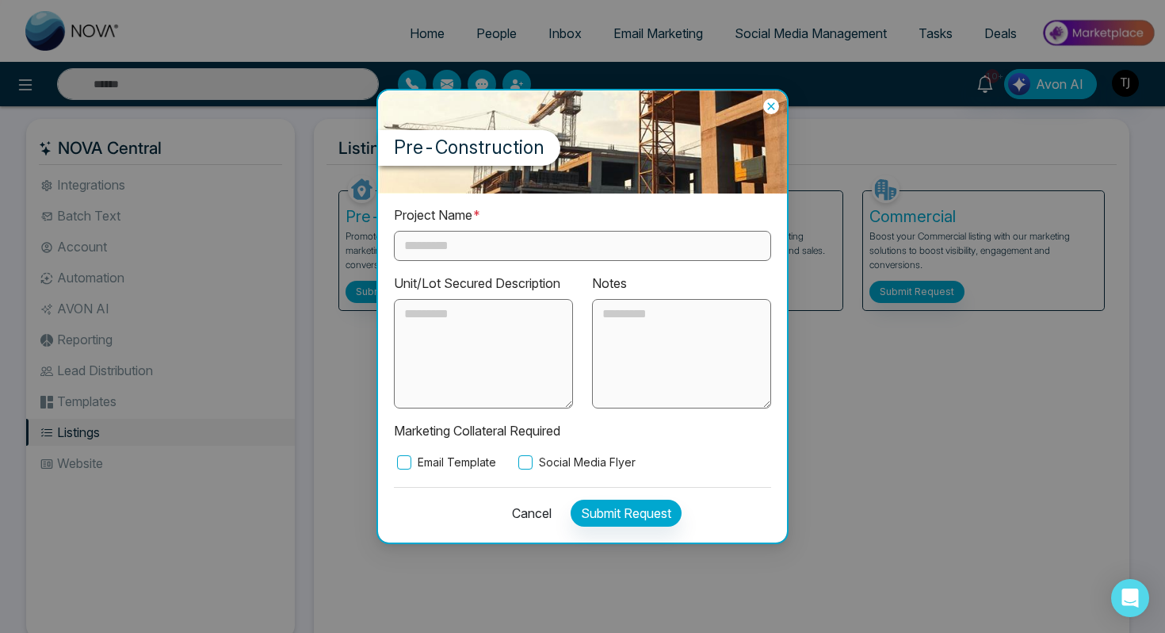
click at [449, 240] on input "text" at bounding box center [582, 246] width 377 height 30
click at [533, 456] on label "Social Media Flyer" at bounding box center [575, 461] width 120 height 17
click at [774, 105] on icon at bounding box center [771, 106] width 16 height 16
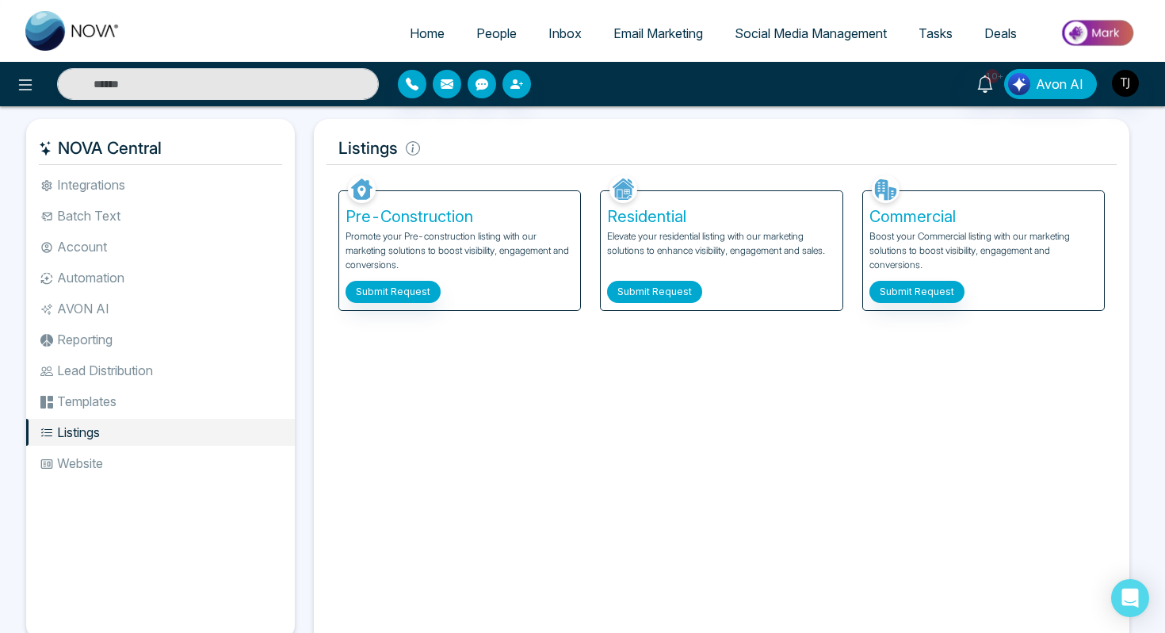
click at [660, 281] on button "Submit Request" at bounding box center [654, 292] width 95 height 22
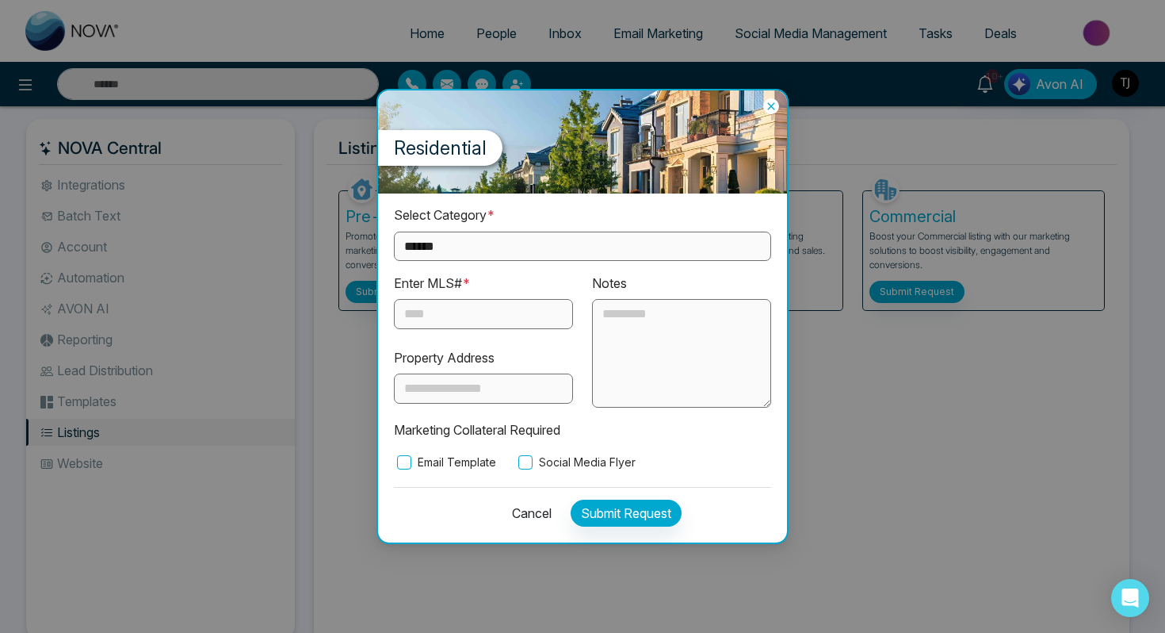
click at [415, 467] on label "Email Template" at bounding box center [445, 461] width 102 height 17
click at [558, 462] on label "Social Media Flyer" at bounding box center [575, 461] width 120 height 17
click at [771, 109] on icon at bounding box center [771, 106] width 16 height 16
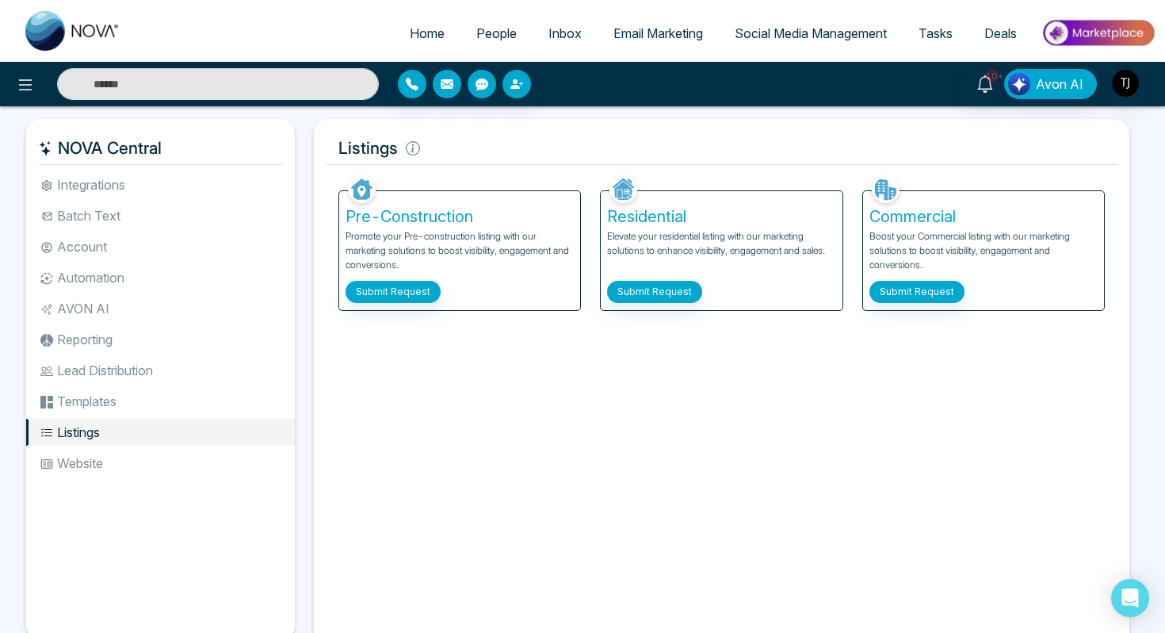
click at [90, 369] on li "Lead Distribution" at bounding box center [160, 370] width 269 height 27
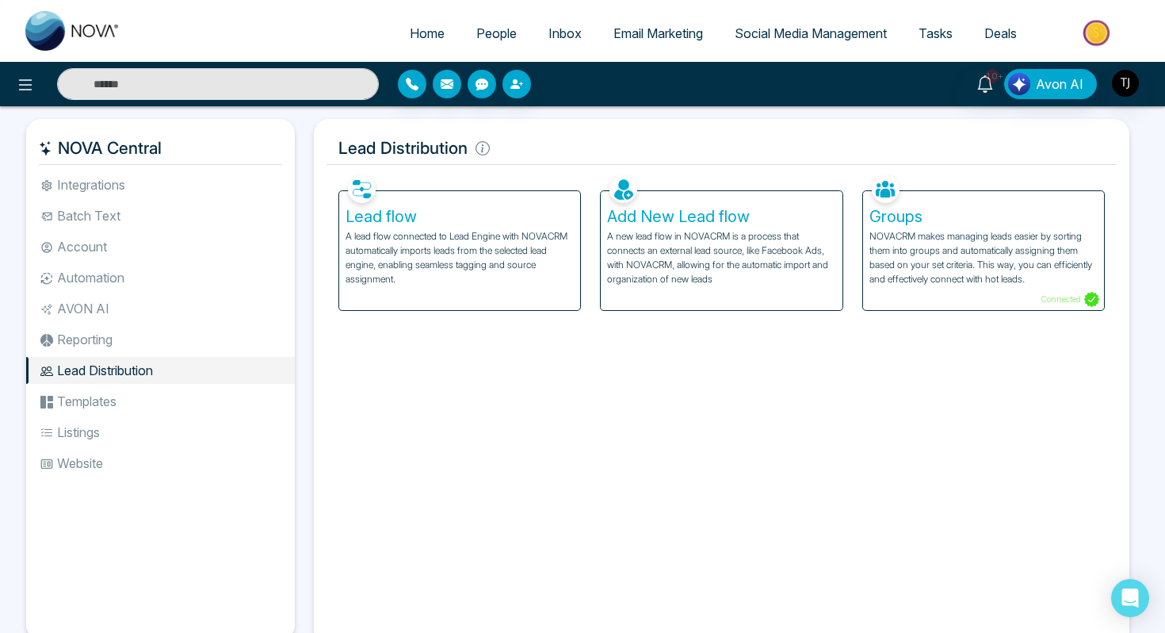
click at [433, 212] on h5 "Lead flow" at bounding box center [460, 216] width 228 height 19
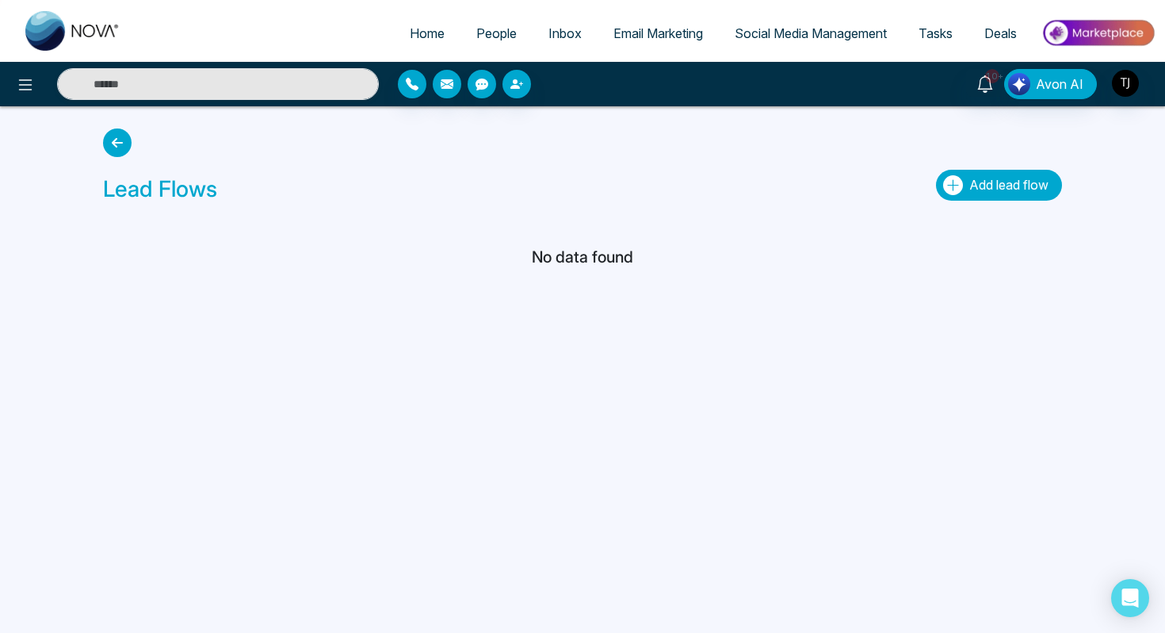
click at [993, 190] on span "Add lead flow" at bounding box center [1008, 185] width 79 height 16
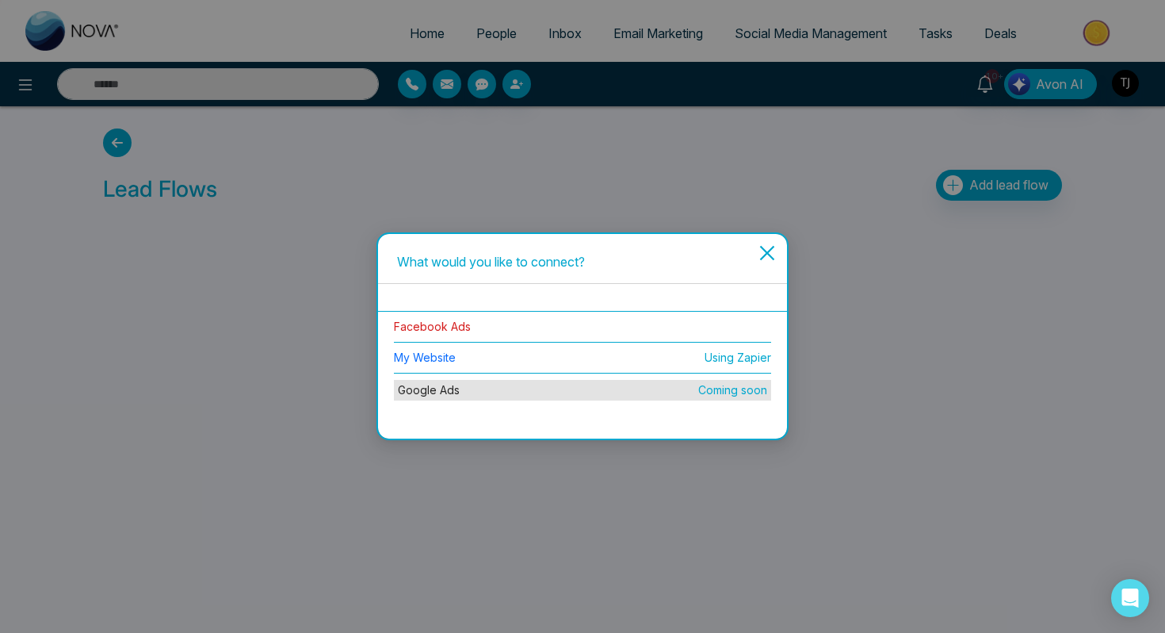
click at [461, 326] on link "Facebook Ads" at bounding box center [432, 325] width 77 height 13
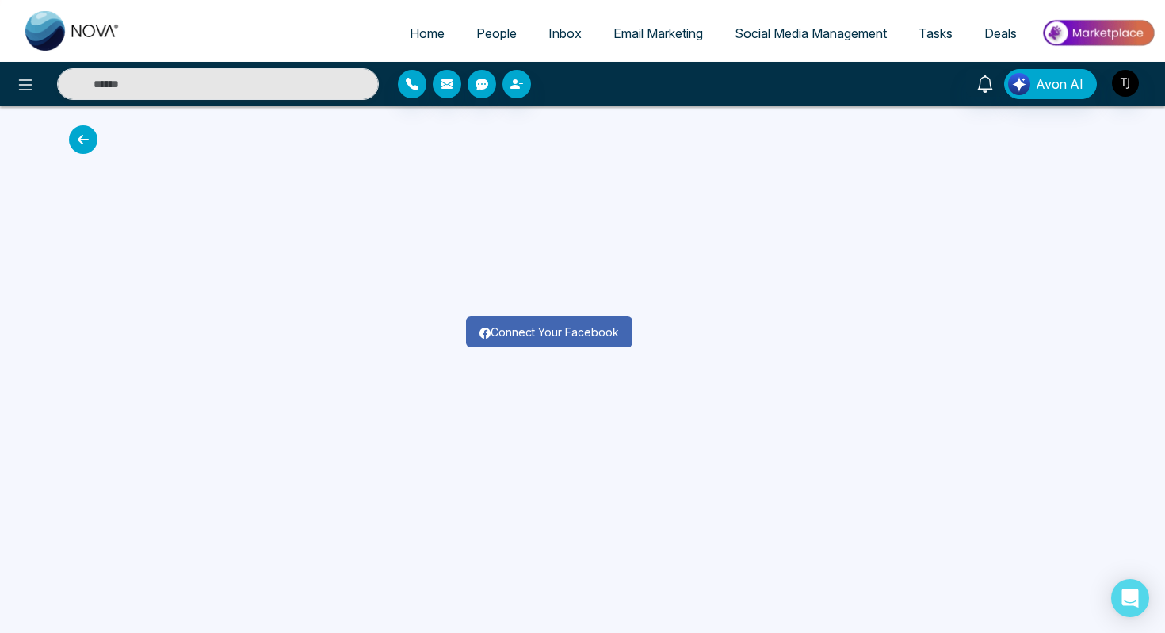
click at [520, 338] on button "Connect Your Facebook" at bounding box center [549, 331] width 166 height 31
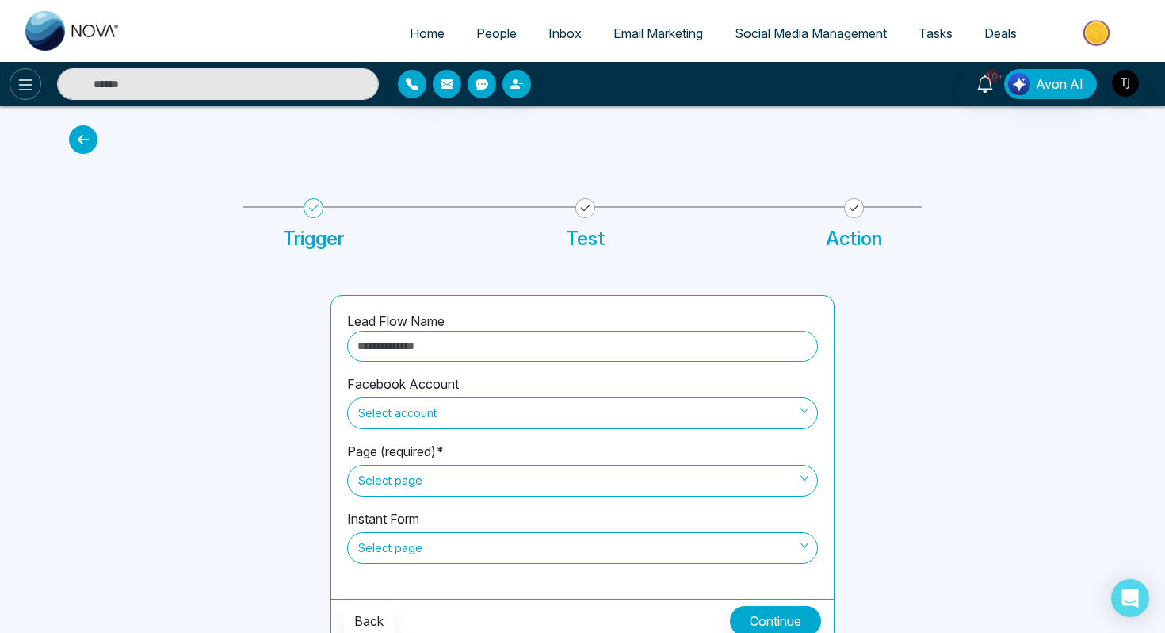
click at [22, 89] on icon at bounding box center [25, 84] width 13 height 11
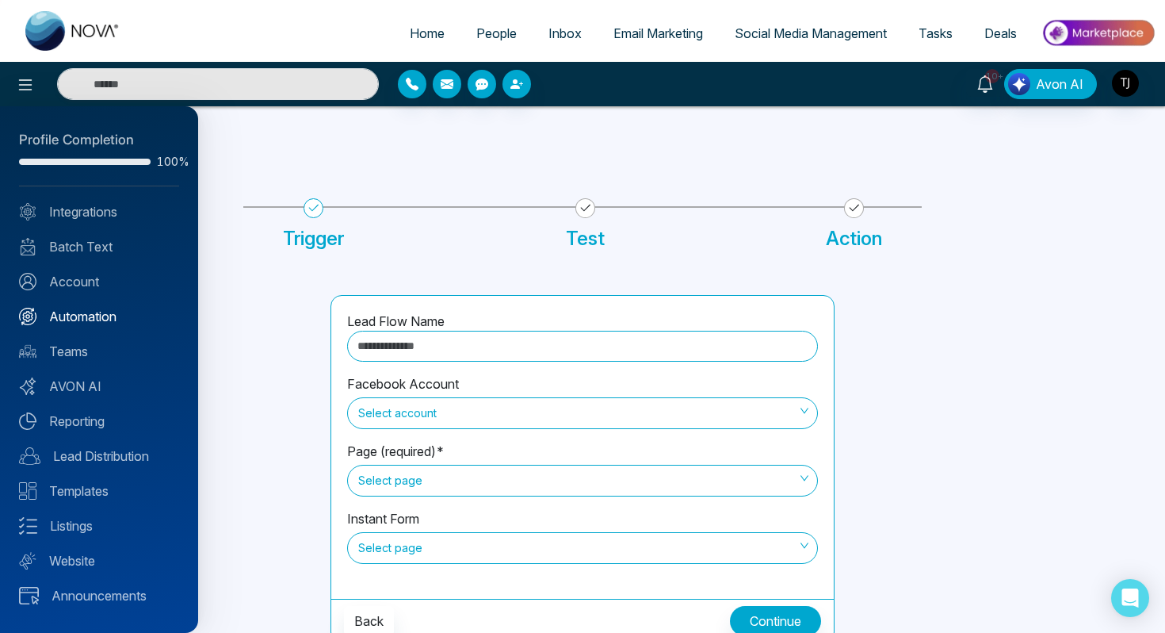
click at [81, 316] on link "Automation" at bounding box center [99, 316] width 160 height 19
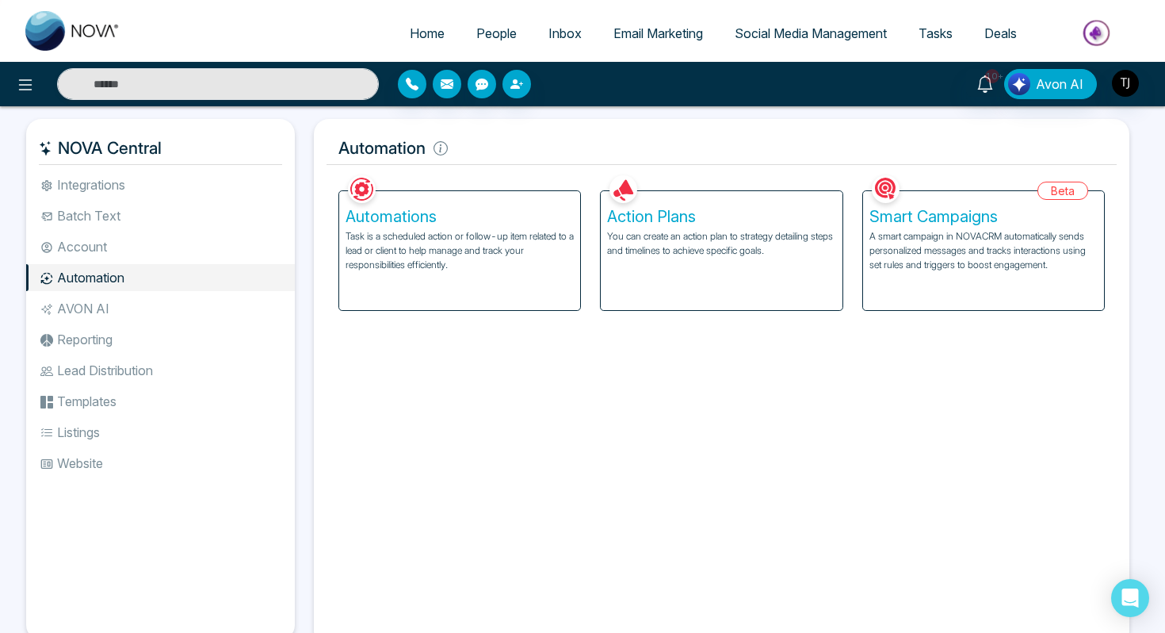
click at [947, 223] on h5 "Smart Campaigns" at bounding box center [984, 216] width 228 height 19
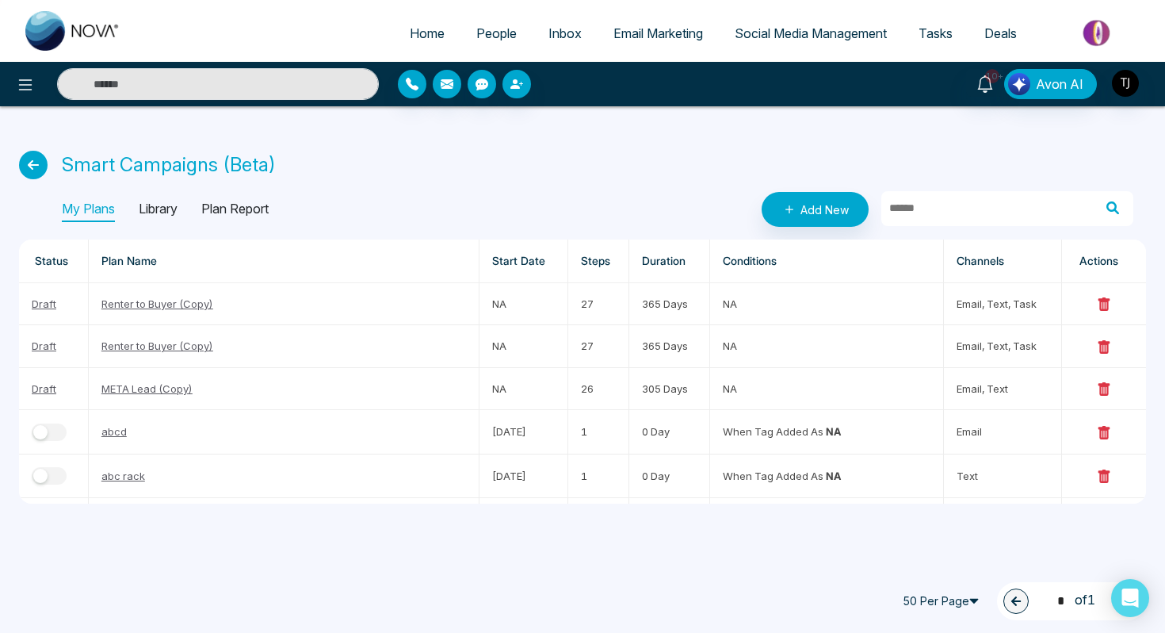
click at [172, 210] on p "Library" at bounding box center [158, 209] width 39 height 25
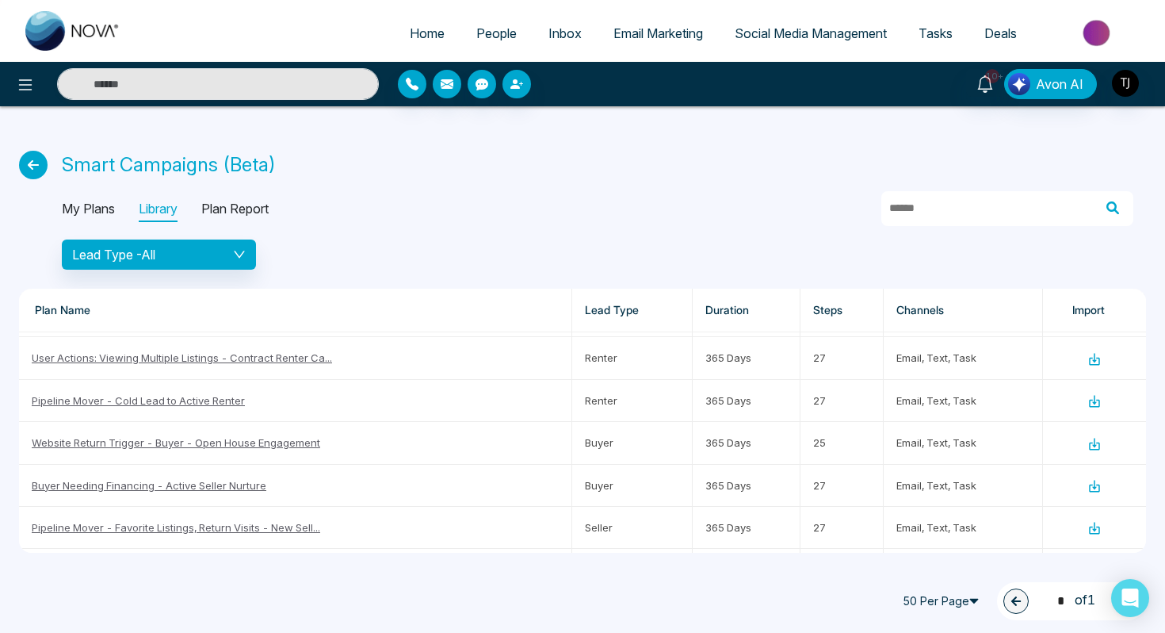
scroll to position [213, 0]
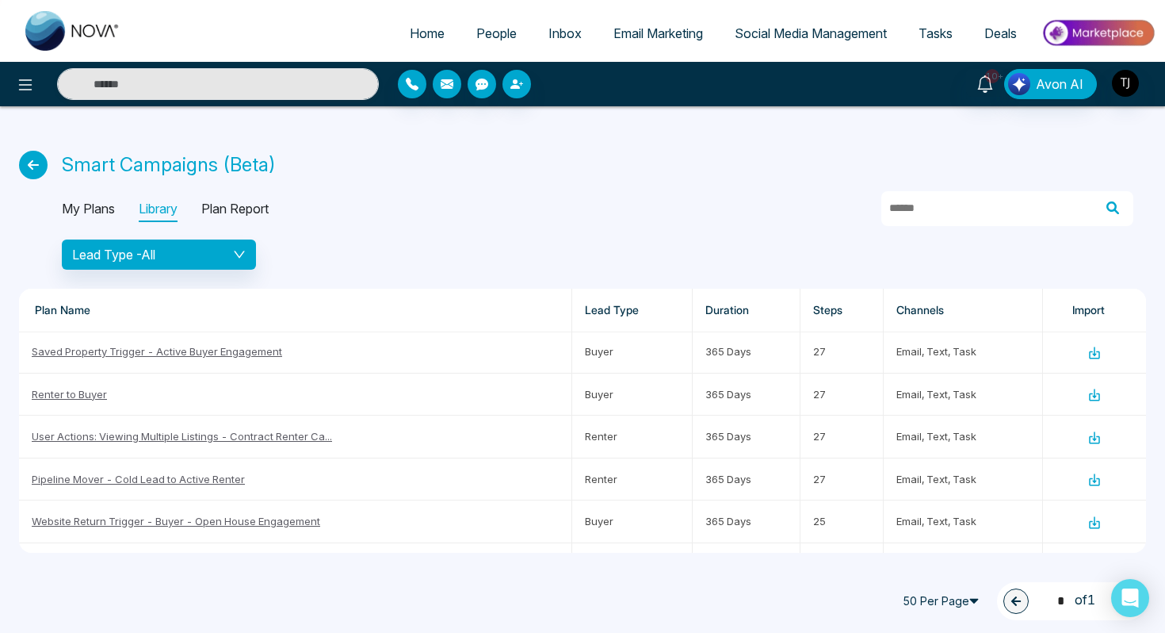
click at [80, 202] on p "My Plans" at bounding box center [88, 209] width 53 height 25
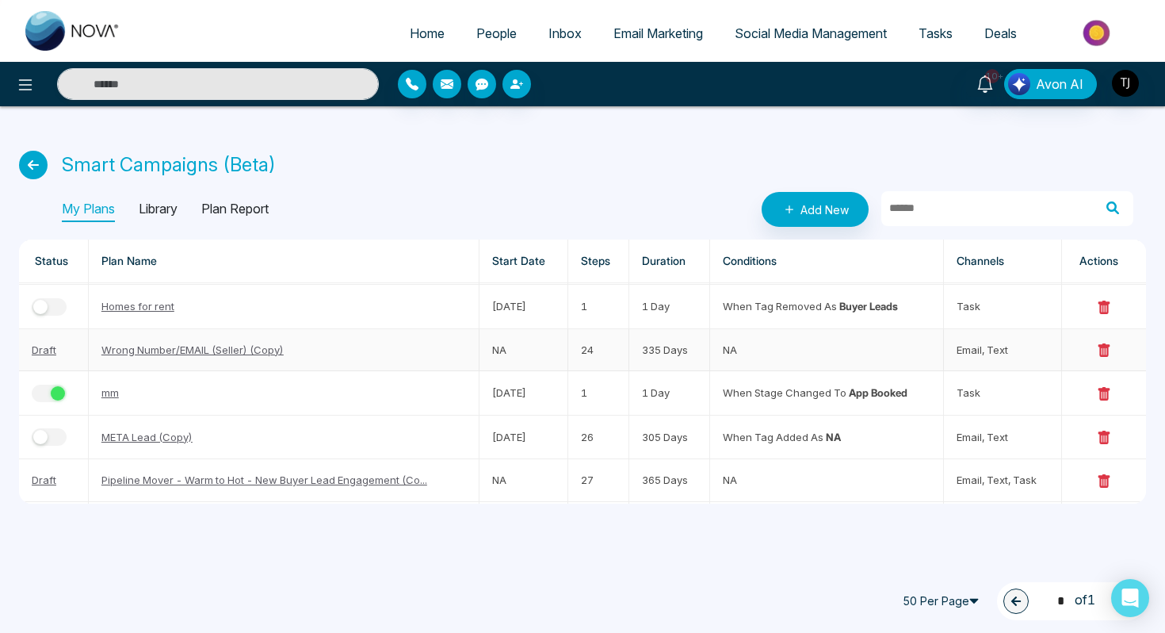
click at [139, 347] on link "Wrong Number/EMAIL (Seller) (Copy)" at bounding box center [192, 349] width 182 height 13
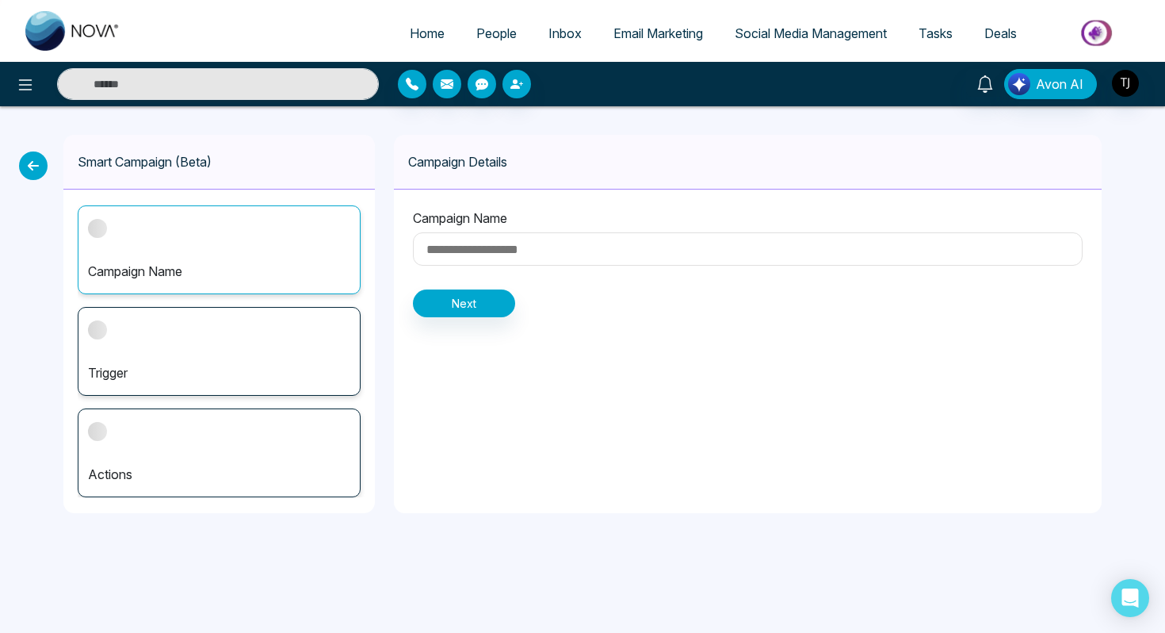
type input "**********"
click at [182, 458] on div "Actions" at bounding box center [219, 452] width 283 height 89
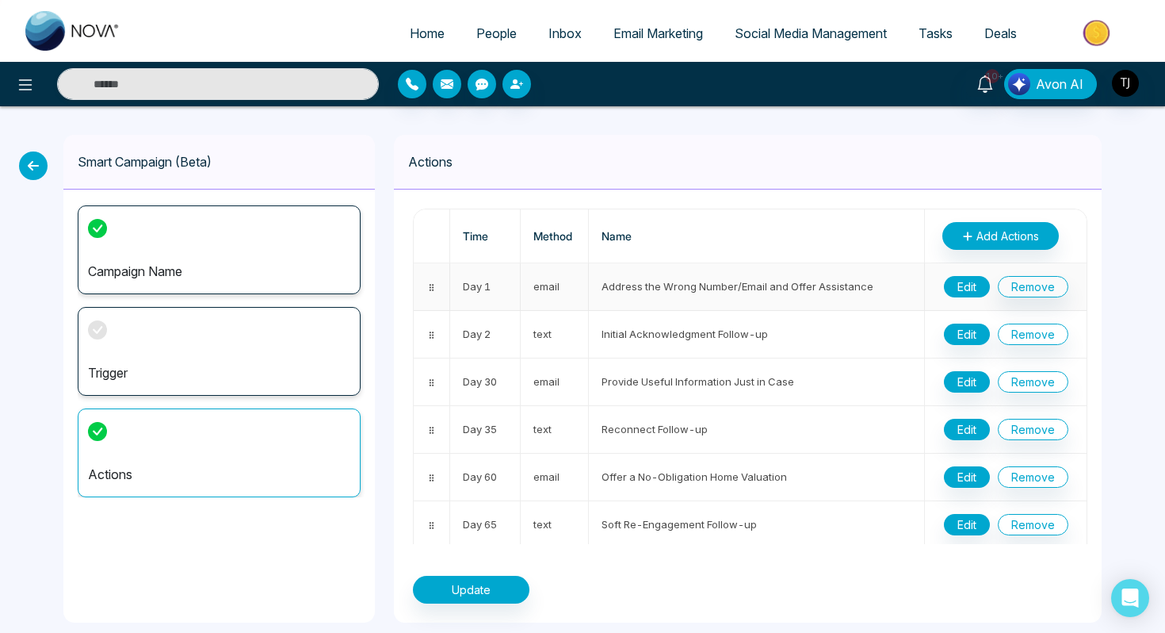
click at [975, 290] on button "Edit" at bounding box center [967, 286] width 46 height 21
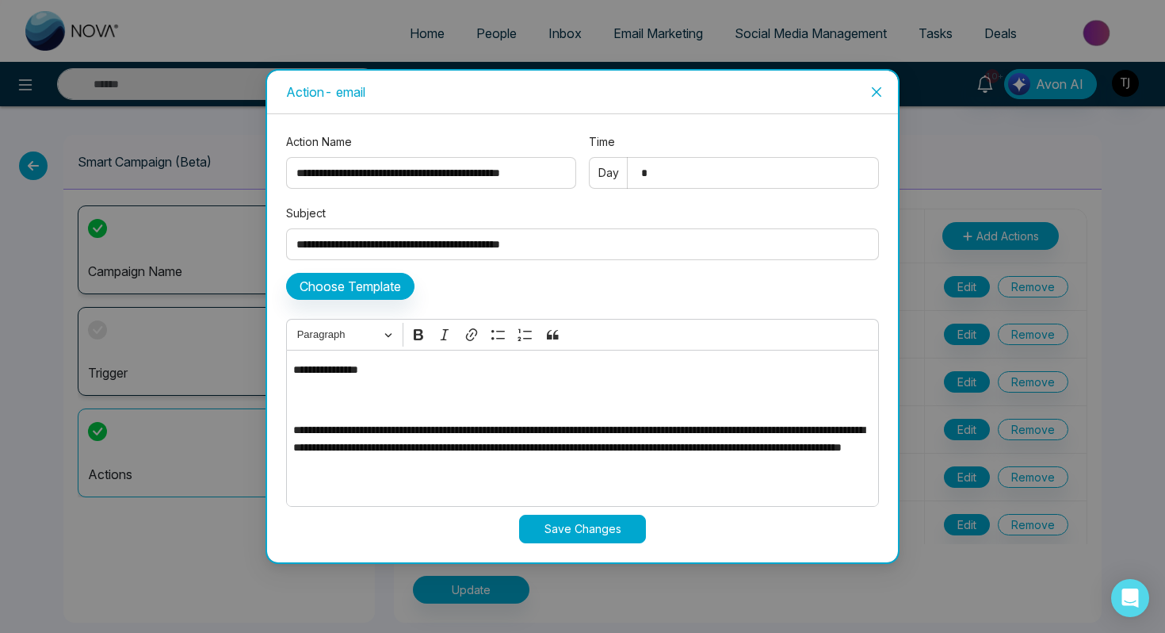
click at [879, 89] on icon "close" at bounding box center [877, 92] width 10 height 10
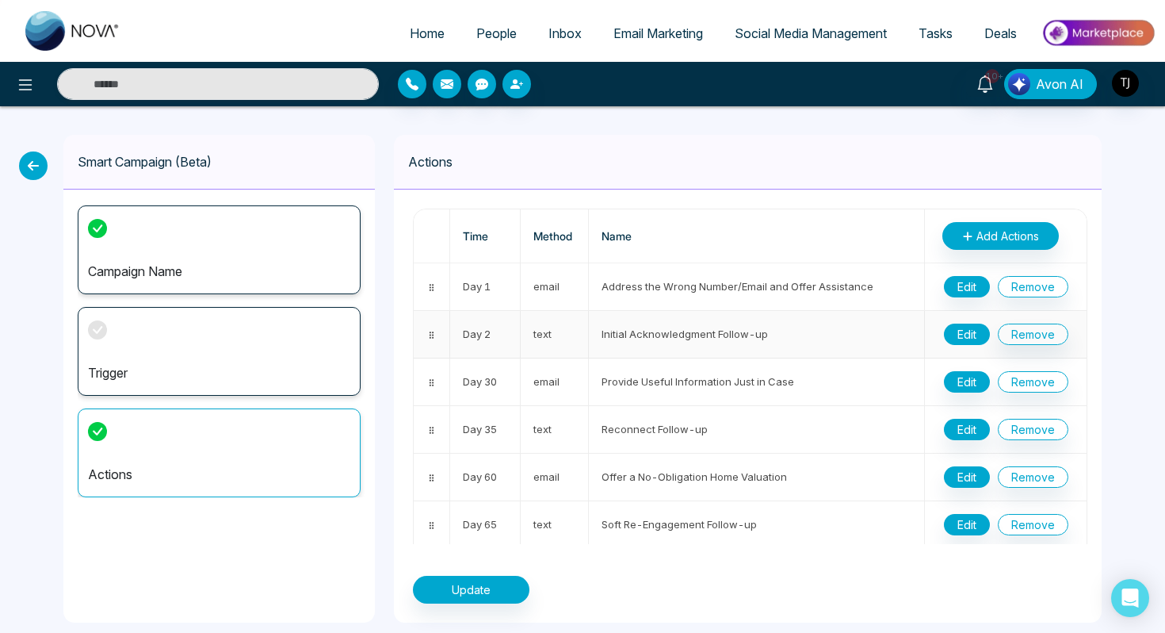
click at [957, 331] on button "Edit" at bounding box center [967, 333] width 46 height 21
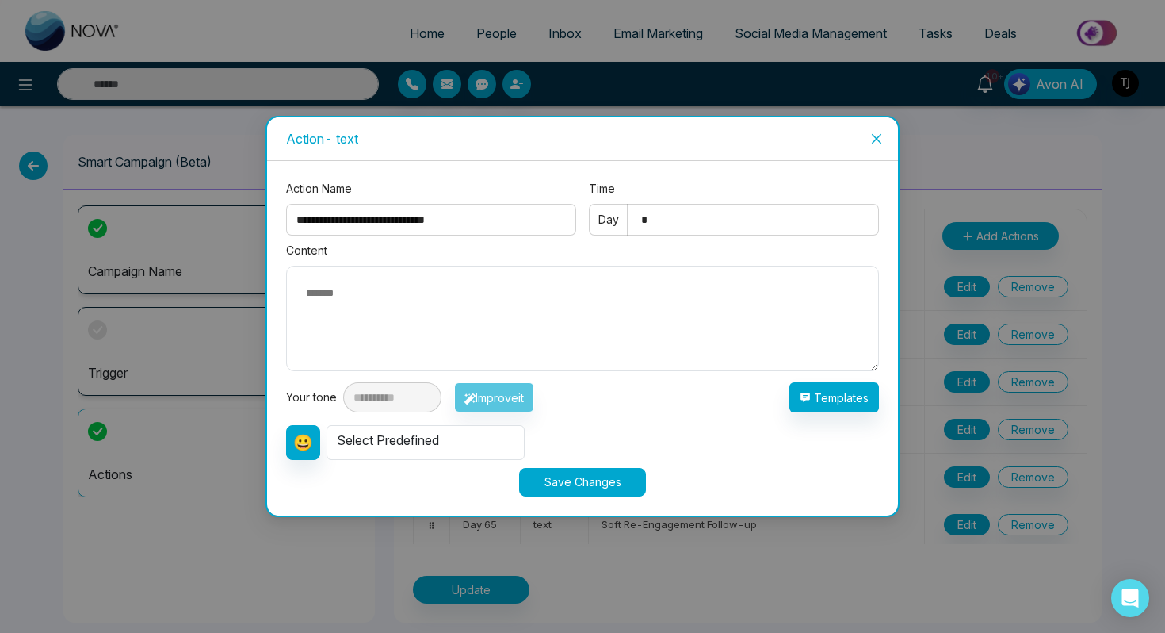
click at [884, 139] on span "Close" at bounding box center [876, 138] width 43 height 43
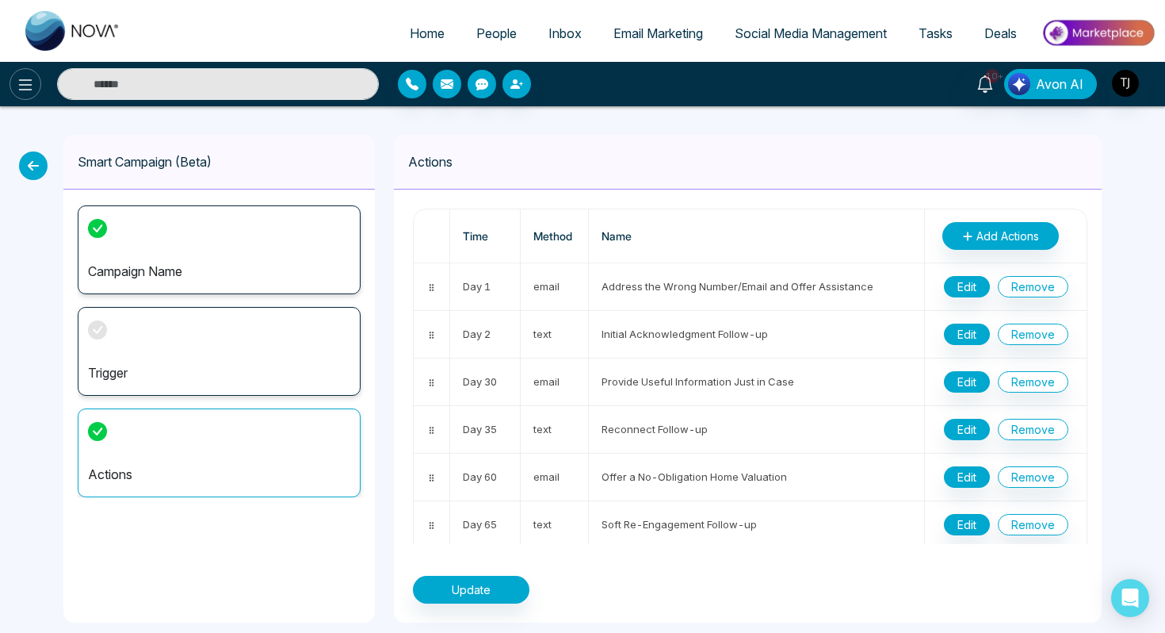
click at [15, 82] on button at bounding box center [26, 84] width 32 height 32
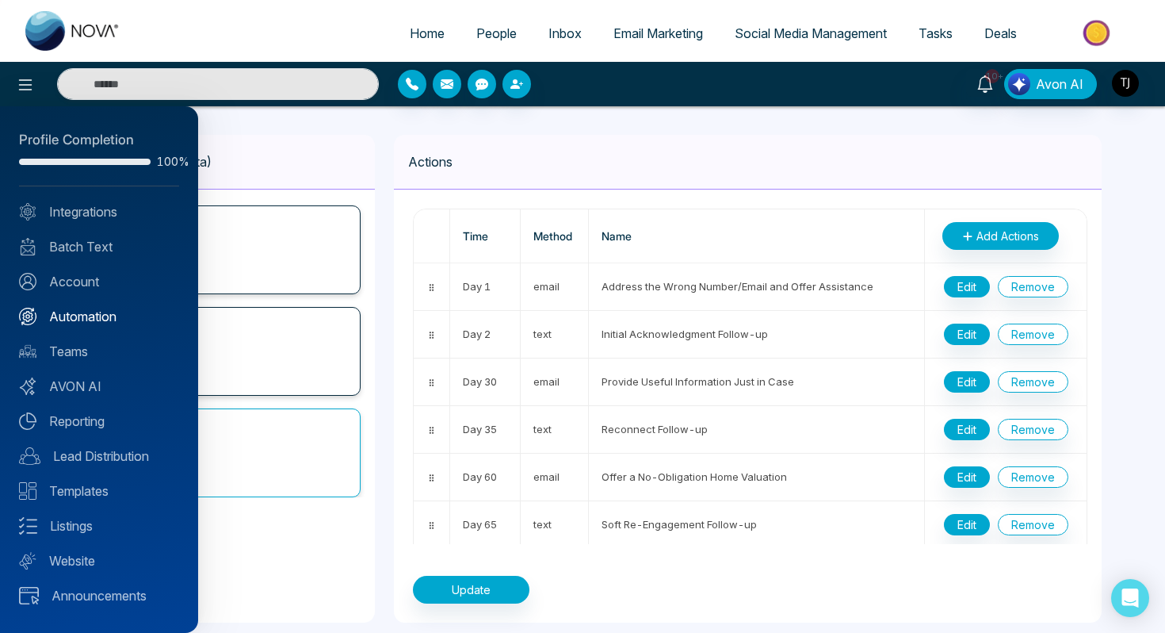
click at [106, 323] on link "Automation" at bounding box center [99, 316] width 160 height 19
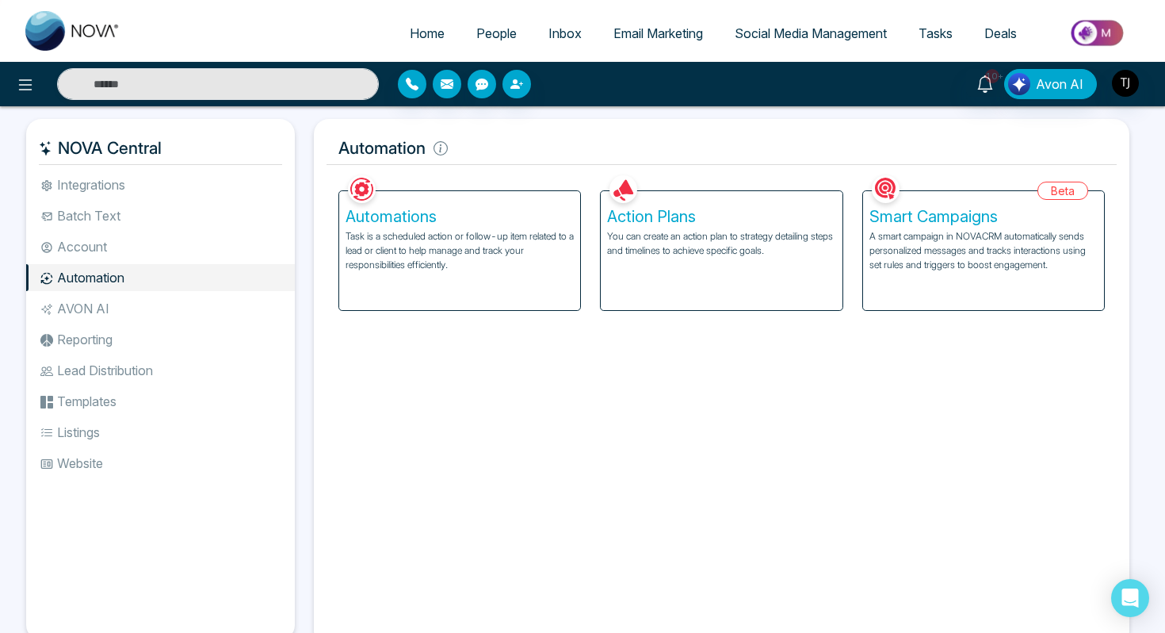
click at [683, 217] on h5 "Action Plans" at bounding box center [721, 216] width 228 height 19
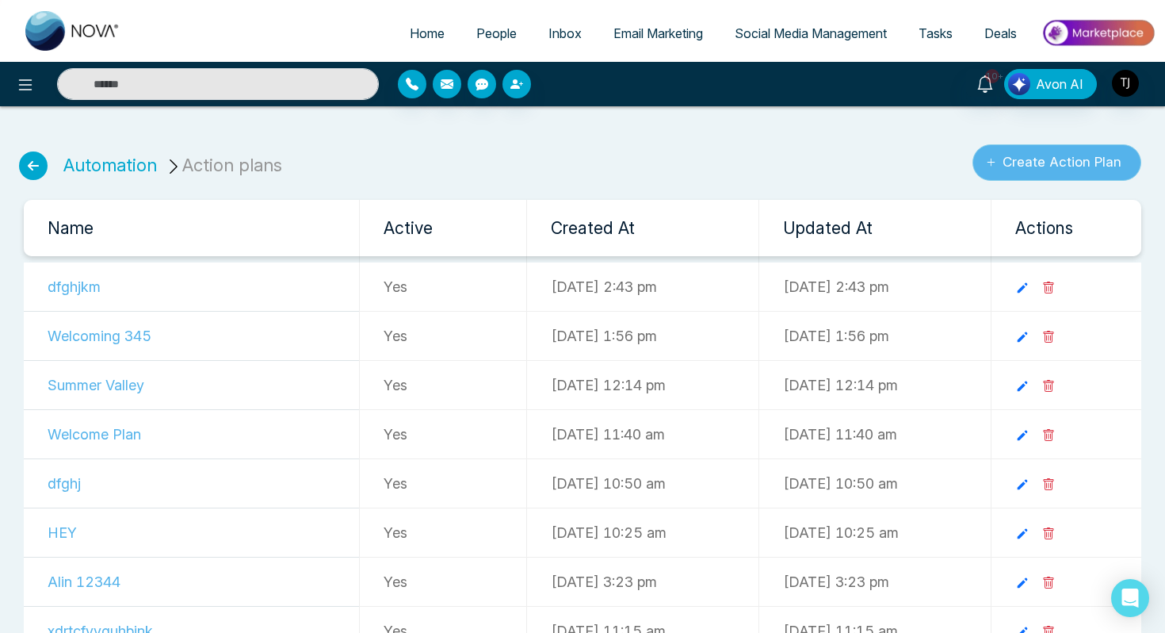
click at [1096, 166] on button "Create Action Plan" at bounding box center [1057, 162] width 169 height 36
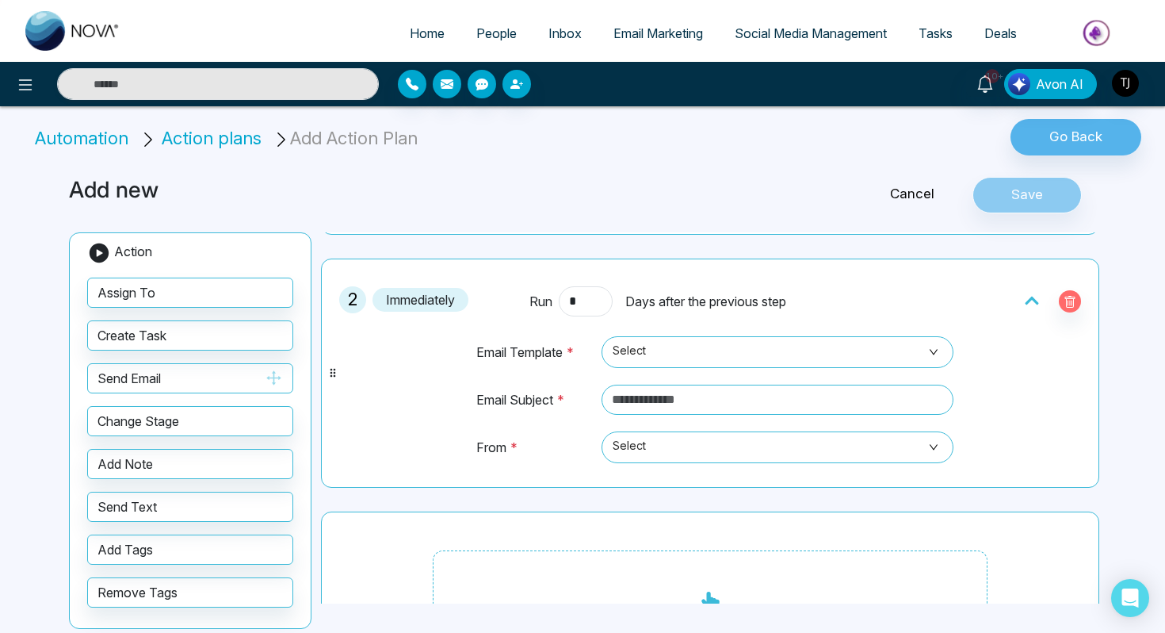
scroll to position [277, 0]
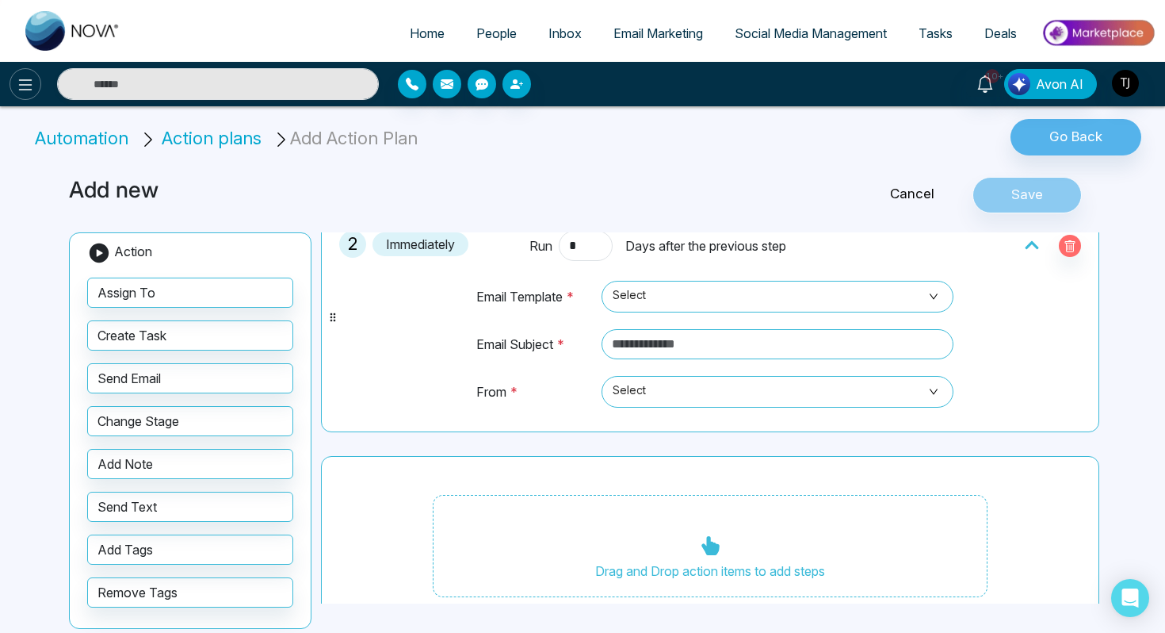
click at [17, 93] on icon at bounding box center [25, 84] width 19 height 19
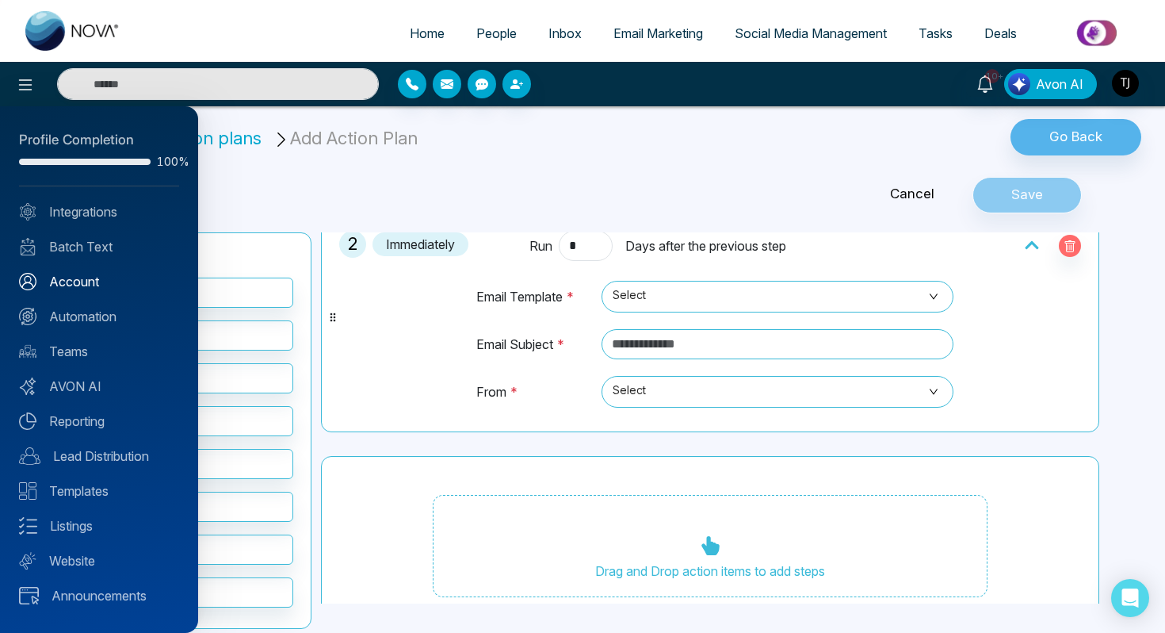
click at [87, 285] on link "Account" at bounding box center [99, 281] width 160 height 19
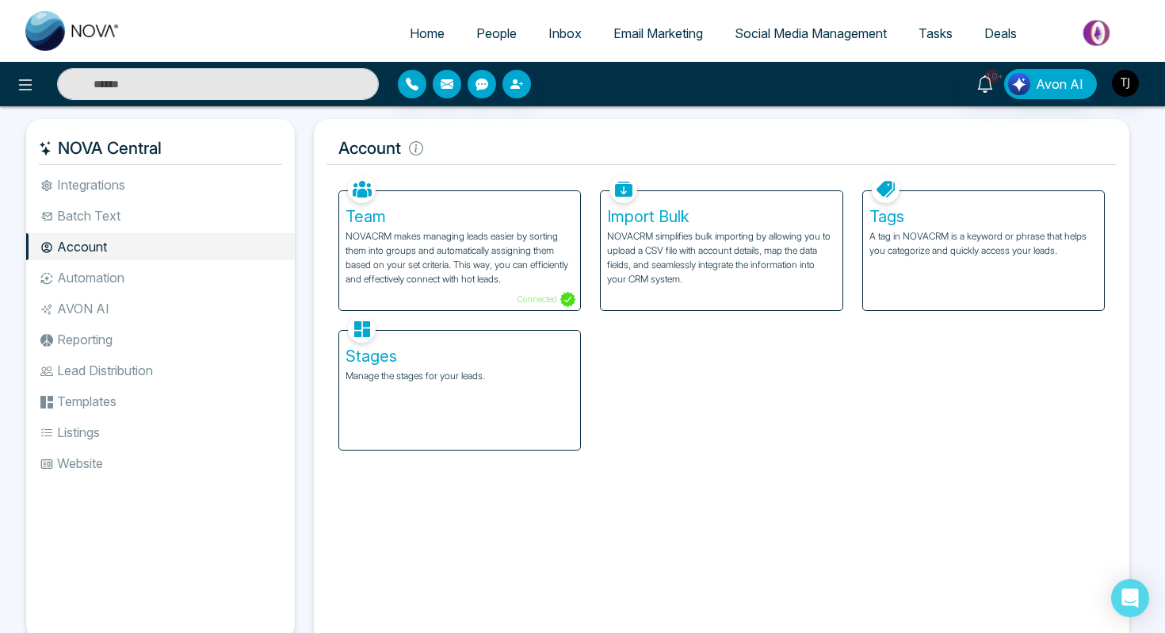
click at [407, 239] on p "NOVACRM makes managing leads easier by sorting them into groups and automatical…" at bounding box center [460, 257] width 228 height 57
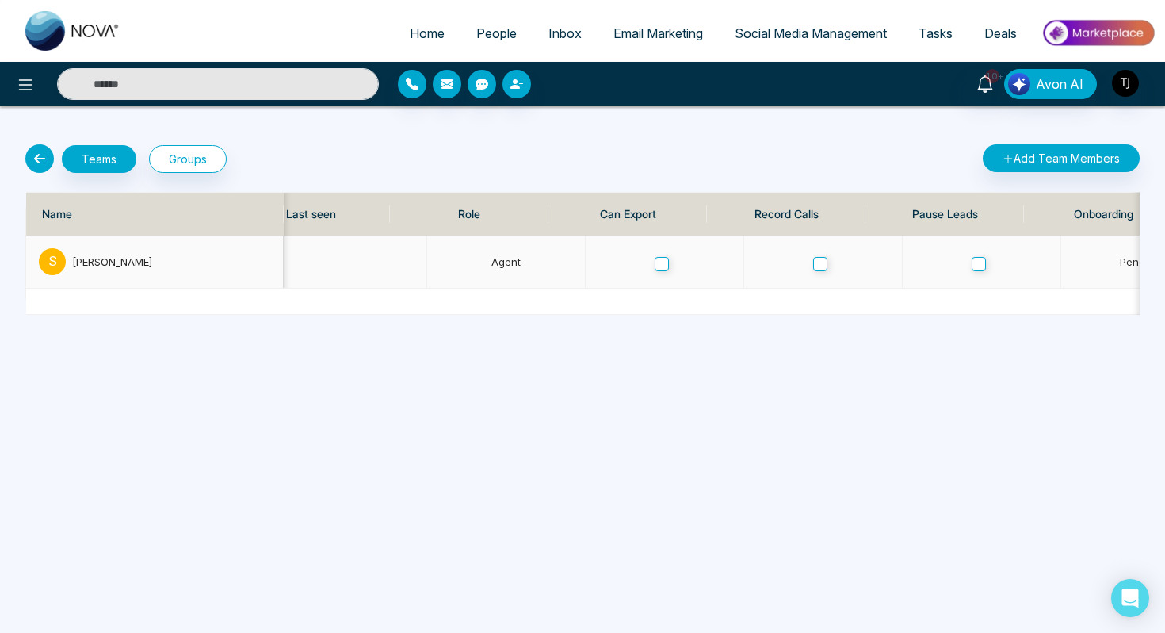
scroll to position [0, 409]
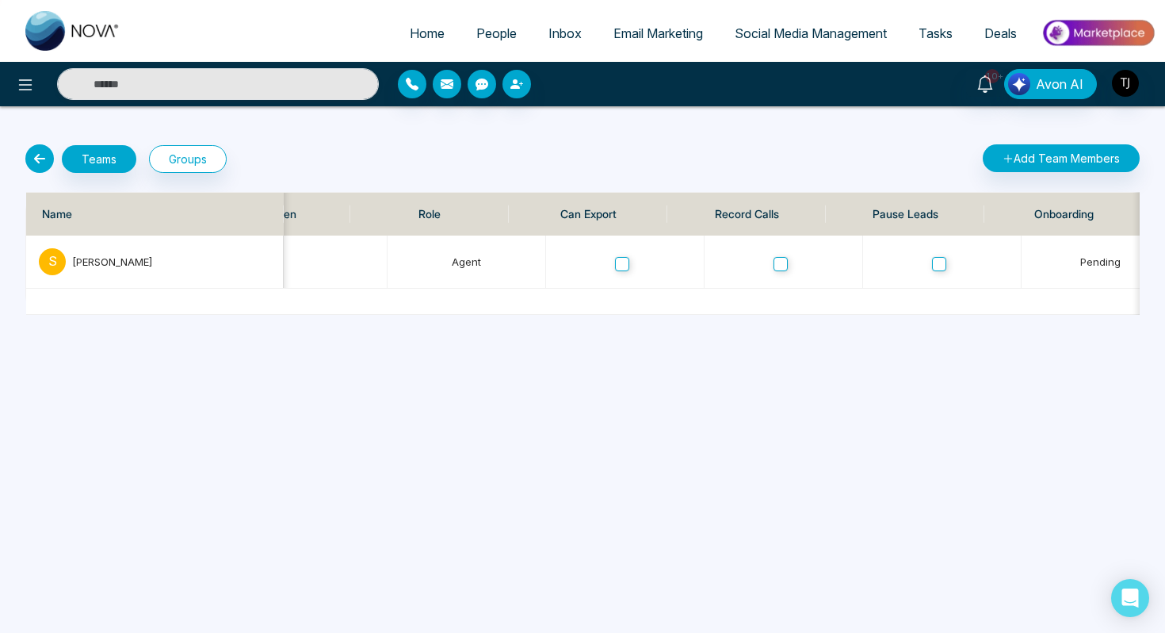
click at [39, 154] on icon at bounding box center [39, 158] width 29 height 29
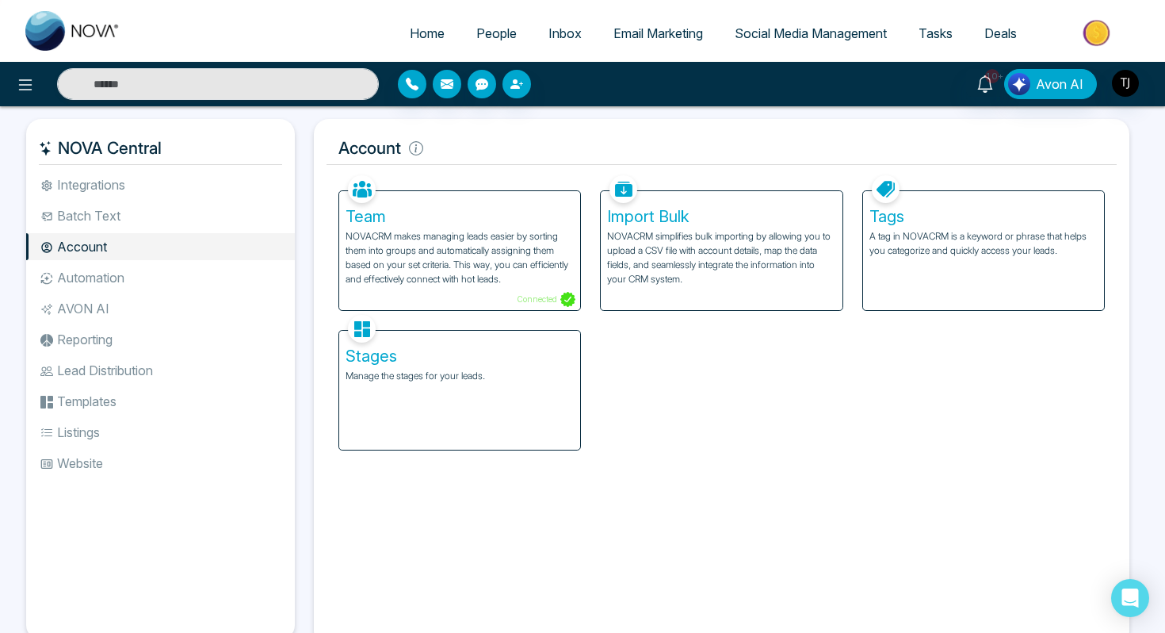
click at [99, 340] on li "Reporting" at bounding box center [160, 339] width 269 height 27
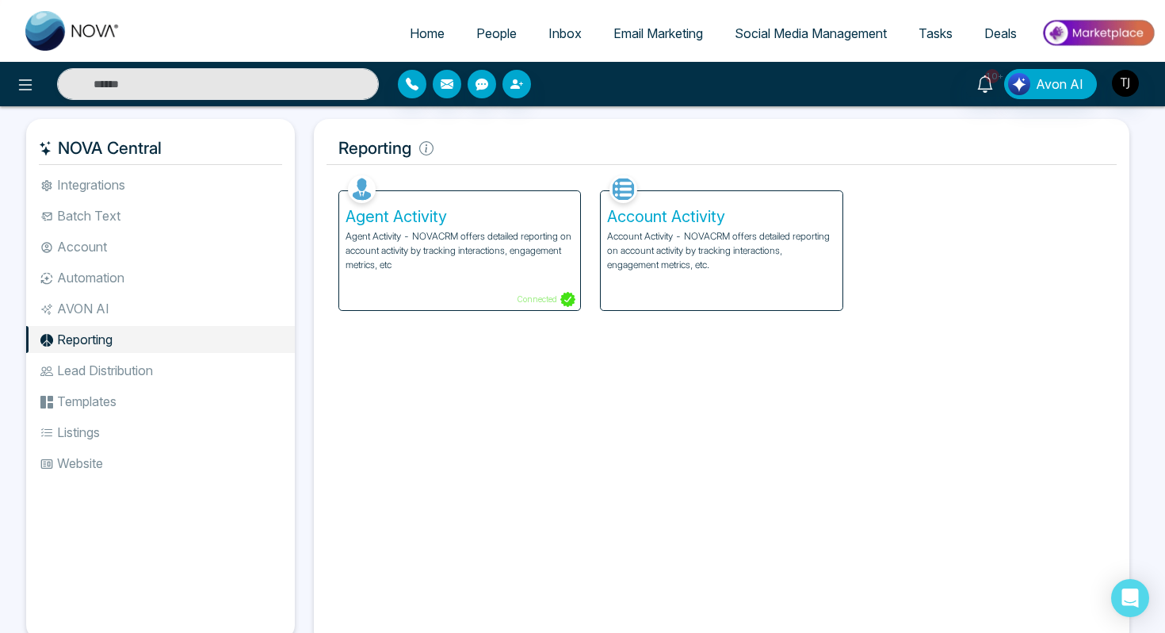
click at [473, 221] on h5 "Agent Activity" at bounding box center [460, 216] width 228 height 19
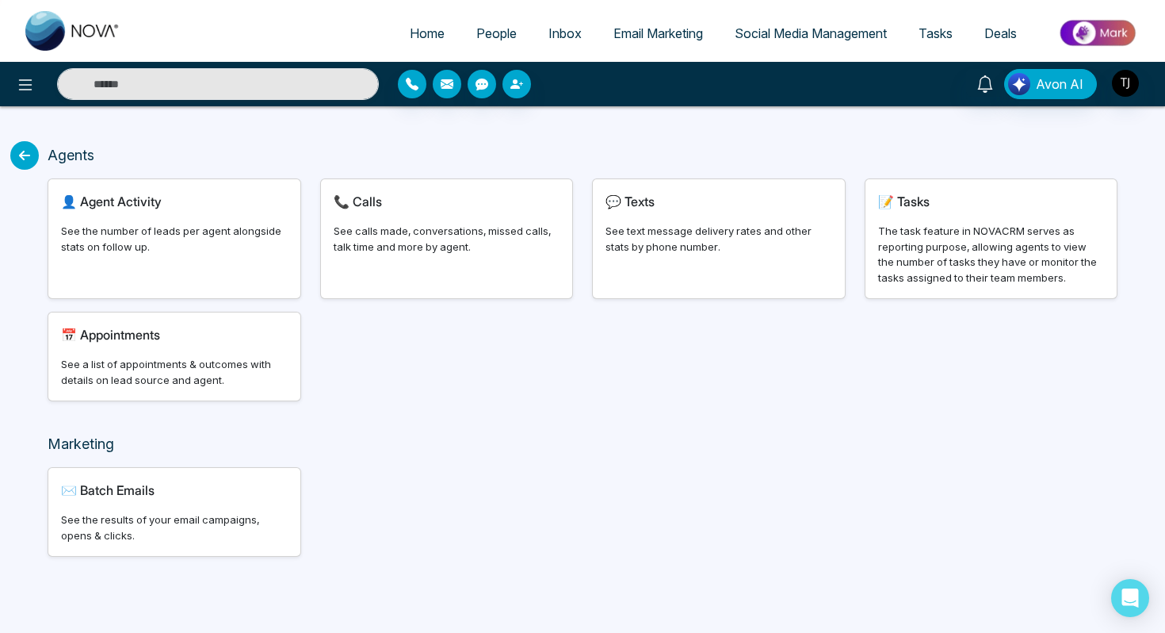
click at [166, 257] on div "👤 Agent Activity See the number of leads per agent alongside stats on follow up." at bounding box center [174, 238] width 252 height 119
select select "***"
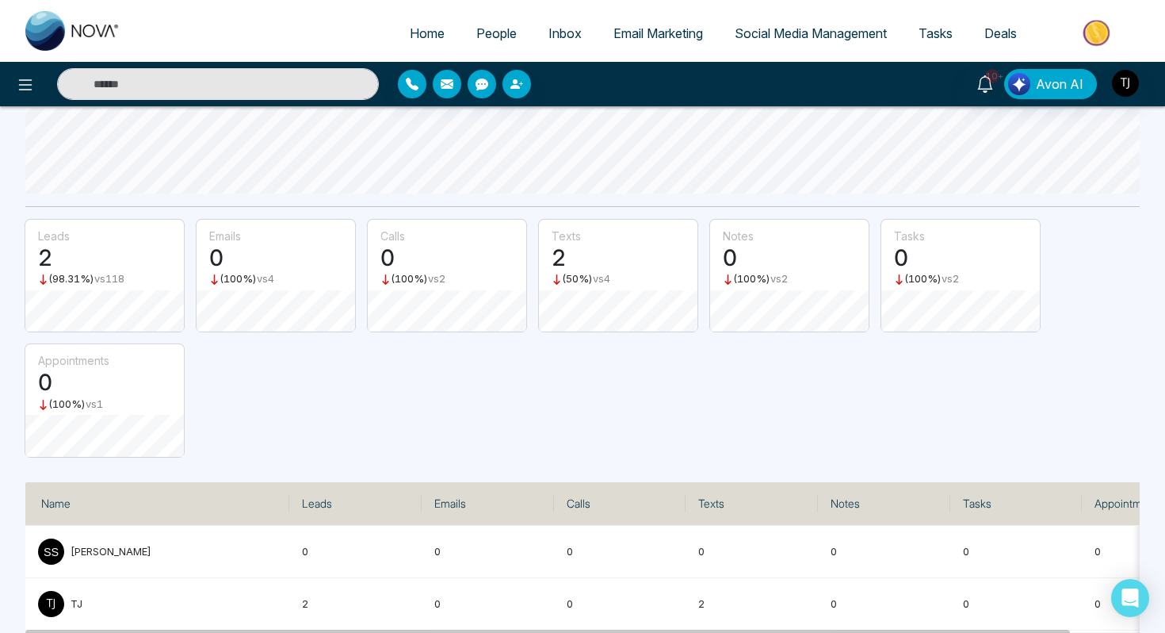
scroll to position [325, 0]
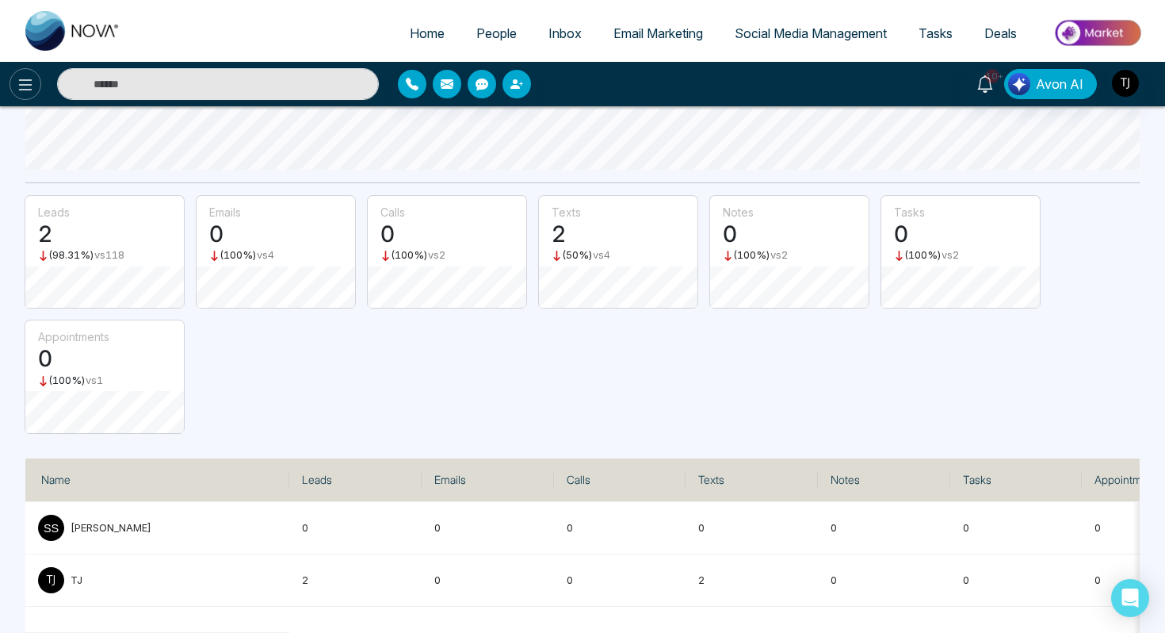
click at [31, 91] on icon at bounding box center [25, 84] width 19 height 19
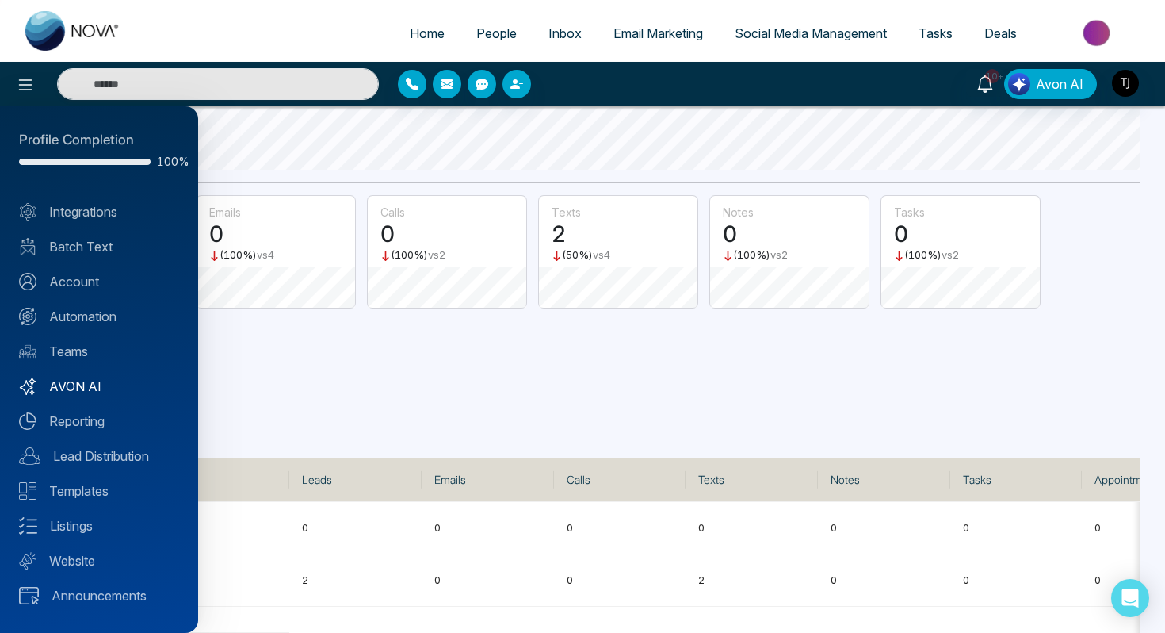
click at [71, 389] on link "AVON AI" at bounding box center [99, 386] width 160 height 19
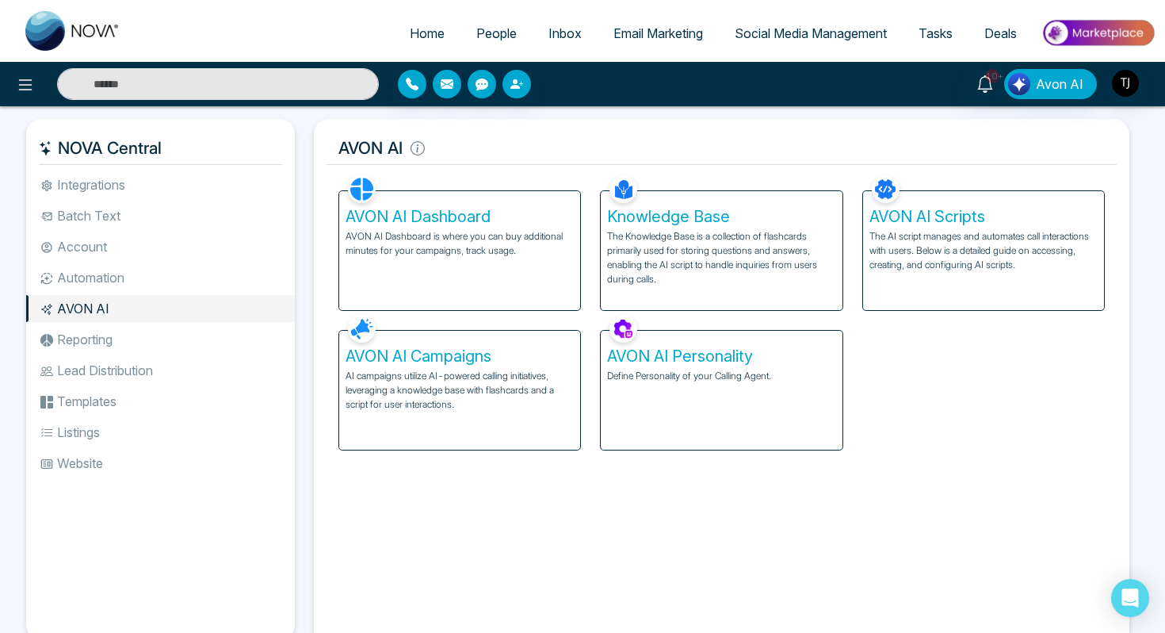
click at [709, 354] on h5 "AVON AI Personality" at bounding box center [721, 355] width 228 height 19
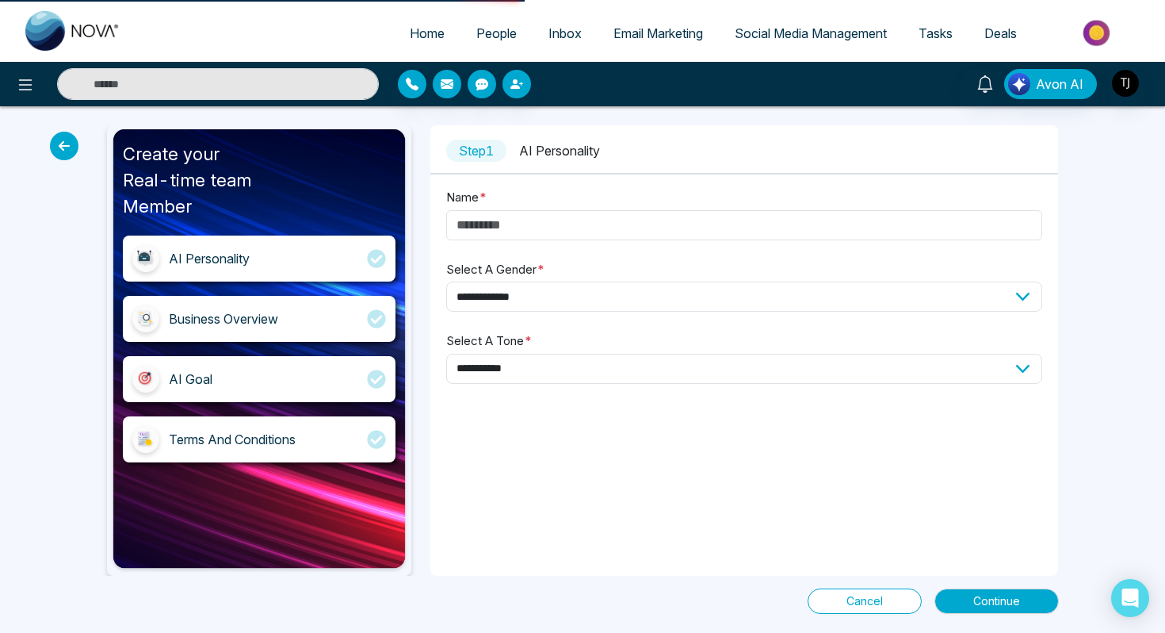
type input "****"
select select "****"
select select "********"
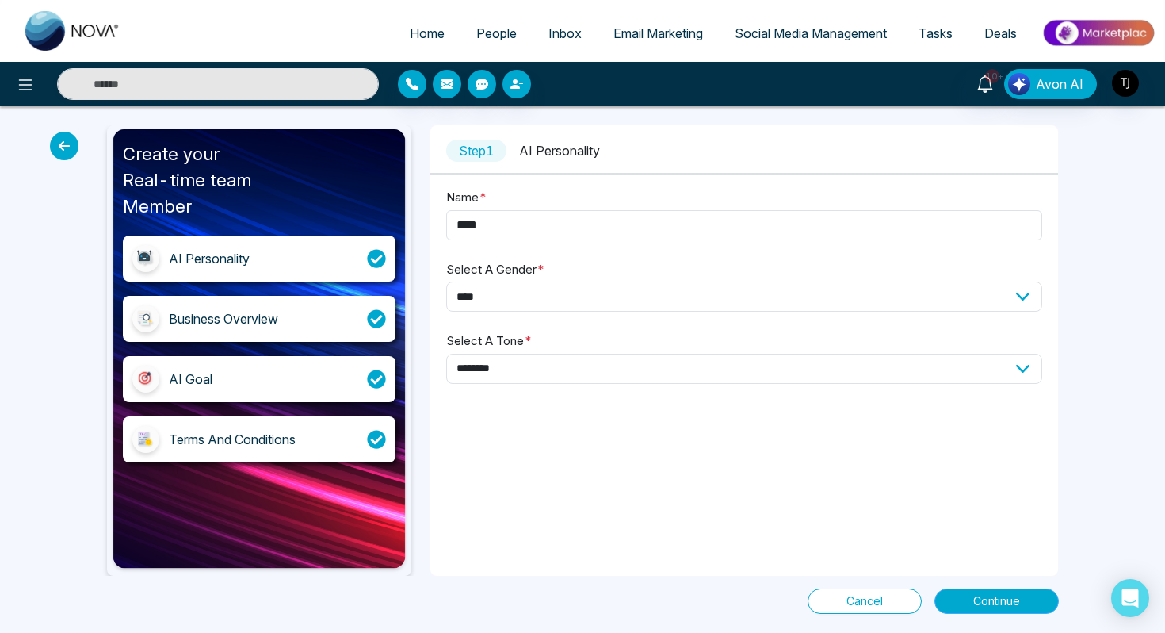
click at [1031, 611] on button "Continue" at bounding box center [997, 600] width 124 height 25
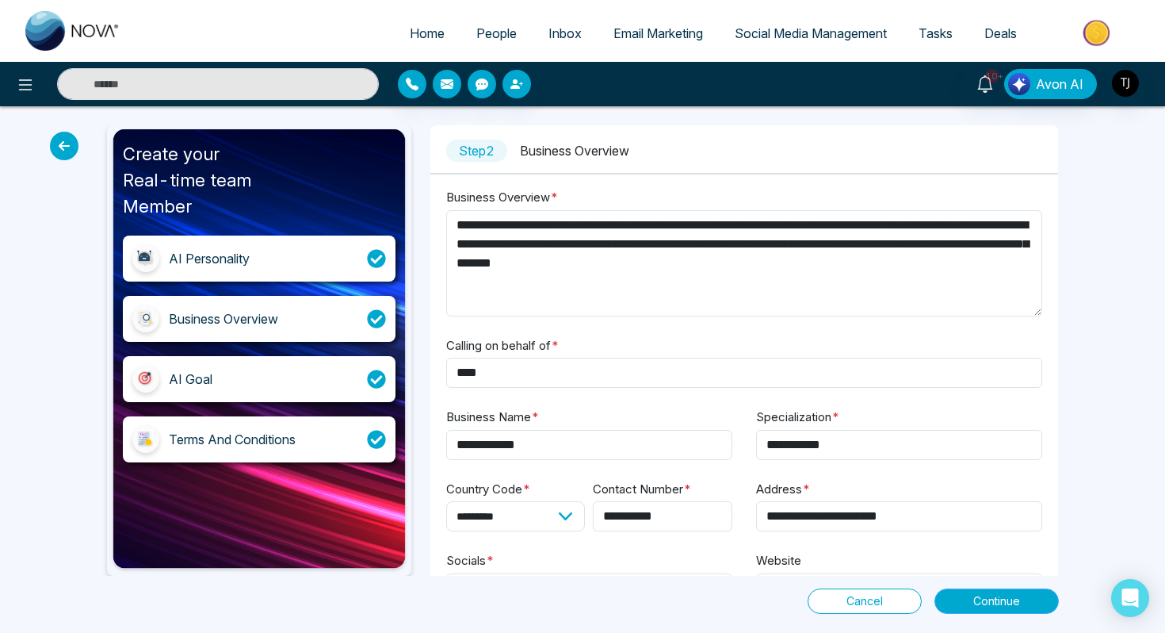
scroll to position [17, 0]
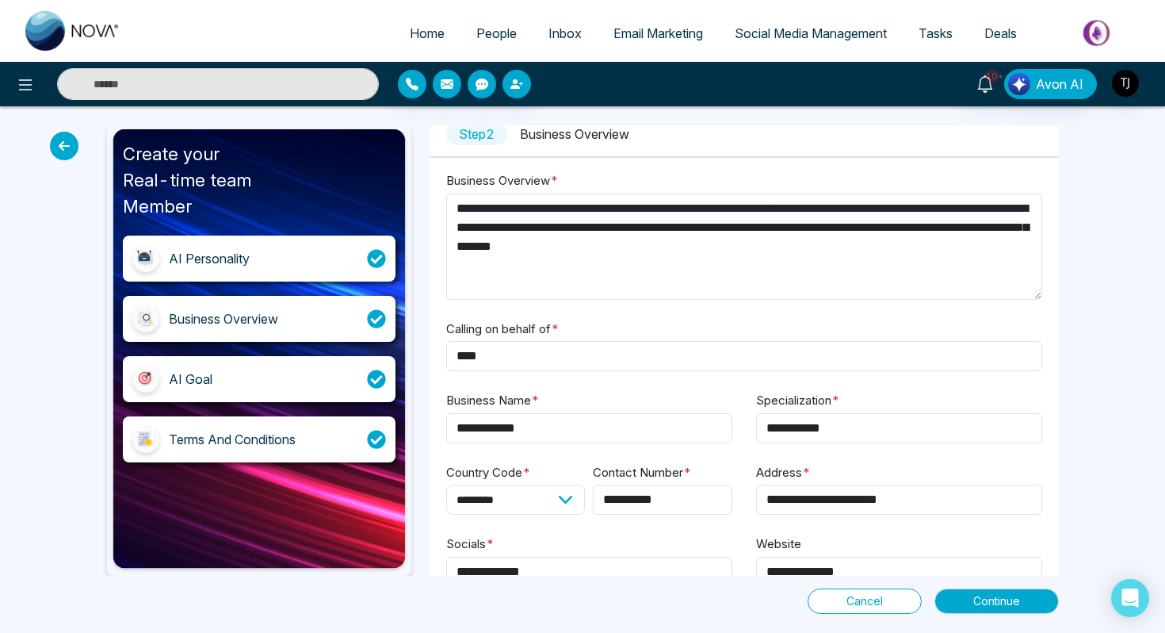
click at [62, 148] on icon at bounding box center [64, 146] width 29 height 29
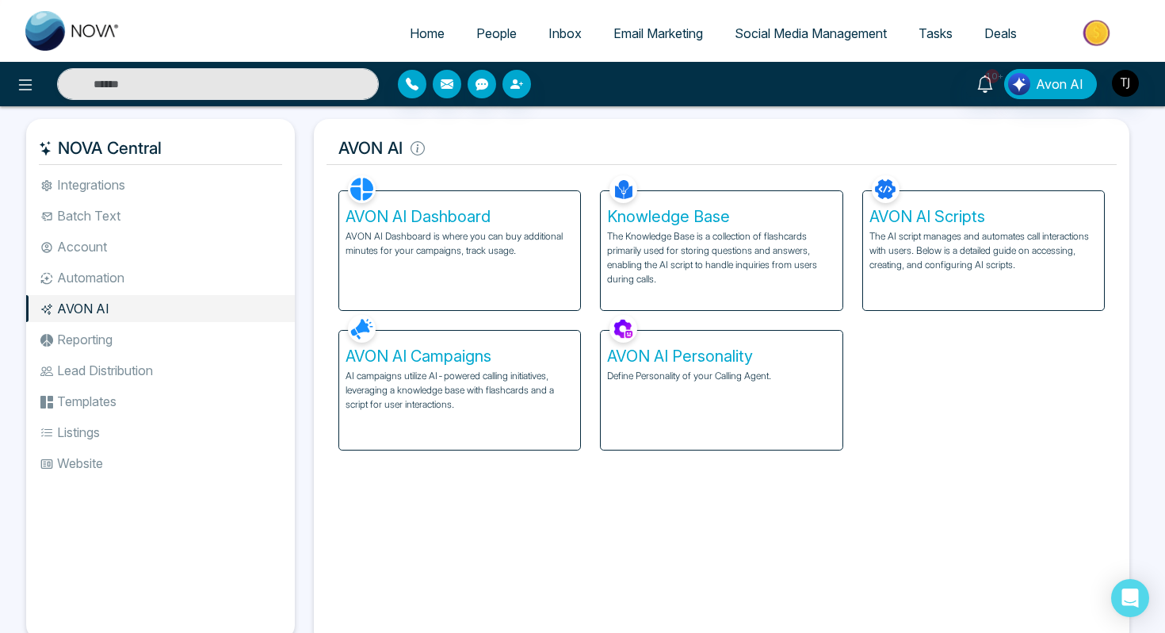
click at [453, 403] on p "AI campaigns utilize AI-powered calling initiatives, leveraging a knowledge bas…" at bounding box center [460, 390] width 228 height 43
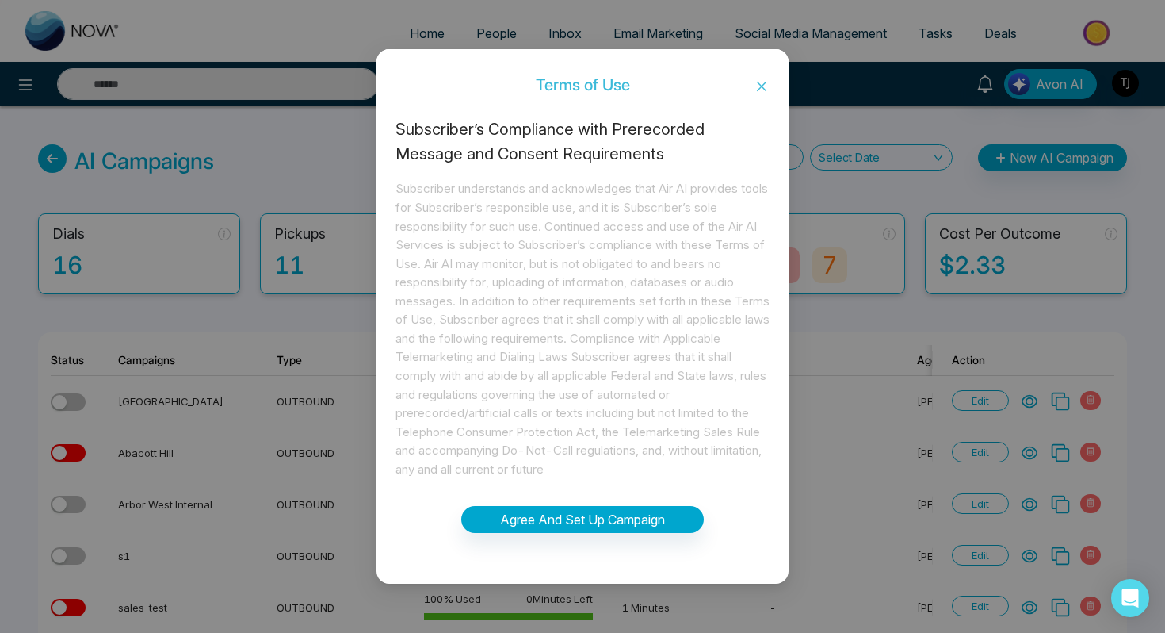
click at [767, 90] on icon "close" at bounding box center [761, 86] width 13 height 13
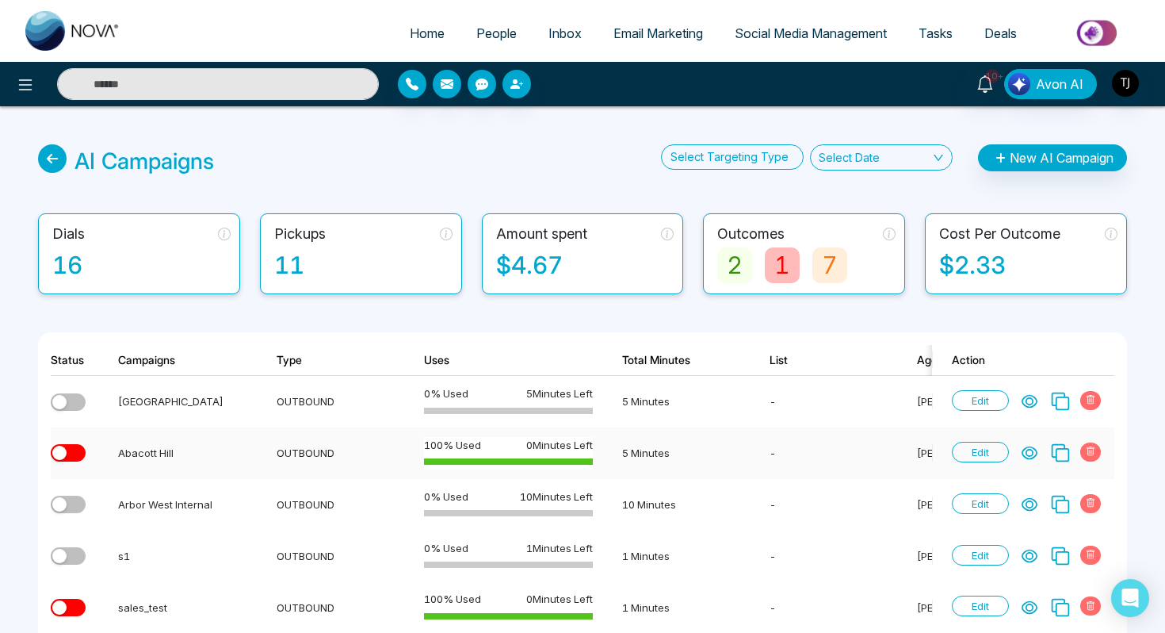
click at [1027, 455] on icon at bounding box center [1030, 453] width 16 height 16
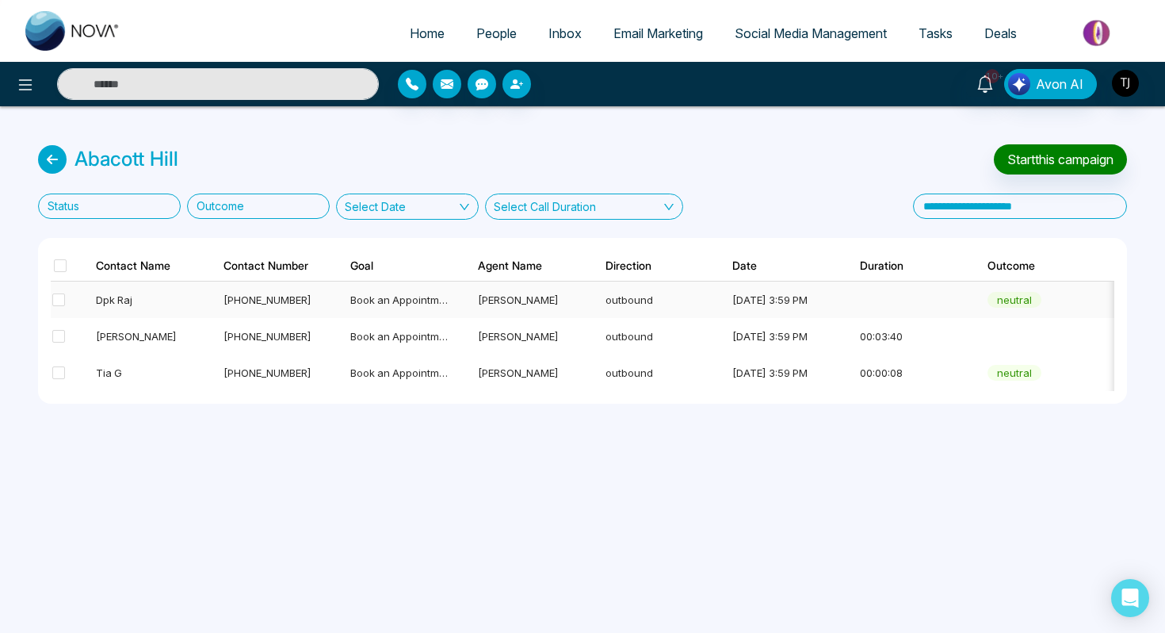
click at [202, 307] on td "Dpk Raj" at bounding box center [140, 299] width 128 height 36
click at [46, 154] on icon at bounding box center [52, 159] width 29 height 29
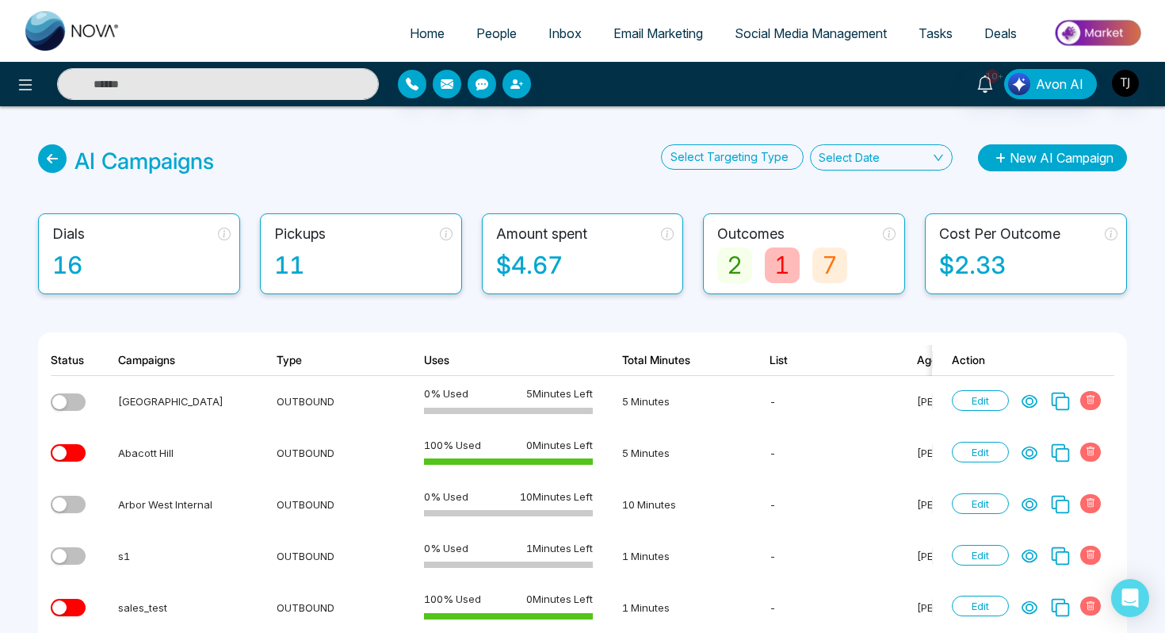
click at [1041, 159] on button "New AI Campaign" at bounding box center [1052, 157] width 149 height 27
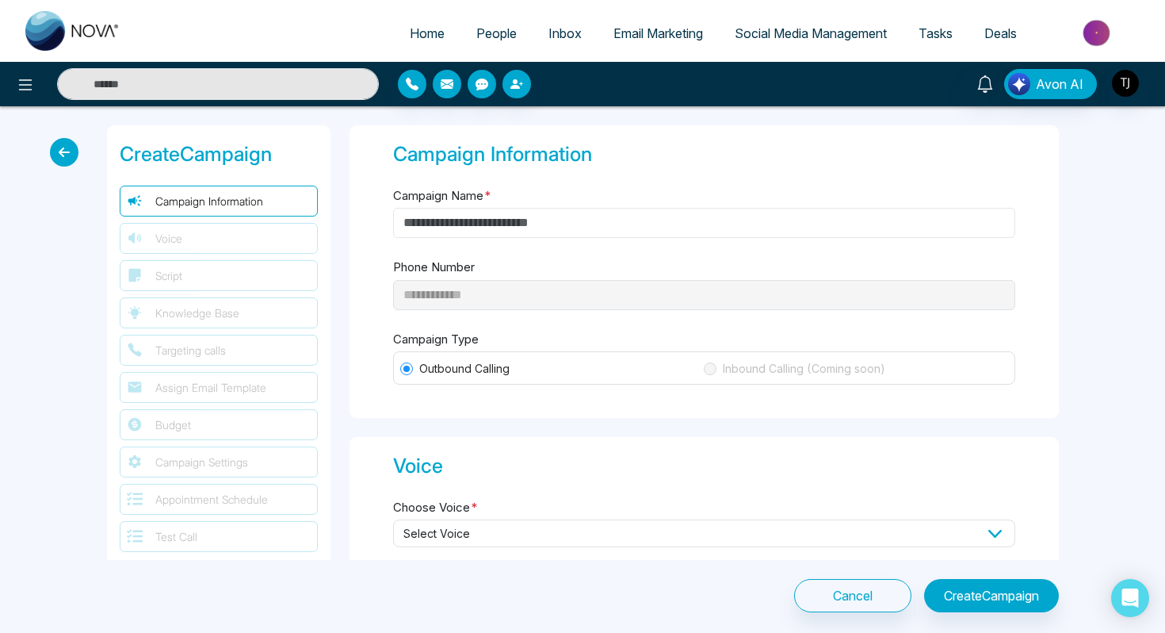
click at [576, 227] on input "Campaign Name *" at bounding box center [704, 223] width 622 height 30
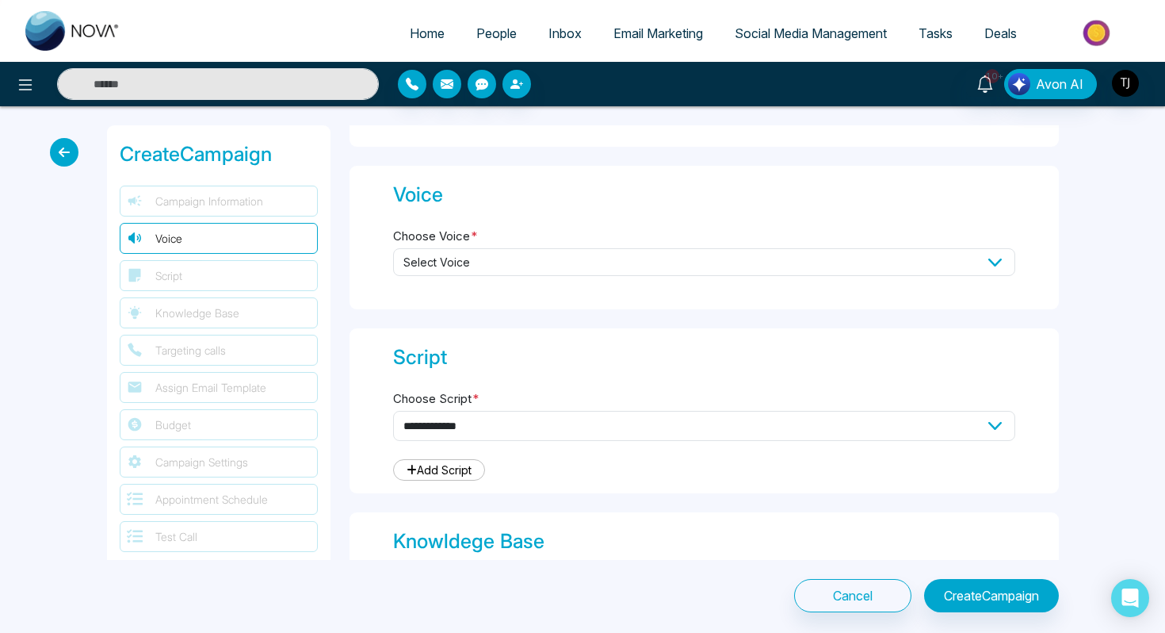
scroll to position [273, 0]
click at [556, 264] on span "Select Voice" at bounding box center [704, 260] width 622 height 28
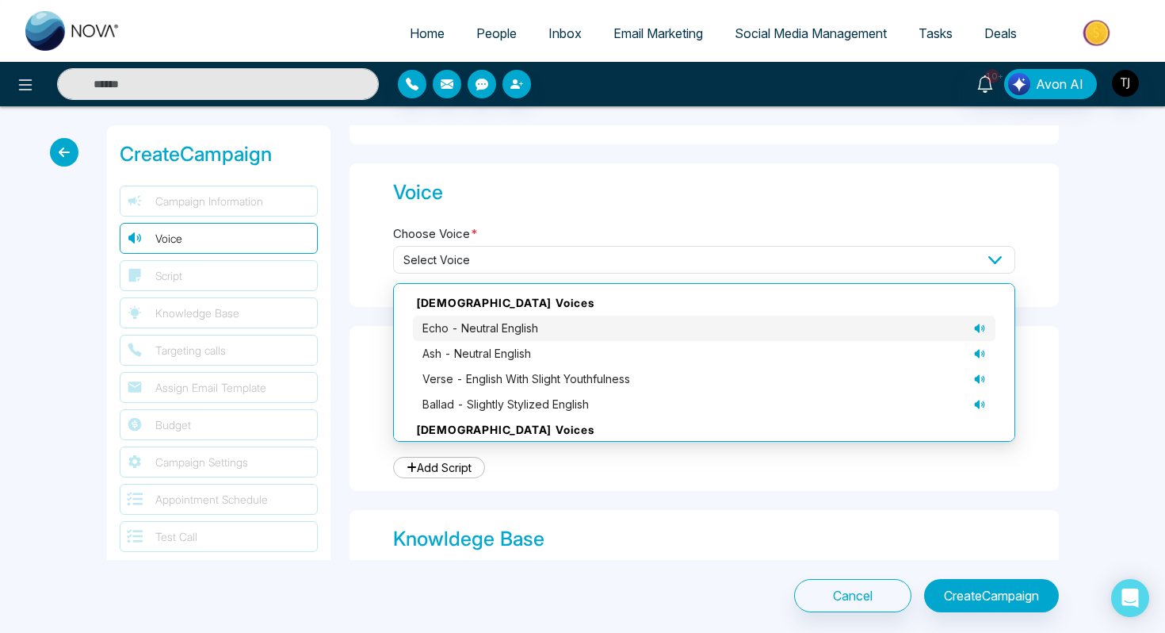
click at [975, 322] on icon at bounding box center [979, 328] width 13 height 13
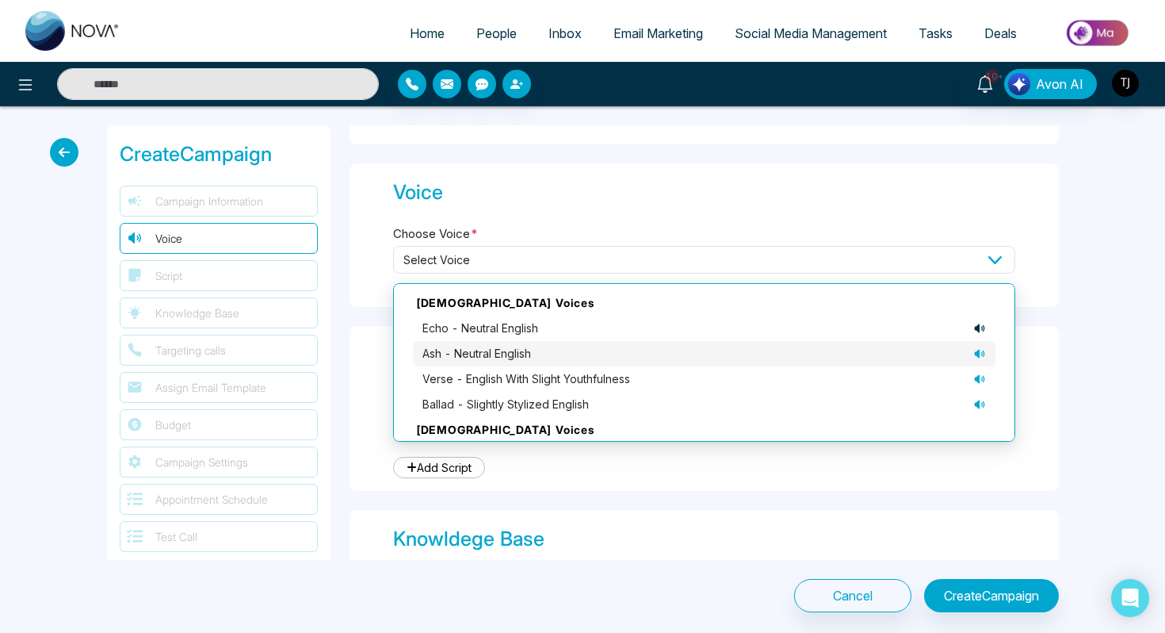
click at [982, 349] on icon at bounding box center [979, 353] width 13 height 13
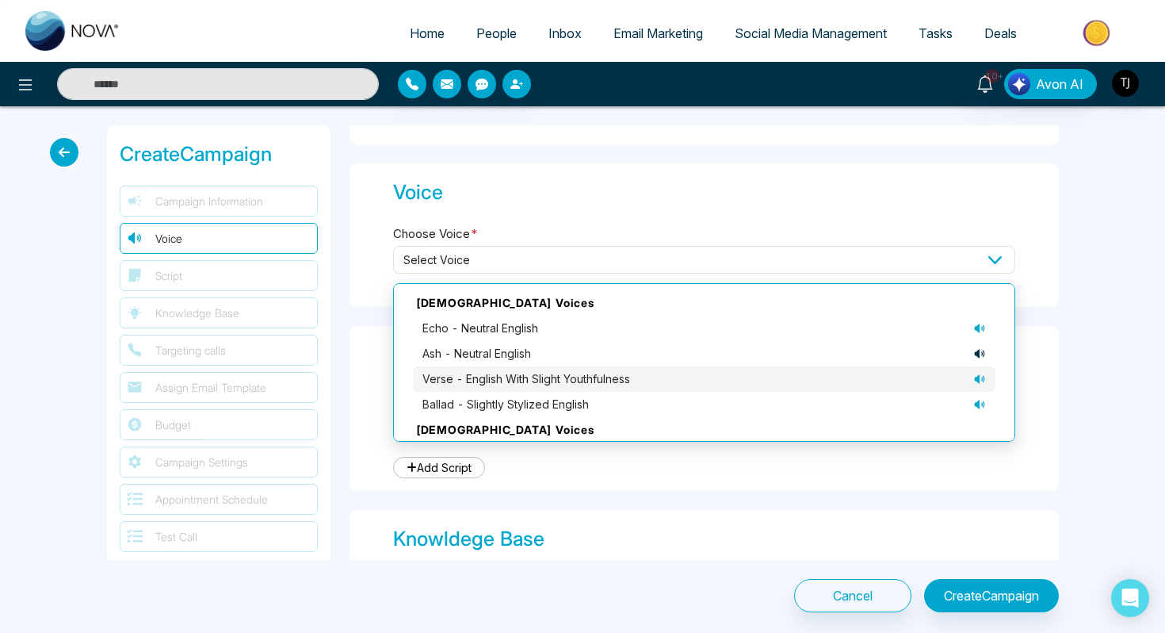
click at [984, 374] on icon at bounding box center [979, 379] width 13 height 13
click at [983, 402] on icon at bounding box center [979, 404] width 13 height 13
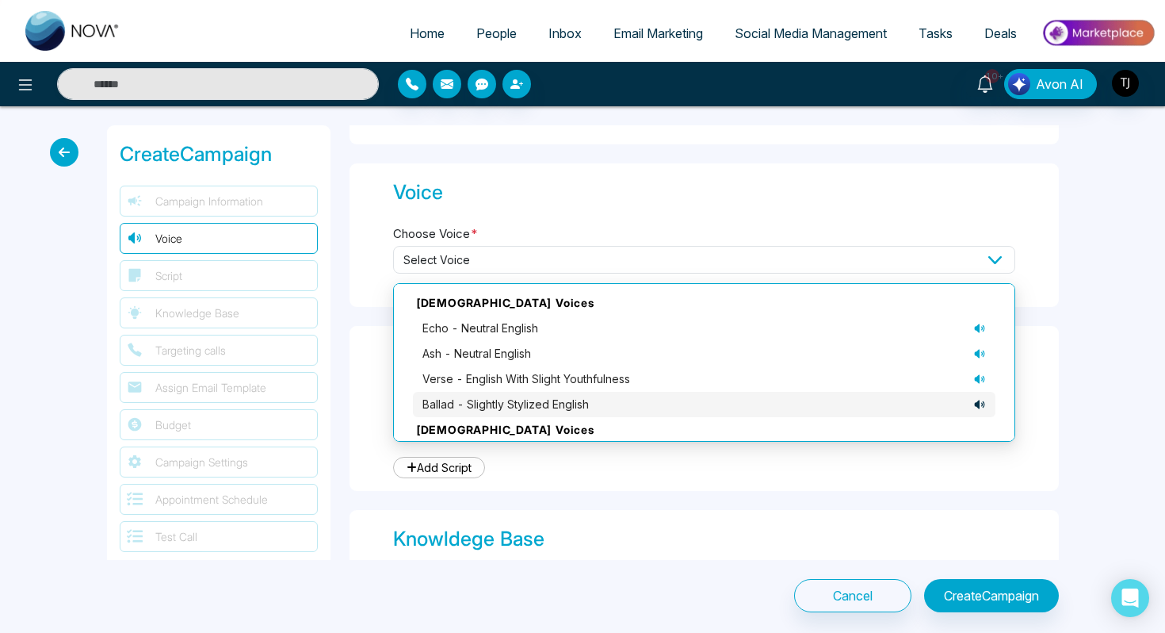
scroll to position [109, 0]
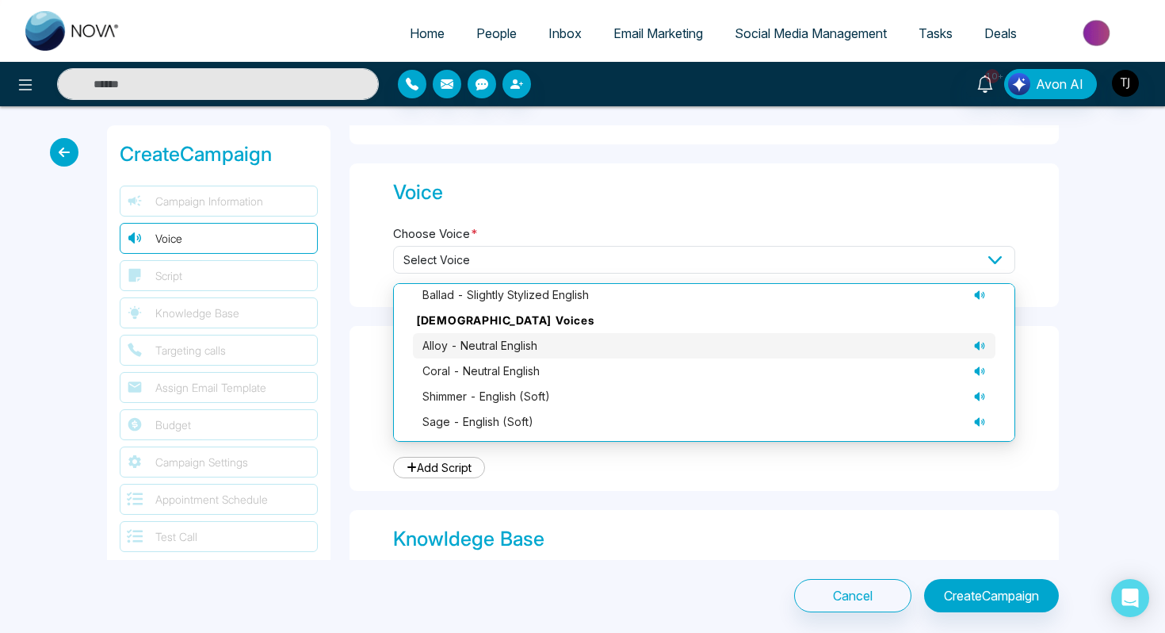
click at [983, 344] on icon at bounding box center [979, 345] width 10 height 9
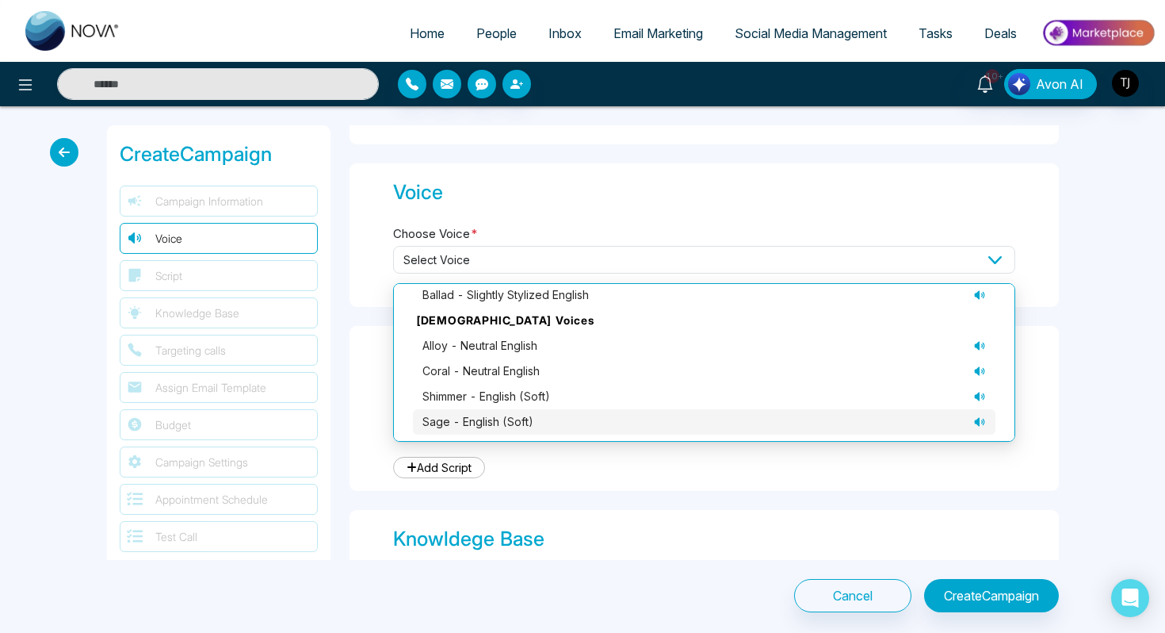
click at [988, 421] on li "sage - English (soft)" at bounding box center [704, 421] width 583 height 25
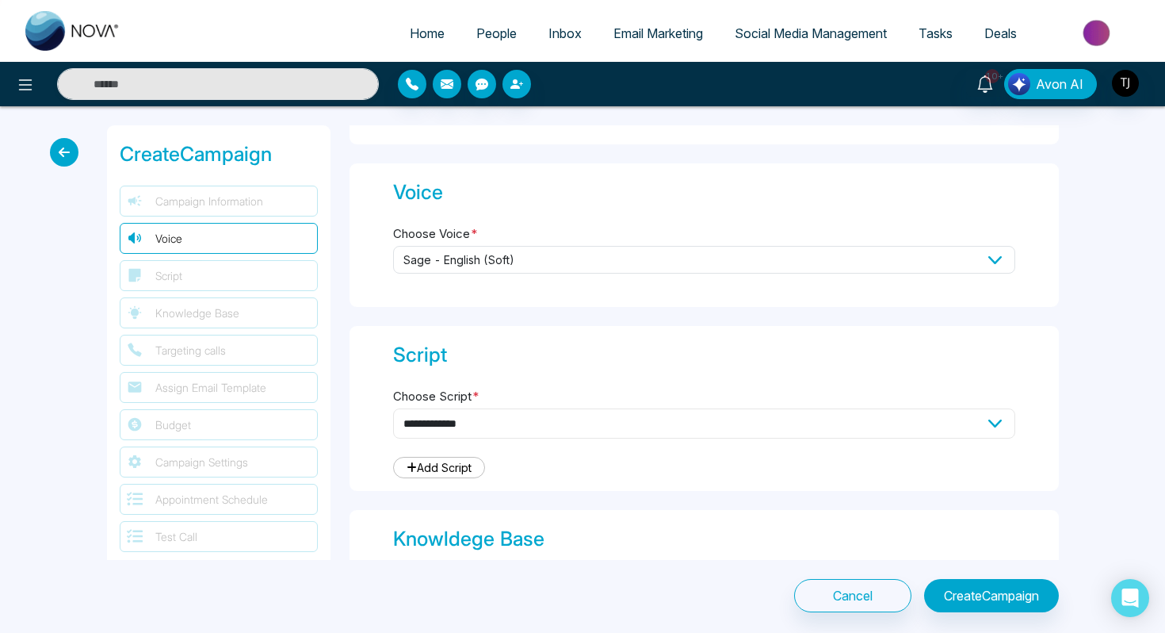
click at [987, 418] on select "**********" at bounding box center [704, 423] width 622 height 30
click at [994, 253] on span "sage - English (soft)" at bounding box center [704, 260] width 622 height 28
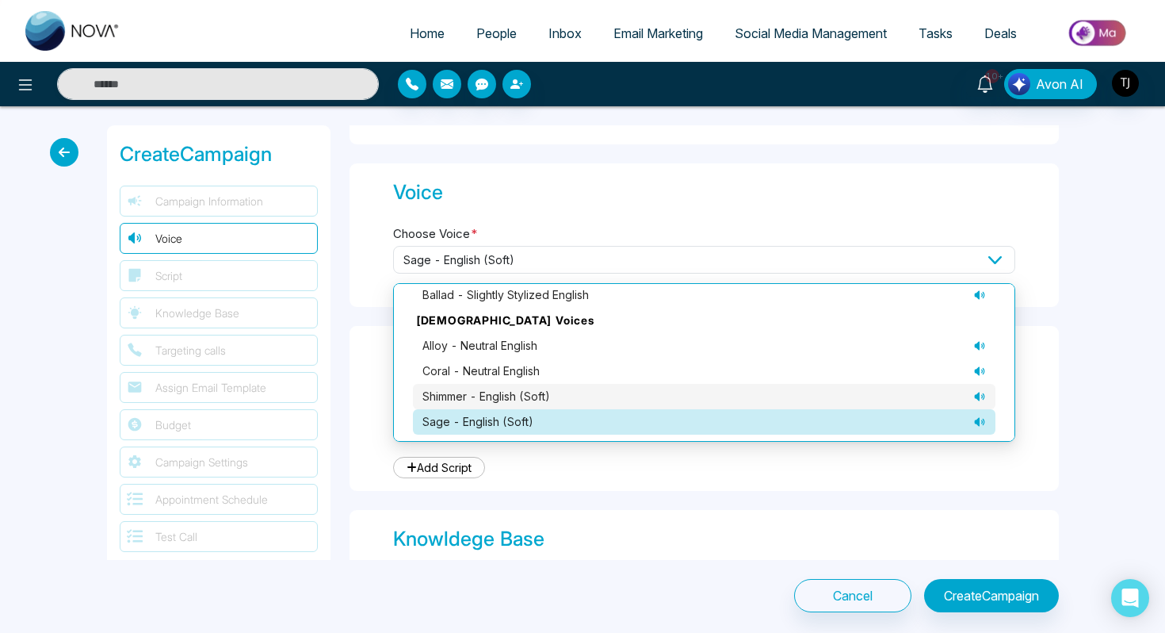
click at [981, 396] on icon at bounding box center [979, 396] width 13 height 13
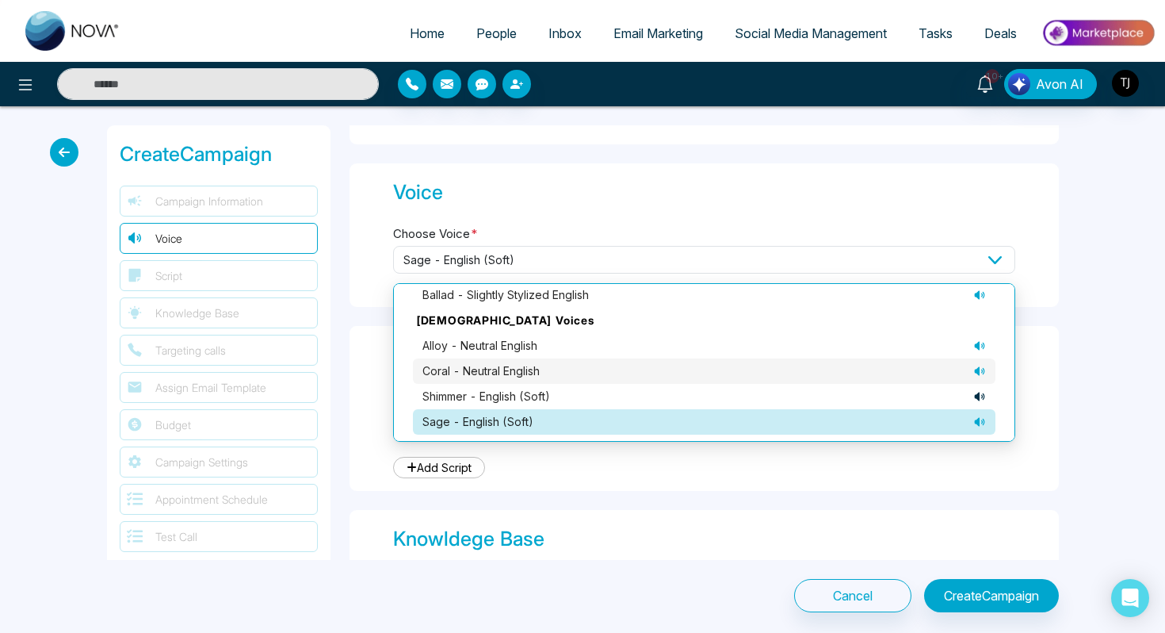
click at [981, 370] on icon at bounding box center [979, 371] width 13 height 13
click at [1045, 361] on div "**********" at bounding box center [704, 408] width 709 height 165
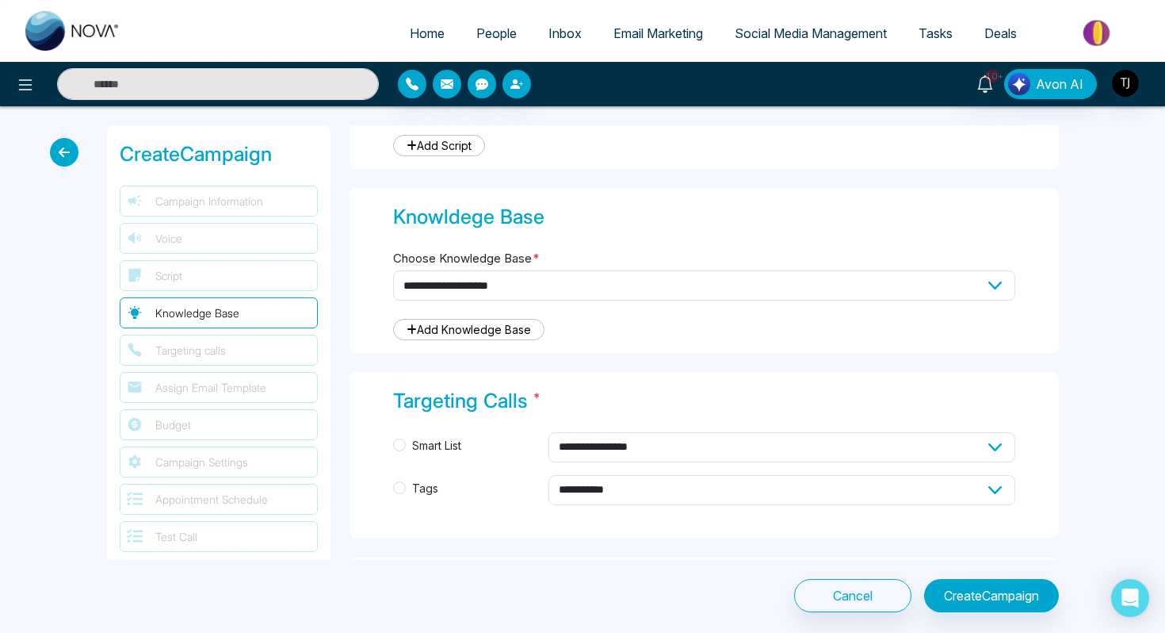
scroll to position [597, 0]
click at [738, 275] on select "**********" at bounding box center [704, 284] width 622 height 30
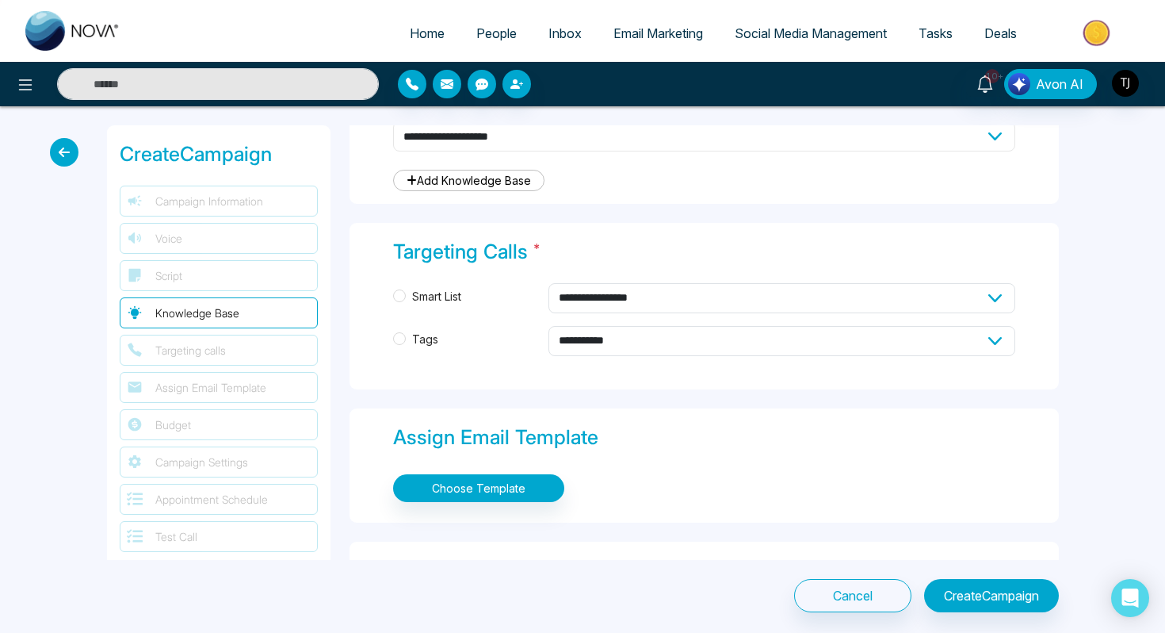
scroll to position [750, 0]
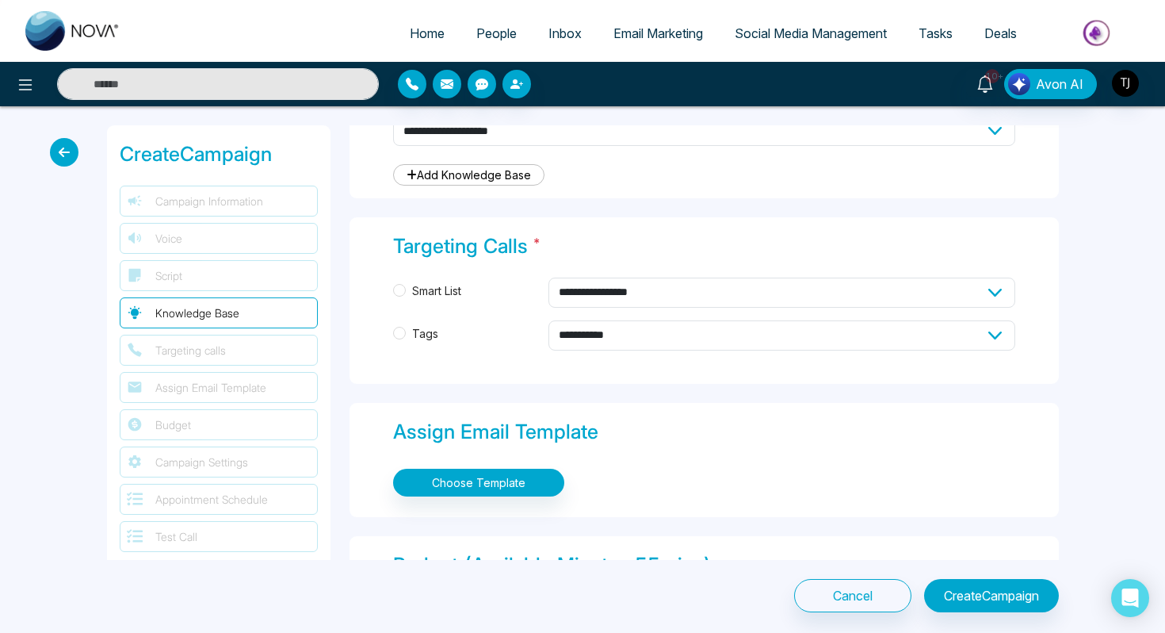
click at [451, 282] on span "Smart List" at bounding box center [437, 290] width 62 height 17
click at [732, 280] on select "**********" at bounding box center [782, 292] width 467 height 30
click at [637, 327] on select "**********" at bounding box center [782, 335] width 467 height 30
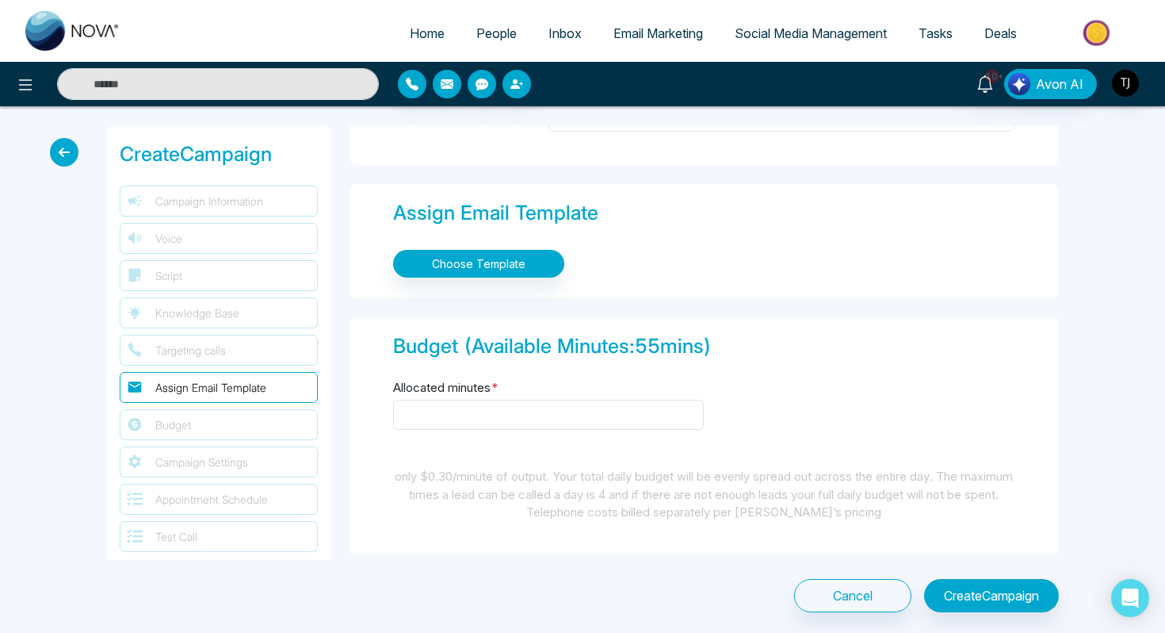
scroll to position [1016, 0]
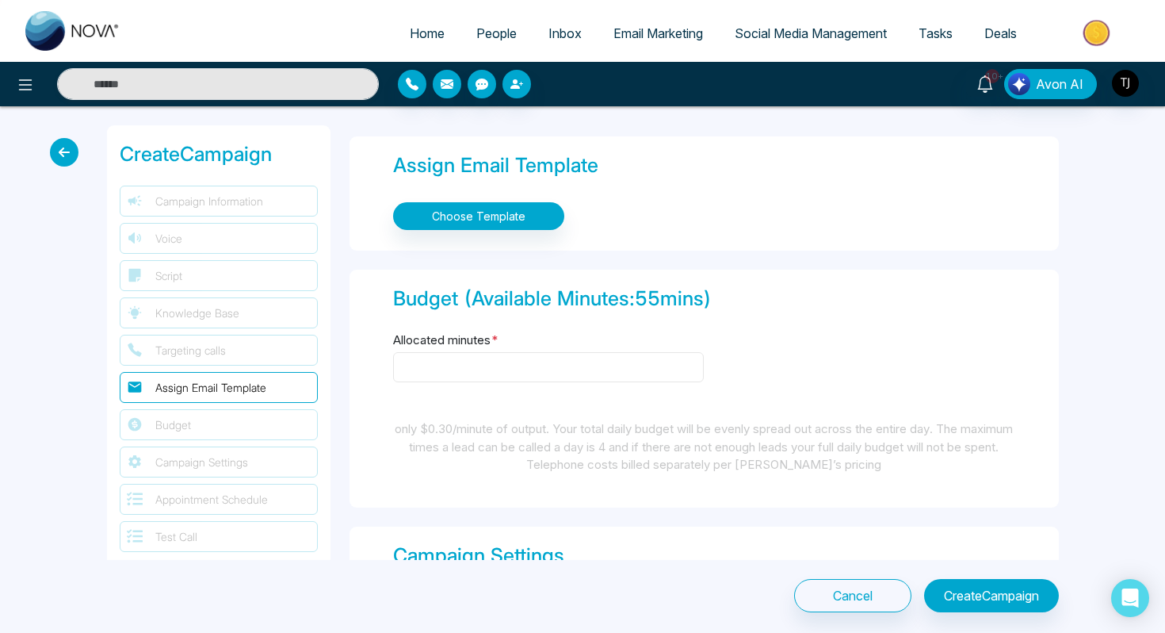
click at [467, 361] on input "Allocated minutes *" at bounding box center [548, 367] width 311 height 30
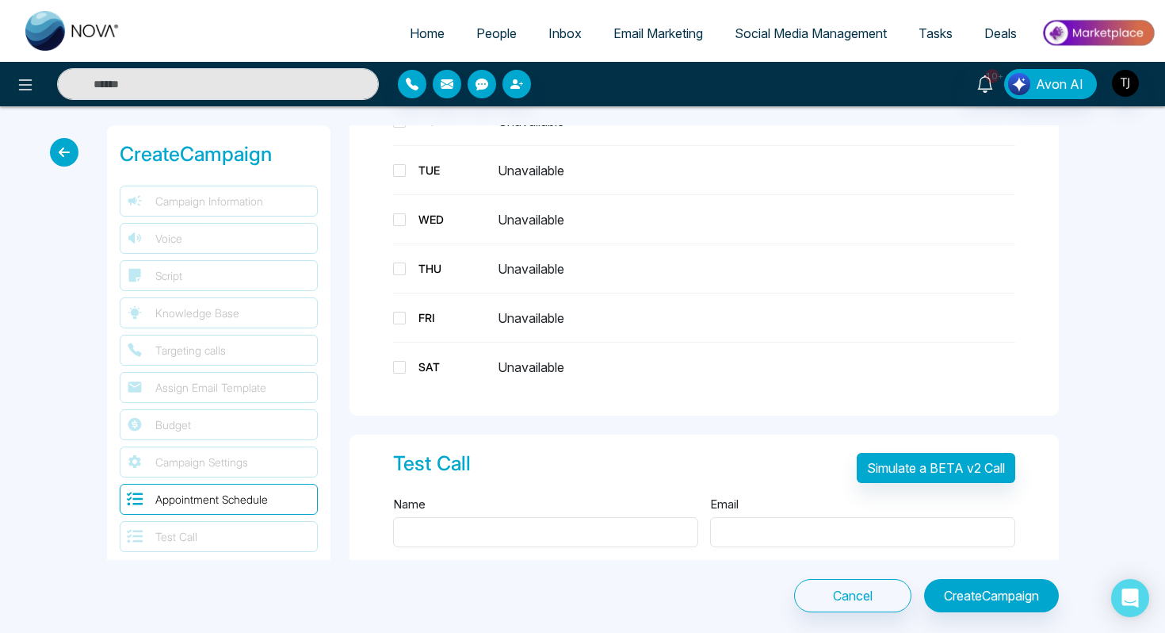
scroll to position [1843, 0]
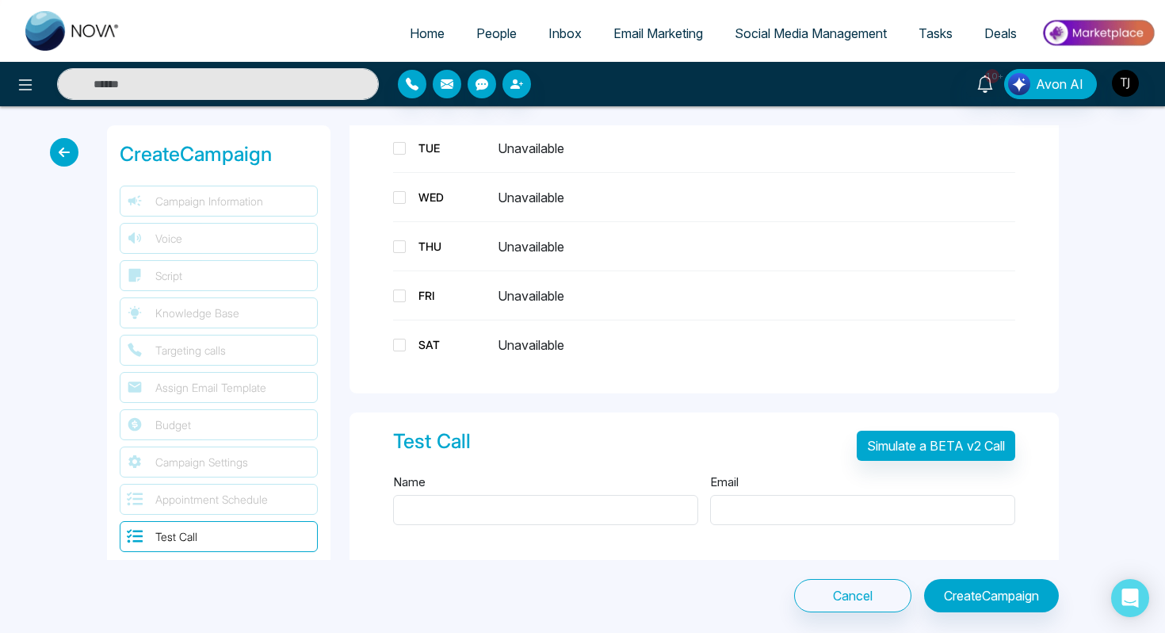
click at [398, 252] on div "THU Unavailable" at bounding box center [704, 246] width 622 height 30
click at [402, 231] on div "THU Unavailable" at bounding box center [704, 246] width 622 height 30
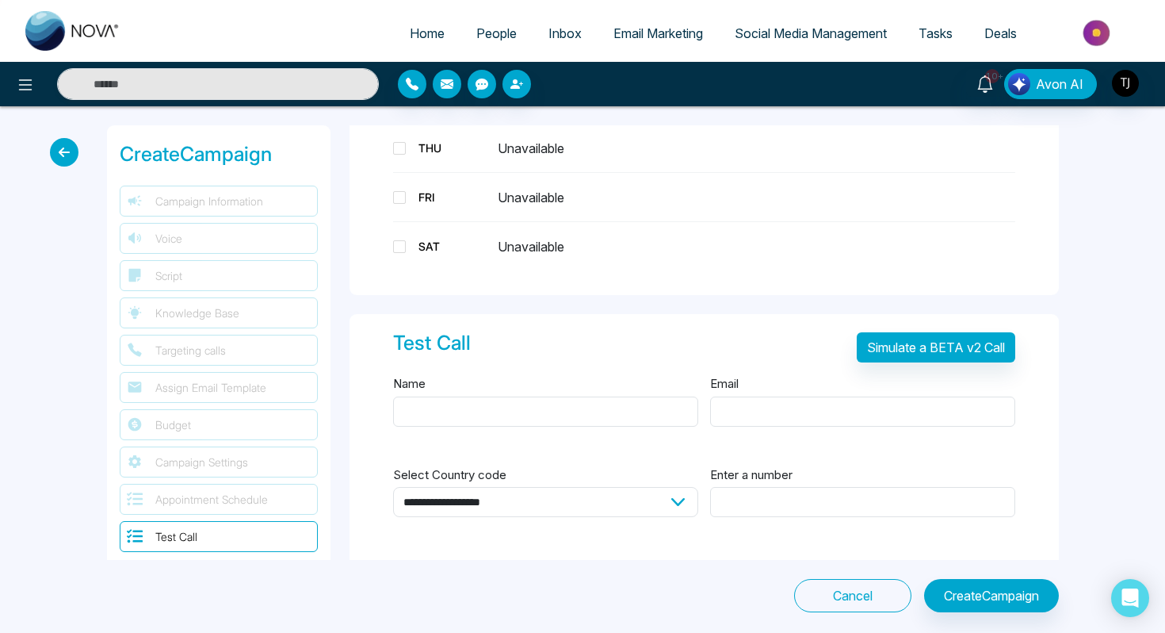
click at [843, 595] on button "Cancel" at bounding box center [852, 595] width 117 height 33
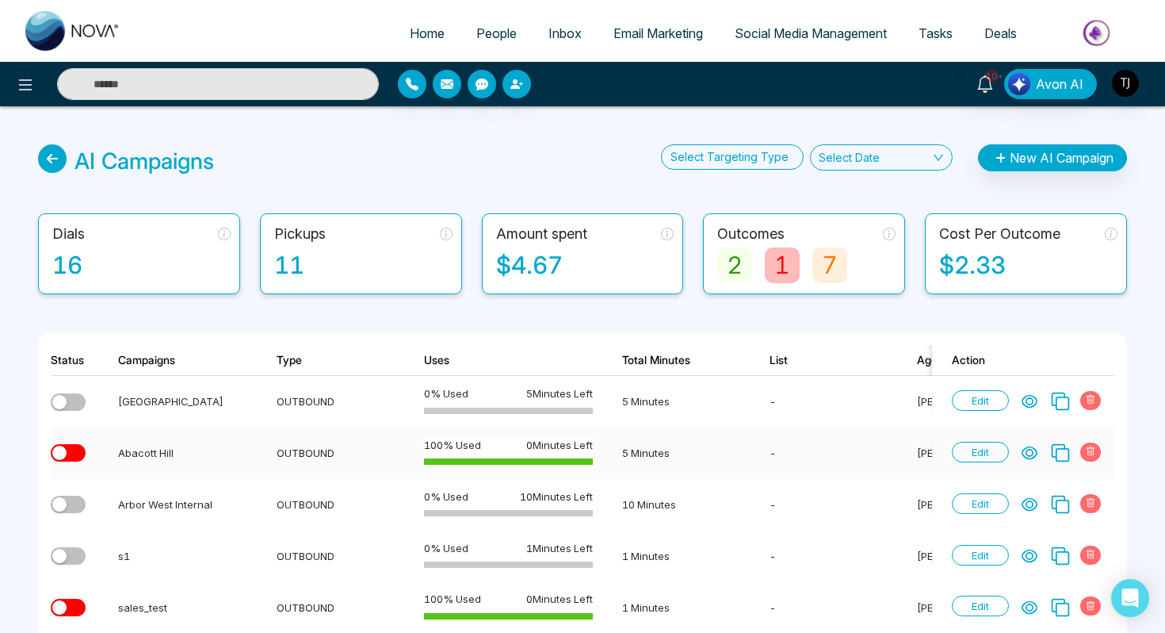
click at [1030, 449] on icon at bounding box center [1030, 453] width 14 height 12
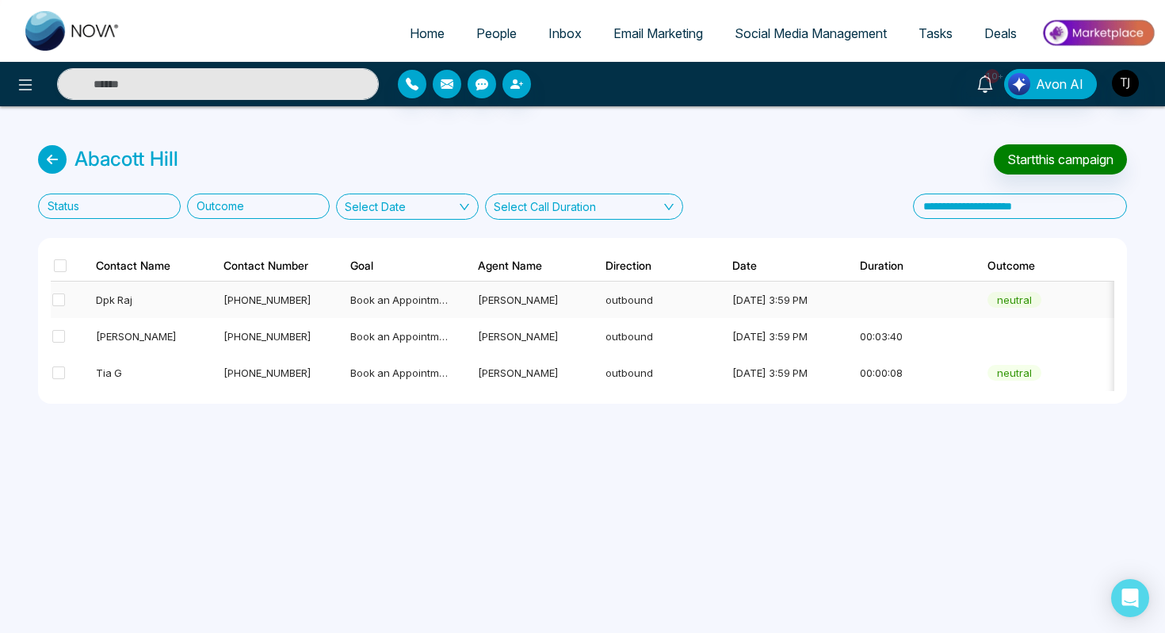
click at [273, 297] on div "[PHONE_NUMBER]" at bounding box center [273, 300] width 98 height 16
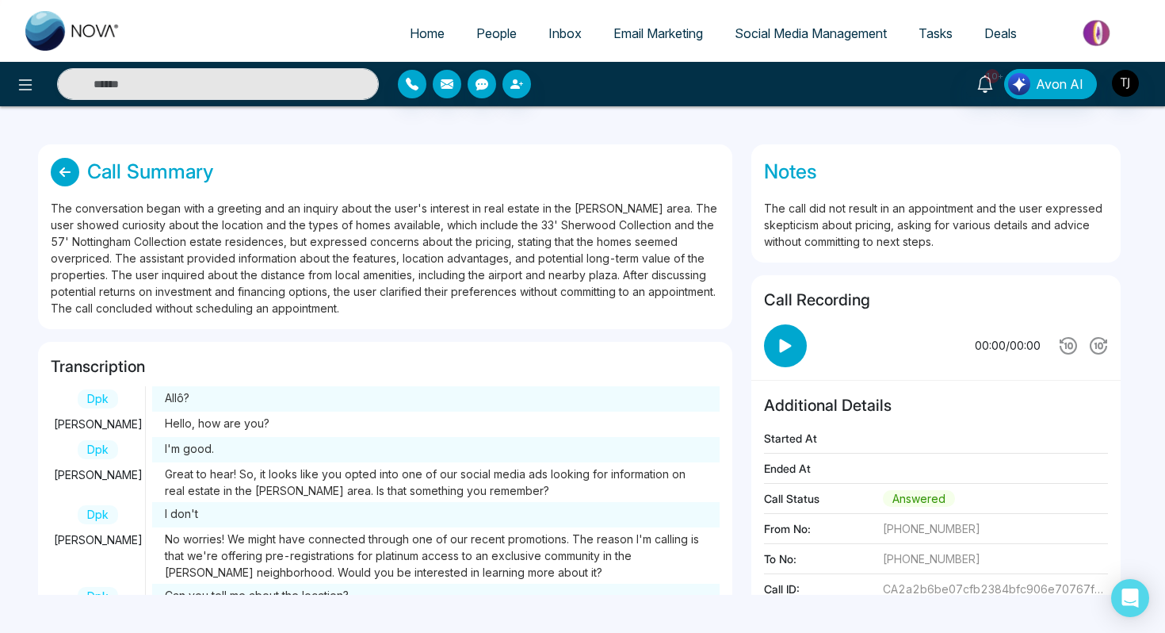
click at [781, 346] on icon at bounding box center [785, 344] width 12 height 13
click at [775, 338] on icon at bounding box center [786, 346] width 24 height 24
click at [1005, 33] on span "Deals" at bounding box center [1001, 33] width 33 height 16
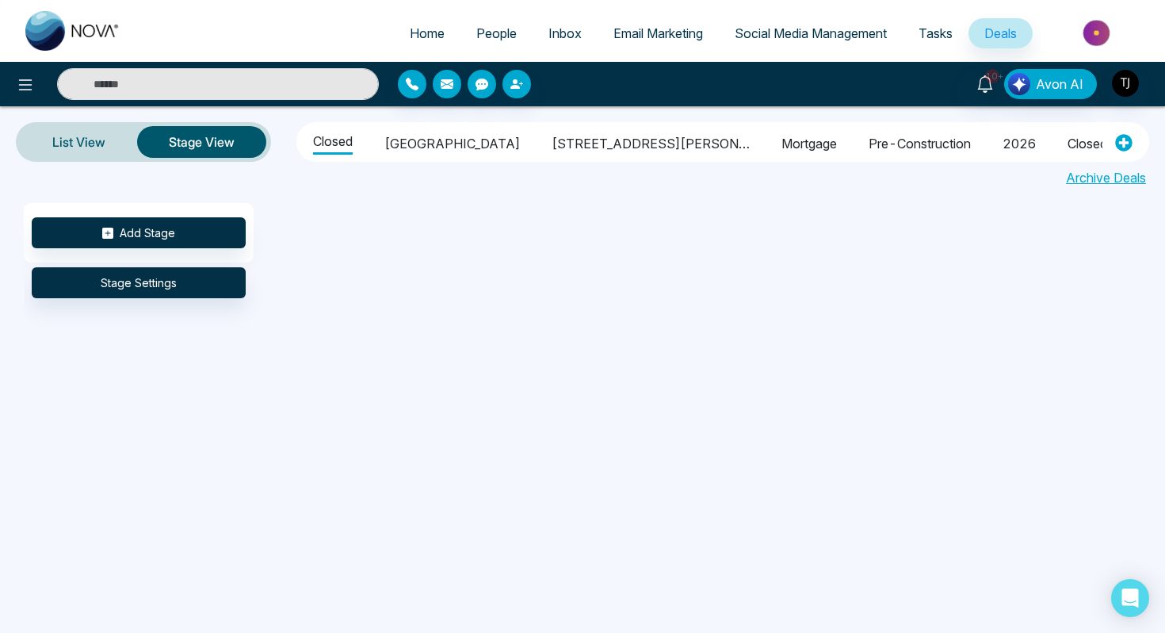
click at [1094, 28] on img at bounding box center [1098, 33] width 115 height 36
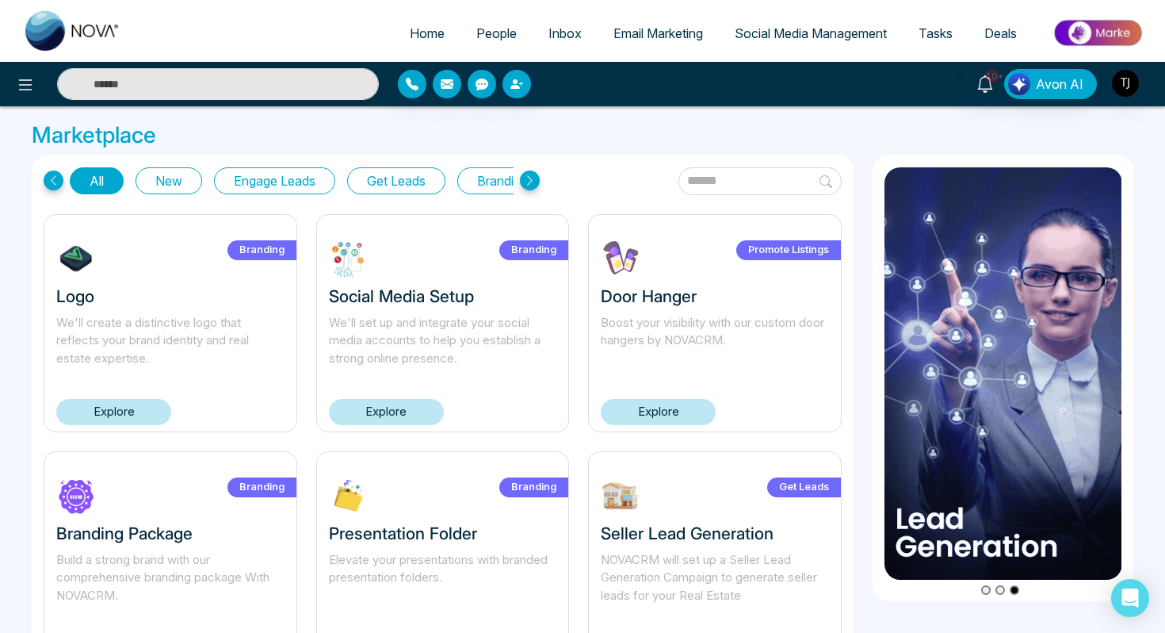
click at [426, 31] on span "Home" at bounding box center [427, 33] width 35 height 16
select select "*"
